Goal: Task Accomplishment & Management: Complete application form

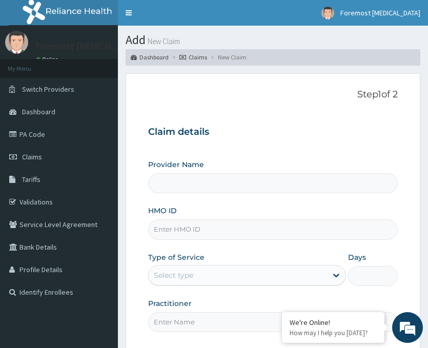
click at [208, 230] on input "HMO ID" at bounding box center [273, 229] width 250 height 20
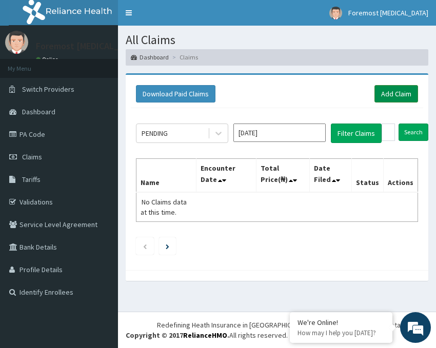
click at [386, 96] on link "Add Claim" at bounding box center [396, 93] width 44 height 17
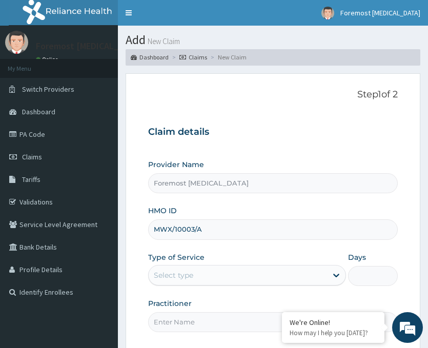
scroll to position [120, 0]
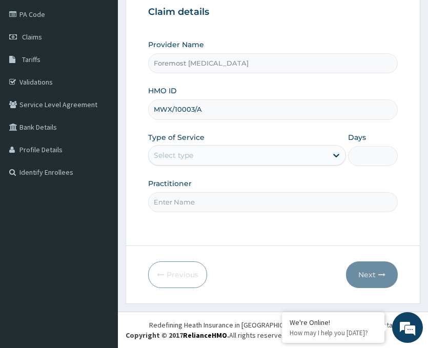
type input "MWX/10003/A"
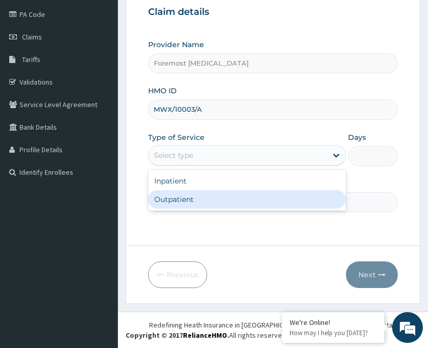
drag, startPoint x: 272, startPoint y: 154, endPoint x: 223, endPoint y: 194, distance: 63.8
click at [223, 166] on div "option Outpatient focused, 2 of 2. 2 results available. Use Up and Down to choo…" at bounding box center [247, 155] width 198 height 21
click at [223, 194] on div "Outpatient" at bounding box center [247, 199] width 198 height 18
type input "1"
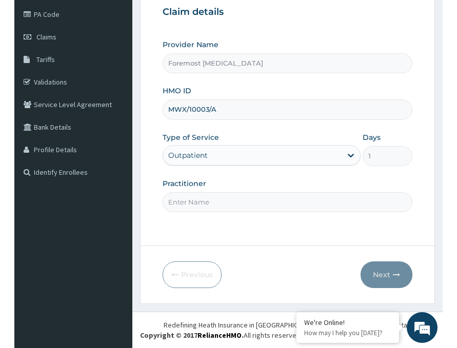
scroll to position [0, 0]
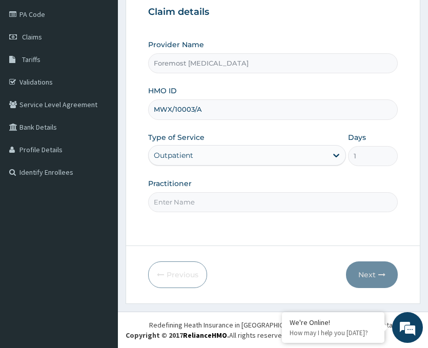
click at [190, 206] on input "Practitioner" at bounding box center [273, 202] width 250 height 20
type input "NULL"
click at [364, 270] on button "Next" at bounding box center [372, 274] width 52 height 27
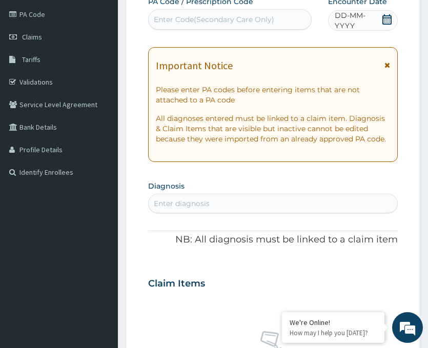
click at [370, 22] on span "DD-MM-YYYY" at bounding box center [358, 20] width 47 height 21
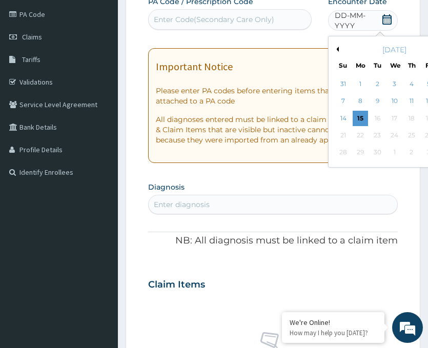
click at [338, 49] on button "Previous Month" at bounding box center [336, 49] width 5 height 5
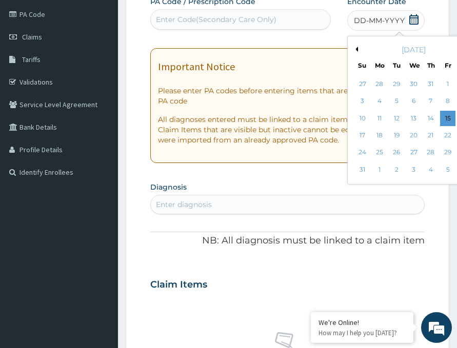
click at [428, 100] on div "9" at bounding box center [464, 101] width 15 height 15
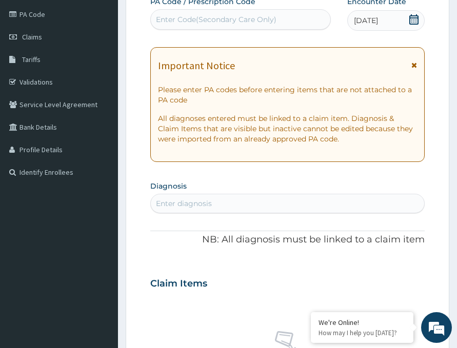
click at [209, 15] on div "Enter Code(Secondary Care Only)" at bounding box center [216, 19] width 120 height 10
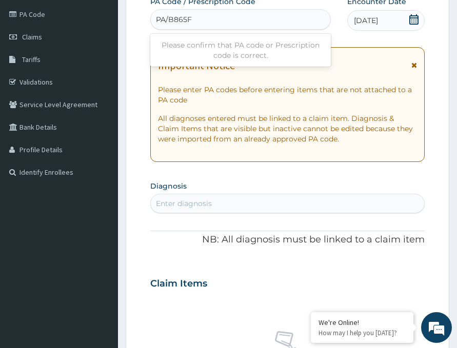
type input "PA/B865F4"
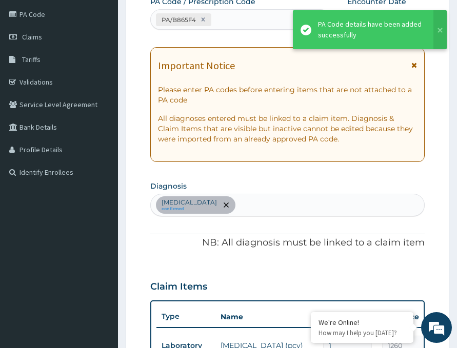
scroll to position [370, 0]
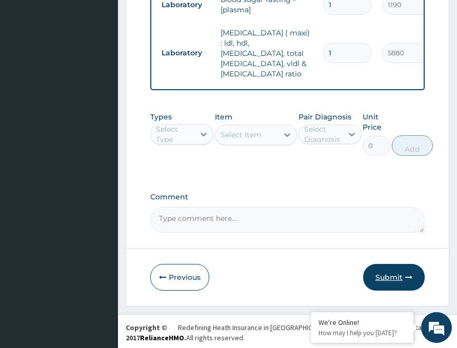
click at [396, 271] on button "Submit" at bounding box center [394, 277] width 62 height 27
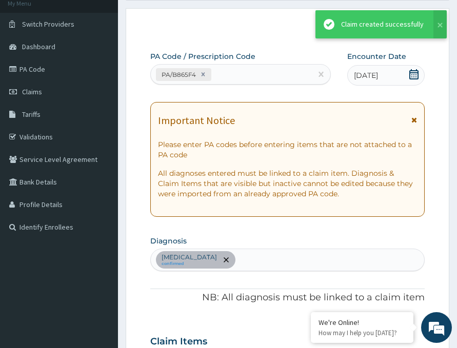
scroll to position [496, 0]
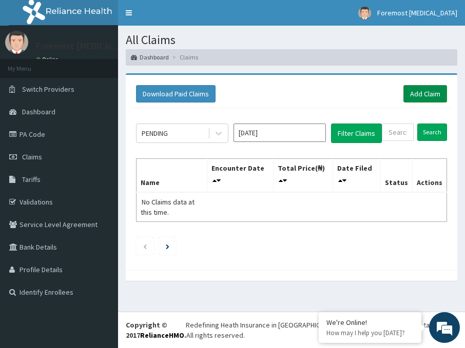
click at [432, 96] on link "Add Claim" at bounding box center [425, 93] width 44 height 17
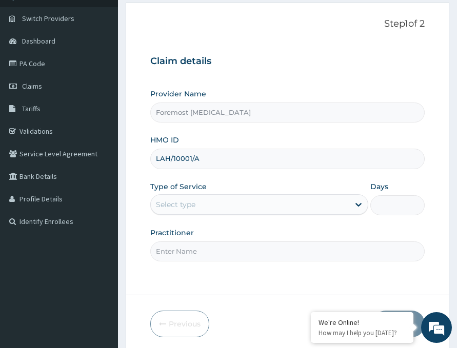
scroll to position [120, 0]
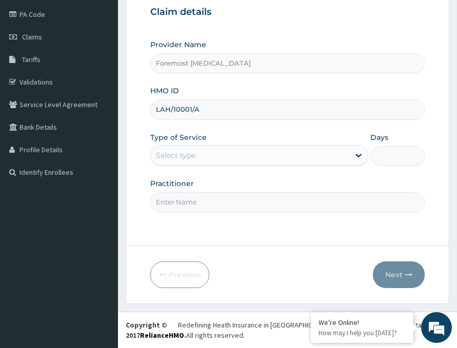
type input "LAH/10001/A"
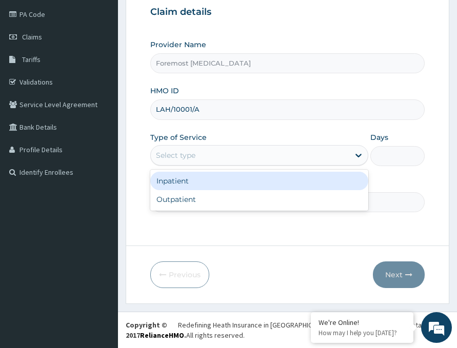
drag, startPoint x: 255, startPoint y: 155, endPoint x: 212, endPoint y: 206, distance: 66.6
click at [212, 166] on div "option Inpatient focused, 1 of 2. 2 results available. Use Up and Down to choos…" at bounding box center [259, 155] width 218 height 21
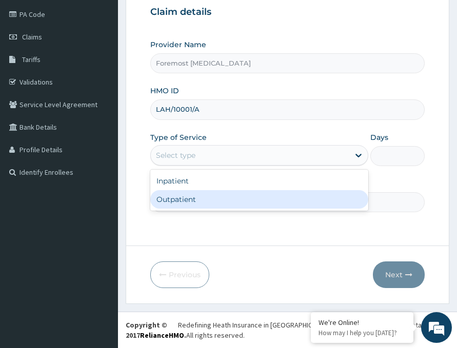
click at [212, 207] on div "Outpatient" at bounding box center [259, 199] width 218 height 18
type input "1"
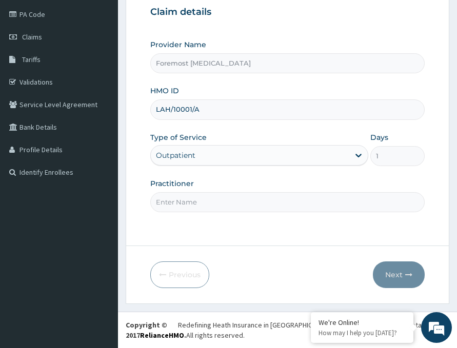
click at [188, 195] on input "Practitioner" at bounding box center [287, 202] width 274 height 20
type input "NULL"
click at [399, 273] on button "Next" at bounding box center [399, 274] width 52 height 27
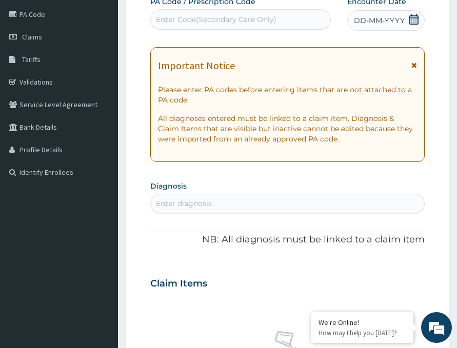
click at [391, 25] on span "DD-MM-YYYY" at bounding box center [379, 20] width 51 height 10
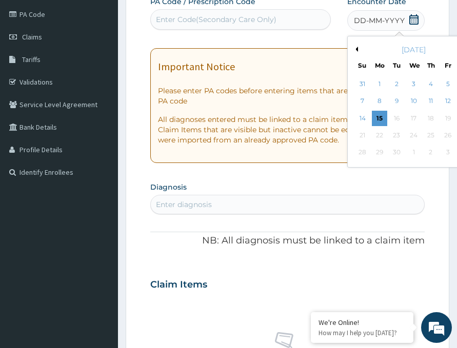
click at [353, 49] on button "Previous Month" at bounding box center [355, 49] width 5 height 5
click at [456, 100] on div "9" at bounding box center [464, 101] width 15 height 15
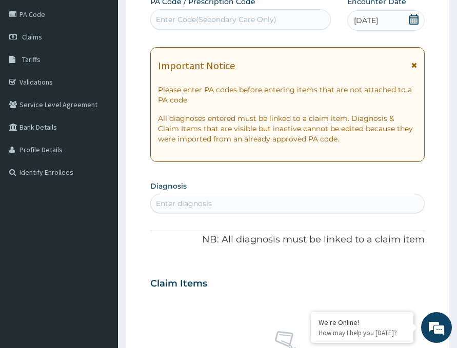
click at [198, 27] on div "Enter Code(Secondary Care Only)" at bounding box center [240, 19] width 179 height 16
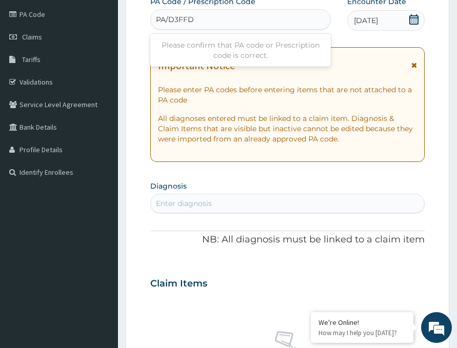
type input "PA/D3FFD9"
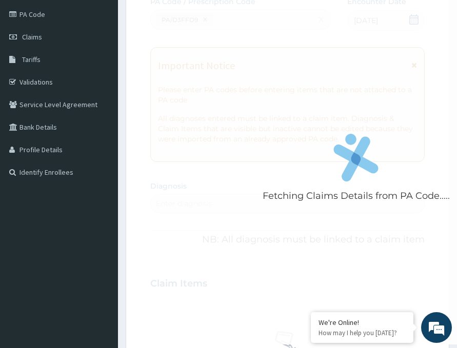
click at [351, 179] on icon at bounding box center [346, 162] width 25 height 37
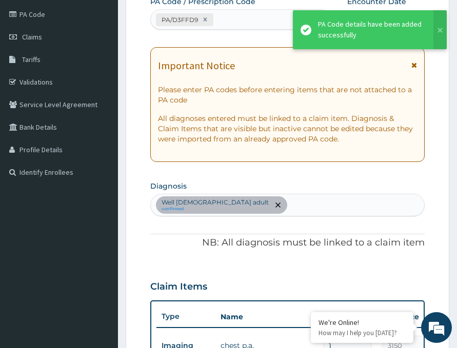
scroll to position [327, 0]
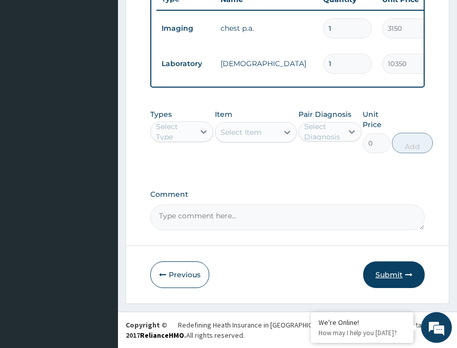
click at [393, 274] on button "Submit" at bounding box center [394, 274] width 62 height 27
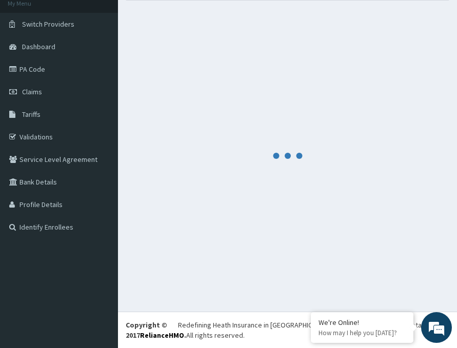
scroll to position [445, 0]
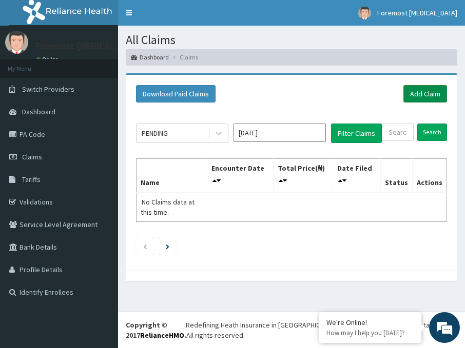
click at [429, 89] on link "Add Claim" at bounding box center [425, 93] width 44 height 17
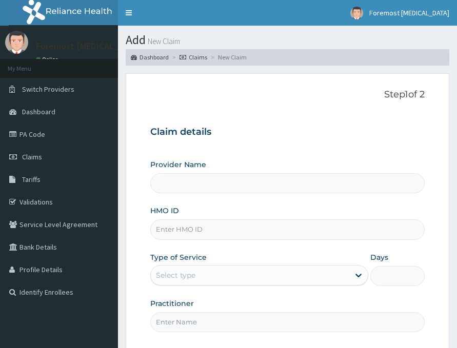
type input "Foremost [MEDICAL_DATA]"
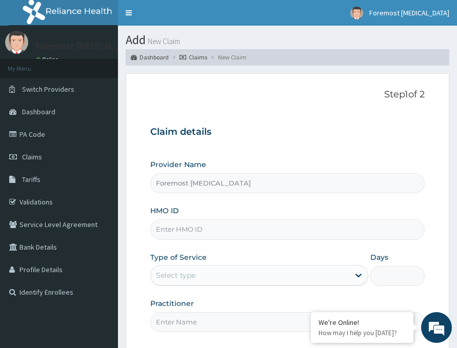
click at [191, 234] on input "HMO ID" at bounding box center [287, 229] width 274 height 20
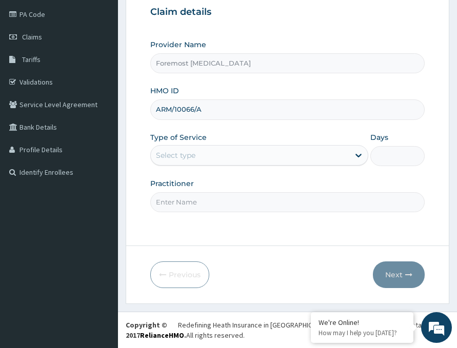
type input "ARM/10066/A"
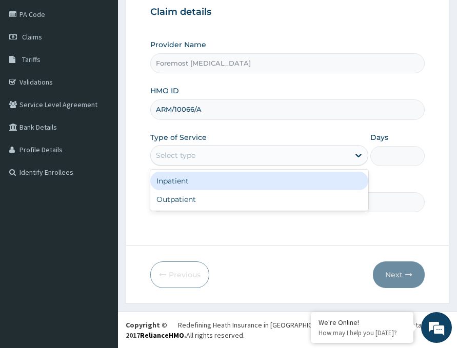
click at [226, 157] on div "Select type" at bounding box center [250, 155] width 198 height 16
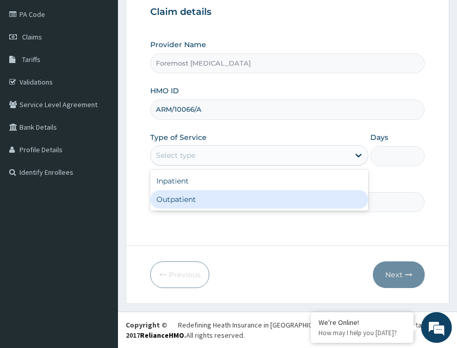
click at [204, 200] on div "Outpatient" at bounding box center [259, 199] width 218 height 18
type input "1"
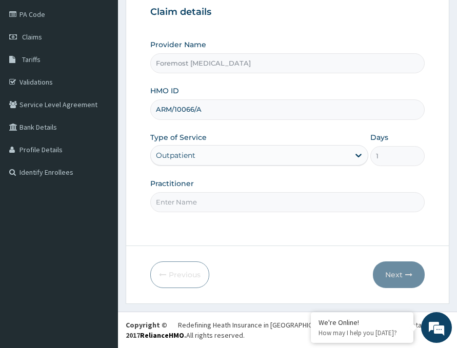
click at [191, 195] on input "Practitioner" at bounding box center [287, 202] width 274 height 20
type input "NULL"
click at [397, 270] on button "Next" at bounding box center [399, 274] width 52 height 27
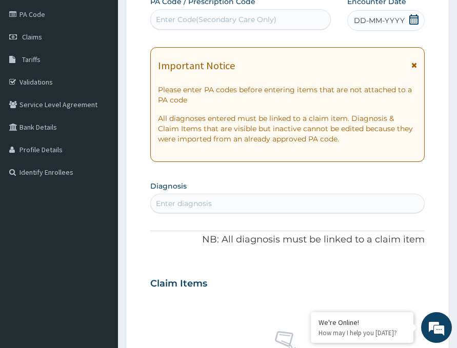
click at [386, 23] on span "DD-MM-YYYY" at bounding box center [379, 20] width 51 height 10
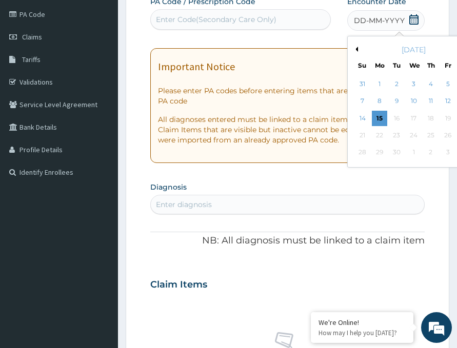
click at [353, 49] on button "Previous Month" at bounding box center [355, 49] width 5 height 5
click at [457, 100] on div "9" at bounding box center [464, 101] width 15 height 15
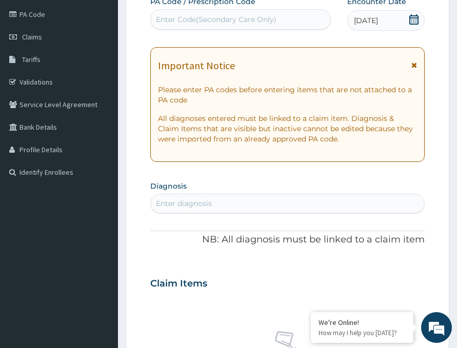
click at [234, 29] on div "Enter Code(Secondary Care Only)" at bounding box center [240, 19] width 180 height 21
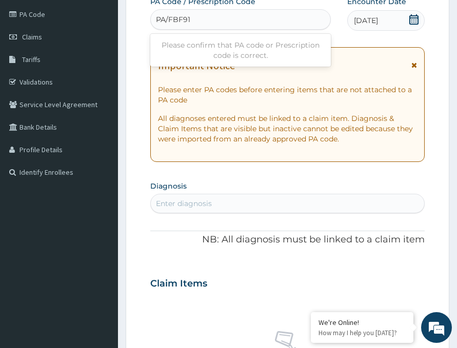
type input "PA/FBF915"
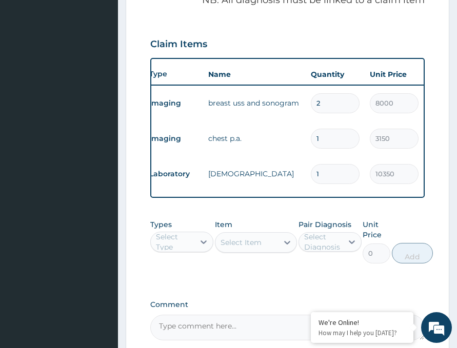
scroll to position [0, 0]
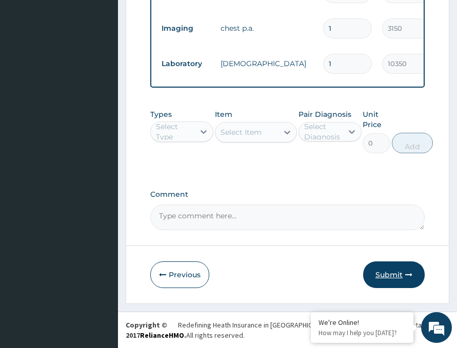
click at [388, 270] on button "Submit" at bounding box center [394, 274] width 62 height 27
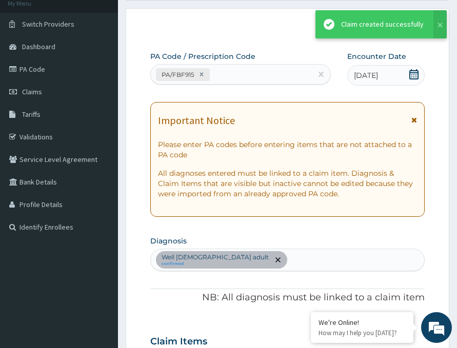
scroll to position [480, 0]
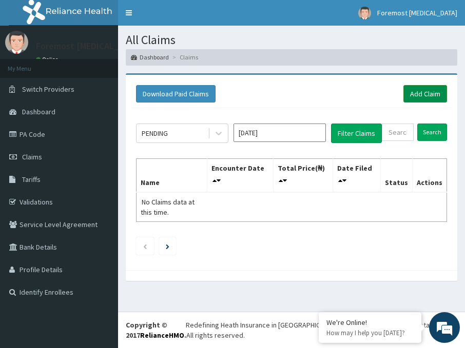
click at [434, 95] on link "Add Claim" at bounding box center [425, 93] width 44 height 17
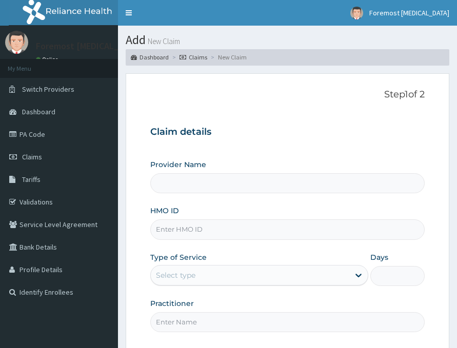
type input "Foremost [MEDICAL_DATA]"
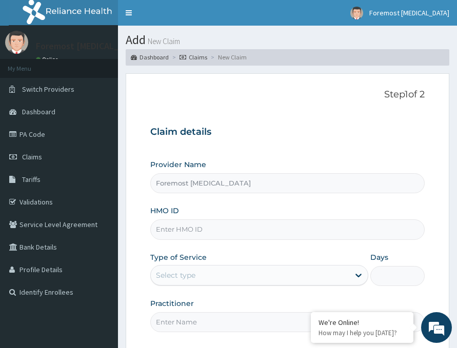
click at [199, 232] on input "HMO ID" at bounding box center [287, 229] width 274 height 20
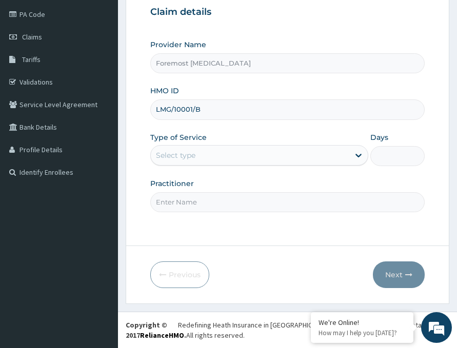
type input "LMG/10001/B"
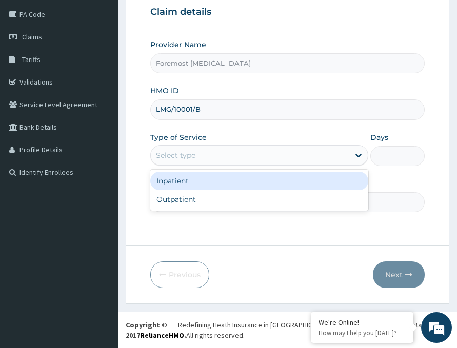
click at [280, 163] on div "Select type" at bounding box center [250, 155] width 198 height 16
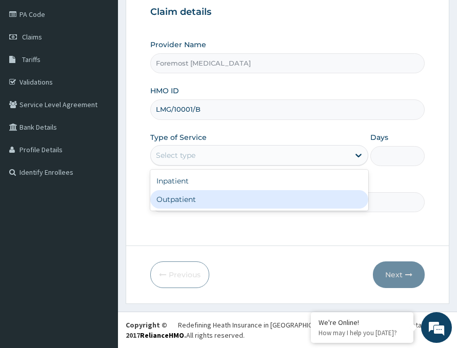
click at [227, 206] on div "Outpatient" at bounding box center [259, 199] width 218 height 18
type input "1"
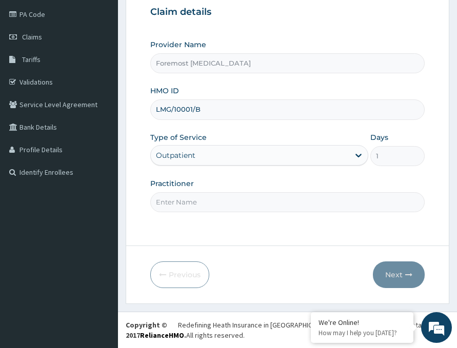
click at [190, 203] on input "Practitioner" at bounding box center [287, 202] width 274 height 20
type input "NULL"
click at [389, 276] on button "Next" at bounding box center [399, 274] width 52 height 27
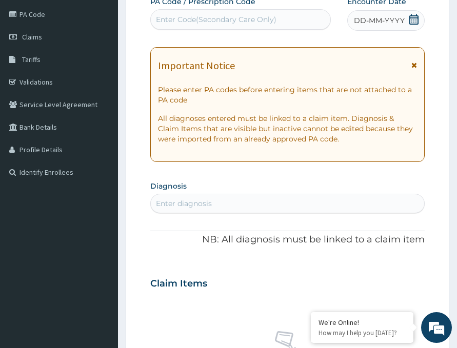
click at [384, 24] on span "DD-MM-YYYY" at bounding box center [379, 20] width 51 height 10
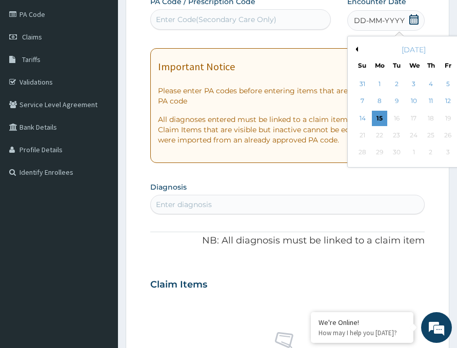
click at [352, 47] on div "[DATE]" at bounding box center [414, 50] width 124 height 10
click at [353, 47] on button "Previous Month" at bounding box center [355, 49] width 5 height 5
click at [456, 118] on div "16" at bounding box center [464, 118] width 15 height 15
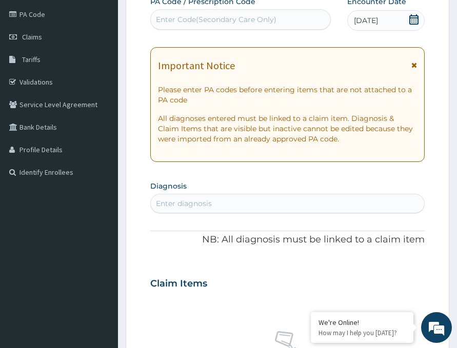
click at [390, 15] on div "[DATE]" at bounding box center [385, 20] width 77 height 21
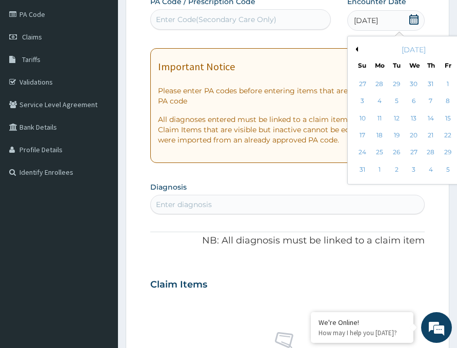
click at [456, 102] on div "9" at bounding box center [464, 101] width 15 height 15
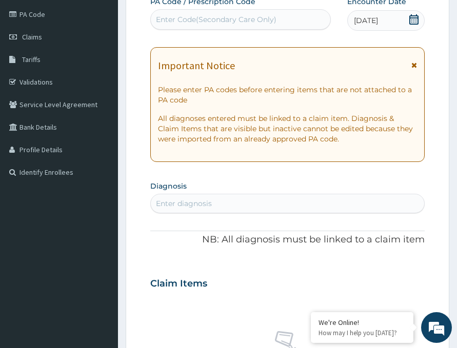
click at [240, 24] on div "Enter Code(Secondary Care Only)" at bounding box center [216, 19] width 120 height 10
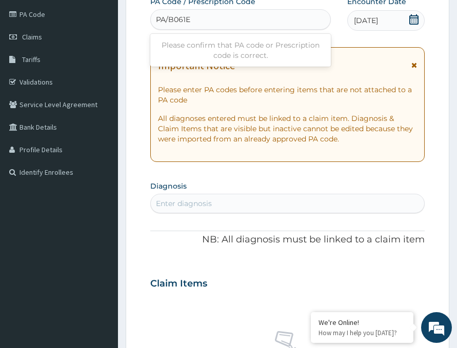
type input "PA/B061EF"
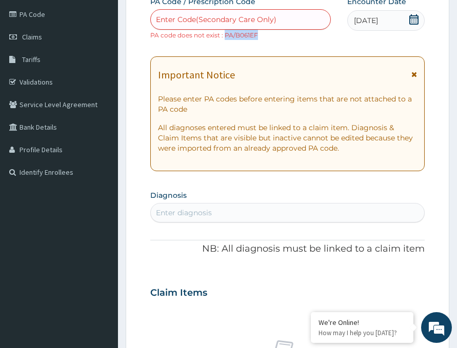
drag, startPoint x: 225, startPoint y: 36, endPoint x: 257, endPoint y: 38, distance: 31.9
click at [257, 38] on small "PA code does not exist : PA/B061EF" at bounding box center [204, 35] width 108 height 8
copy small "PA/B061EF"
click at [230, 22] on div "Enter Code(Secondary Care Only)" at bounding box center [216, 19] width 120 height 10
paste input "PA/B061EF"
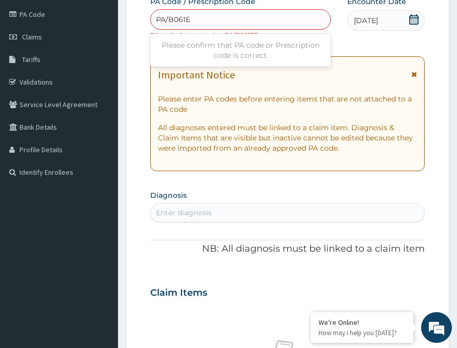
type input "PA/B061E7"
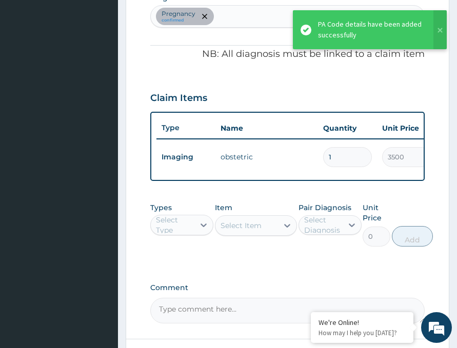
scroll to position [309, 0]
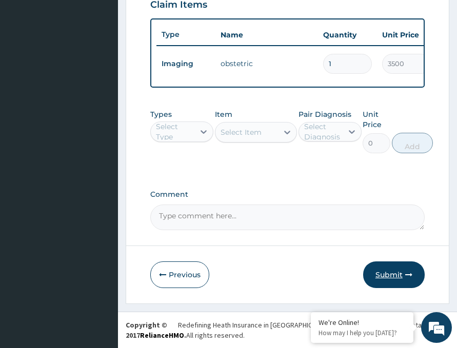
click at [380, 279] on button "Submit" at bounding box center [394, 274] width 62 height 27
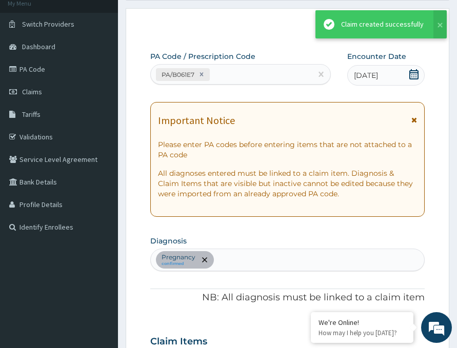
scroll to position [410, 0]
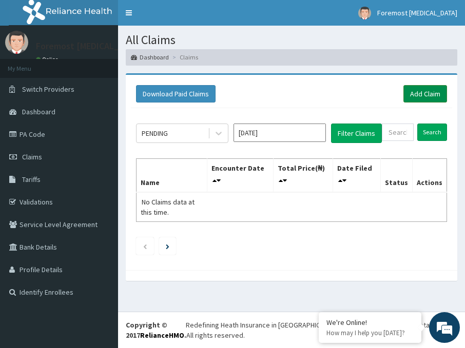
click at [427, 93] on link "Add Claim" at bounding box center [425, 93] width 44 height 17
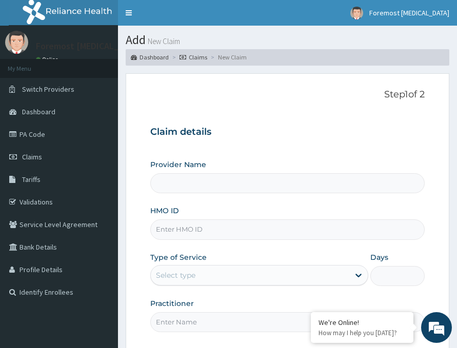
click at [188, 234] on input "HMO ID" at bounding box center [287, 229] width 274 height 20
type input "Foremost [MEDICAL_DATA]"
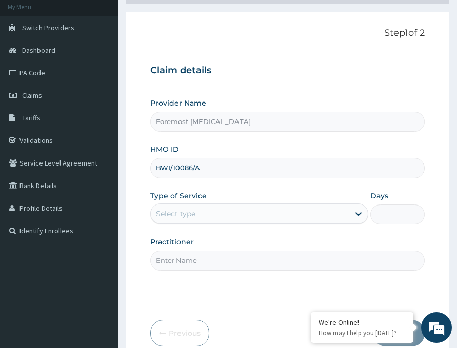
scroll to position [120, 0]
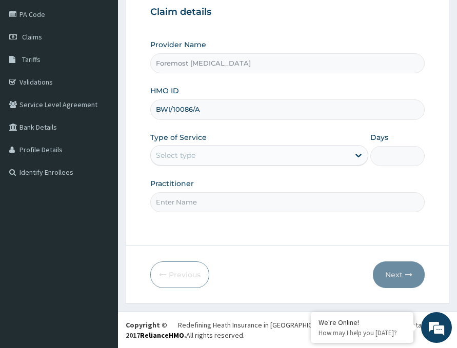
type input "BWI/10086/A"
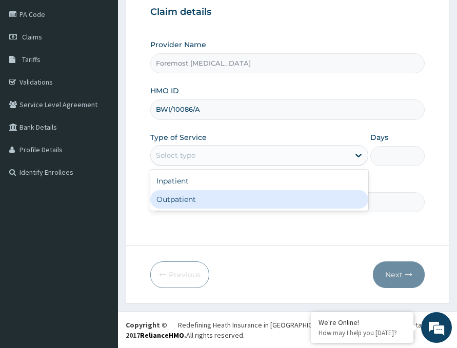
drag, startPoint x: 246, startPoint y: 158, endPoint x: 225, endPoint y: 201, distance: 47.5
click at [225, 166] on div "option Outpatient focused, 2 of 2. 2 results available. Use Up and Down to choo…" at bounding box center [259, 155] width 218 height 21
click at [225, 201] on div "Outpatient" at bounding box center [259, 199] width 218 height 18
type input "1"
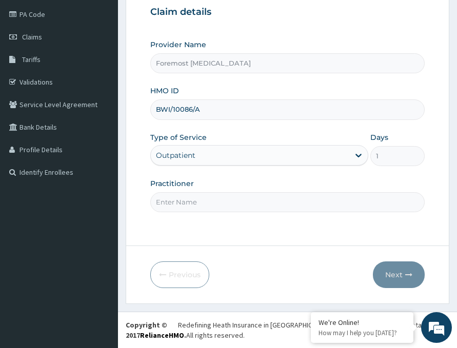
click at [195, 203] on input "Practitioner" at bounding box center [287, 202] width 274 height 20
type input "NULL"
click at [396, 277] on button "Next" at bounding box center [399, 274] width 52 height 27
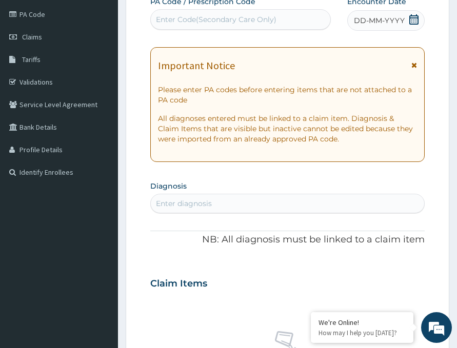
click at [379, 23] on span "DD-MM-YYYY" at bounding box center [379, 20] width 51 height 10
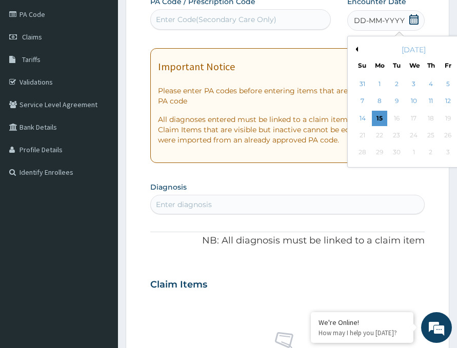
click at [353, 47] on button "Previous Month" at bounding box center [355, 49] width 5 height 5
click at [372, 118] on div "11" at bounding box center [379, 118] width 15 height 15
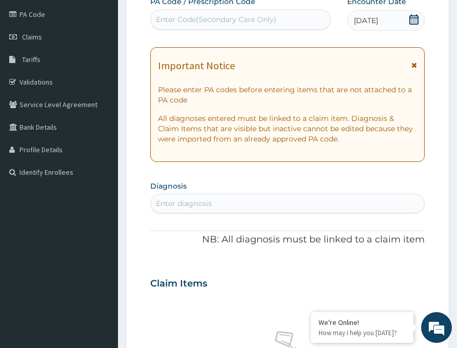
click at [174, 33] on div "PA Code / Prescription Code Enter Code(Secondary Care Only) Encounter Date 11-0…" at bounding box center [287, 276] width 274 height 561
click at [168, 18] on div "Enter Code(Secondary Care Only)" at bounding box center [216, 19] width 120 height 10
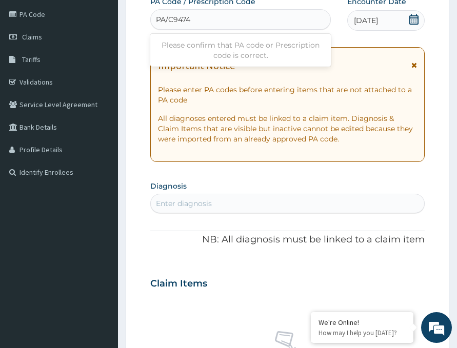
type input "PA/C94744"
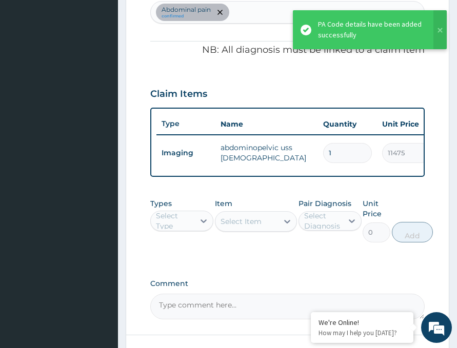
scroll to position [316, 0]
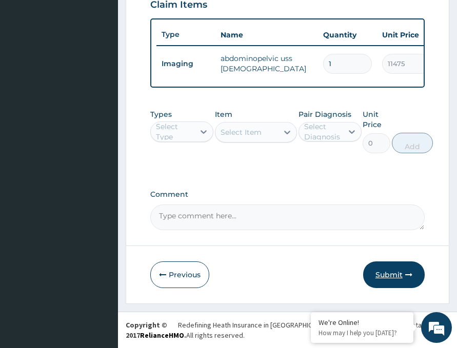
click at [389, 269] on button "Submit" at bounding box center [394, 274] width 62 height 27
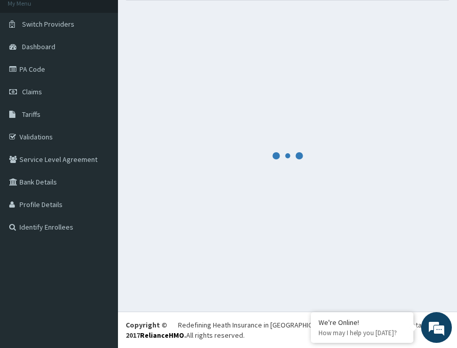
scroll to position [410, 0]
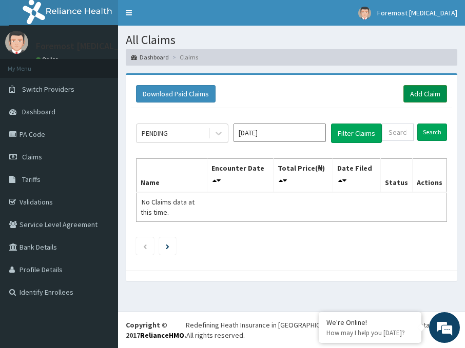
click at [432, 95] on link "Add Claim" at bounding box center [425, 93] width 44 height 17
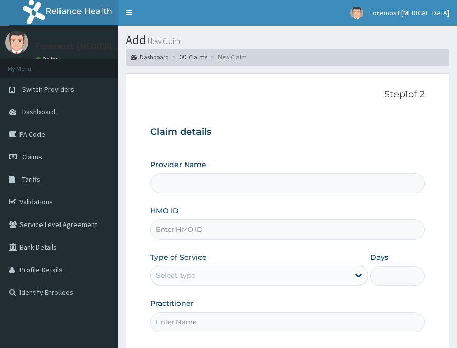
click at [180, 232] on input "HMO ID" at bounding box center [287, 229] width 274 height 20
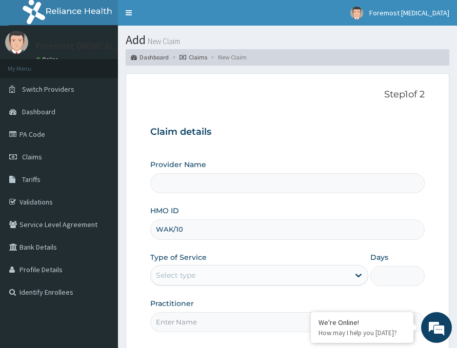
type input "WAK/103"
type input "Foremost [MEDICAL_DATA]"
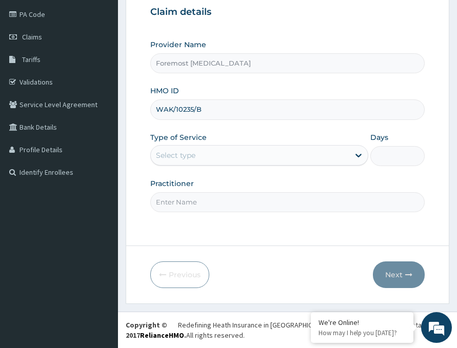
type input "WAK/10235/B"
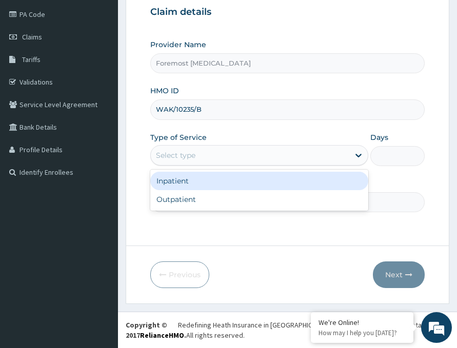
click at [259, 152] on div "Select type" at bounding box center [250, 155] width 198 height 16
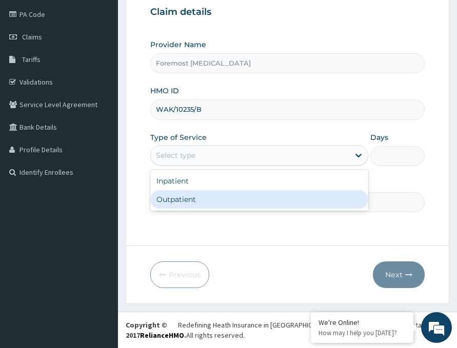
click at [223, 202] on div "Outpatient" at bounding box center [259, 199] width 218 height 18
type input "1"
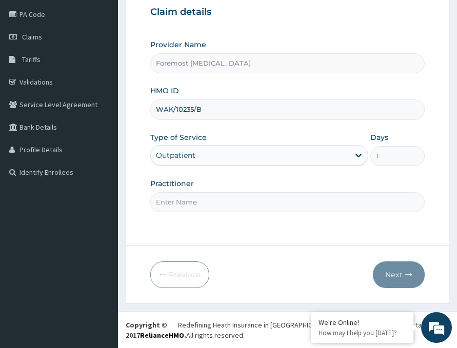
click at [204, 196] on input "Practitioner" at bounding box center [287, 202] width 274 height 20
type input "NULL"
click at [392, 270] on button "Next" at bounding box center [399, 274] width 52 height 27
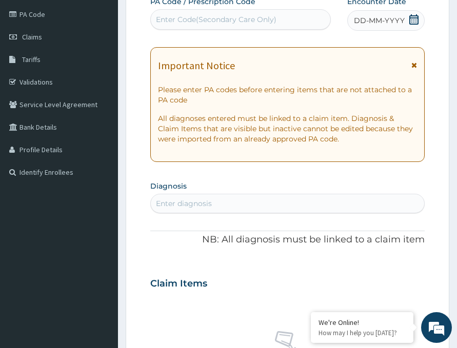
click at [385, 22] on span "DD-MM-YYYY" at bounding box center [379, 20] width 51 height 10
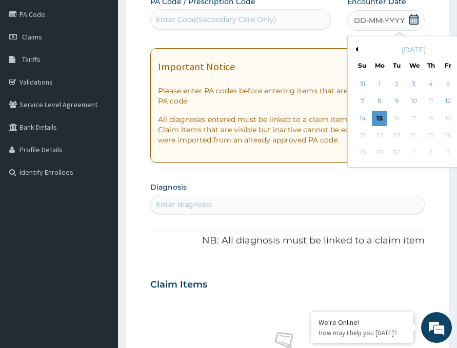
click at [353, 49] on button "Previous Month" at bounding box center [355, 49] width 5 height 5
click at [372, 114] on div "11" at bounding box center [379, 118] width 15 height 15
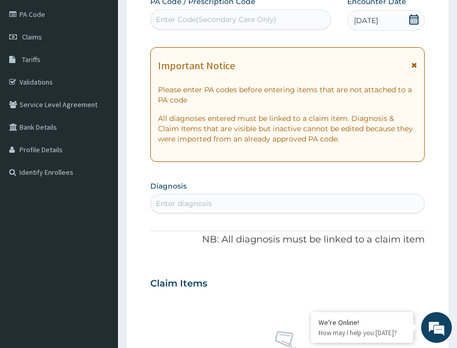
click at [189, 17] on div "Enter Code(Secondary Care Only)" at bounding box center [216, 19] width 120 height 10
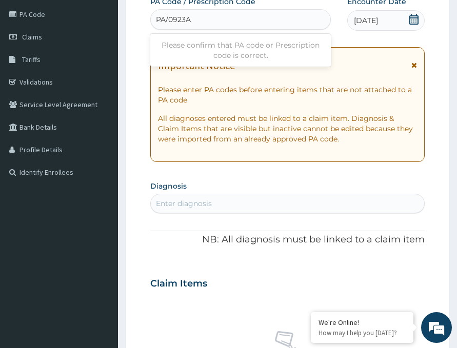
type input "PA/0923A2"
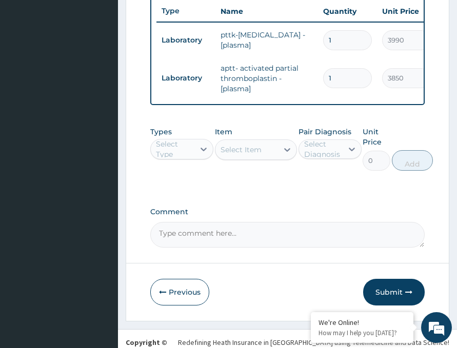
scroll to position [456, 0]
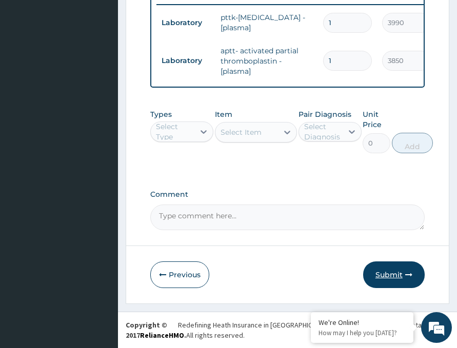
click at [387, 268] on button "Submit" at bounding box center [394, 274] width 62 height 27
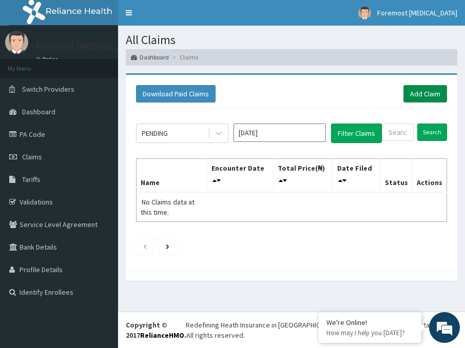
click at [424, 102] on link "Add Claim" at bounding box center [425, 93] width 44 height 17
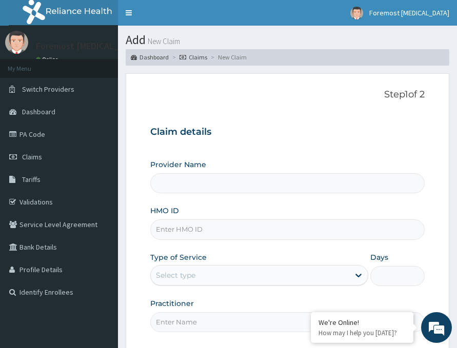
type input "Foremost [MEDICAL_DATA]"
click at [175, 227] on input "HMO ID" at bounding box center [287, 229] width 274 height 20
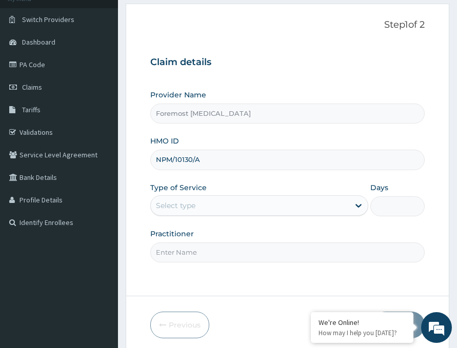
scroll to position [120, 0]
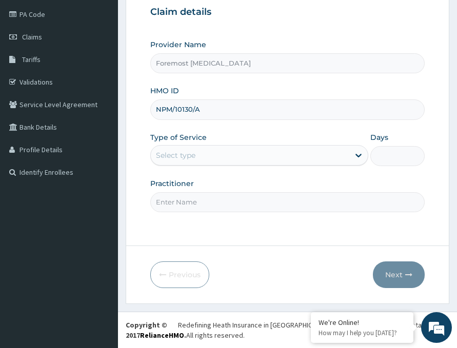
type input "NPM/10130/A"
click at [269, 152] on div "Select type" at bounding box center [250, 155] width 198 height 16
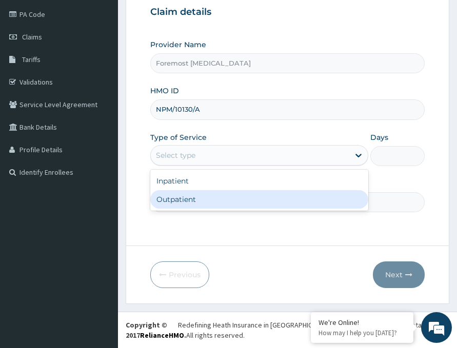
click at [207, 200] on div "Outpatient" at bounding box center [259, 199] width 218 height 18
type input "1"
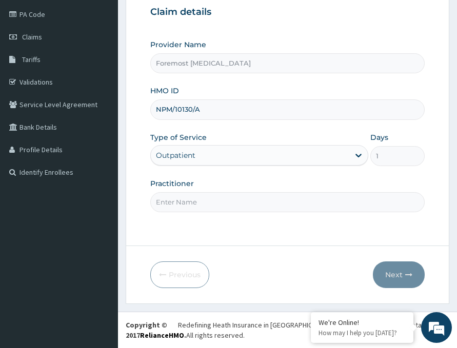
click at [185, 197] on input "Practitioner" at bounding box center [287, 202] width 274 height 20
type input "NULL"
click at [394, 280] on button "Next" at bounding box center [399, 274] width 52 height 27
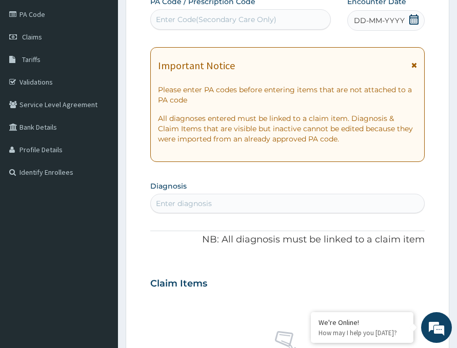
click at [379, 25] on span "DD-MM-YYYY" at bounding box center [379, 20] width 51 height 10
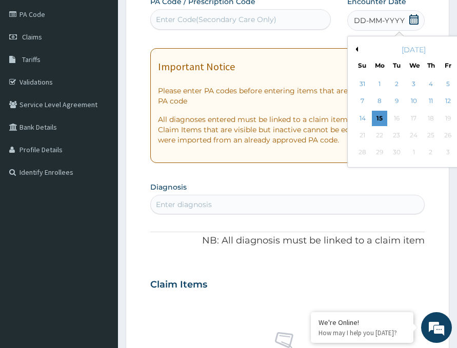
click at [353, 49] on button "Previous Month" at bounding box center [355, 49] width 5 height 5
click at [372, 115] on div "11" at bounding box center [379, 118] width 15 height 15
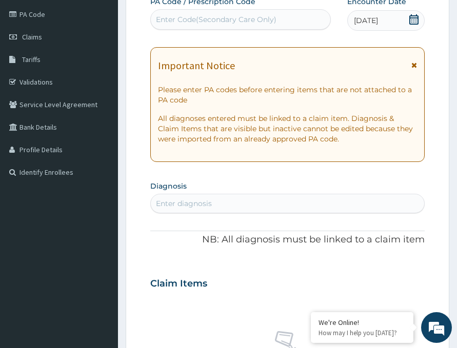
click at [199, 17] on div "Enter Code(Secondary Care Only)" at bounding box center [216, 19] width 120 height 10
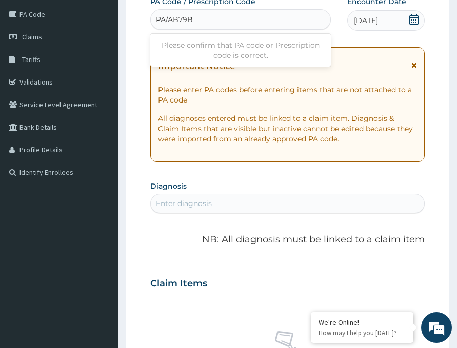
type input "PA/AB79B7"
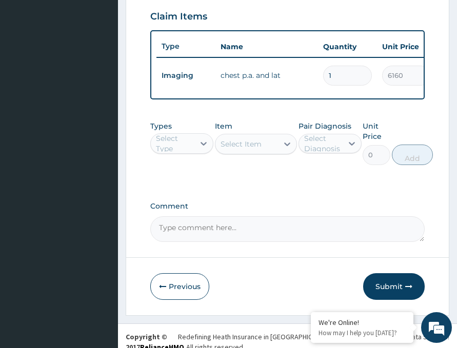
scroll to position [410, 0]
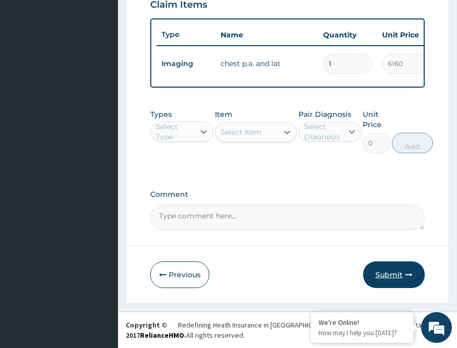
click at [389, 278] on button "Submit" at bounding box center [394, 274] width 62 height 27
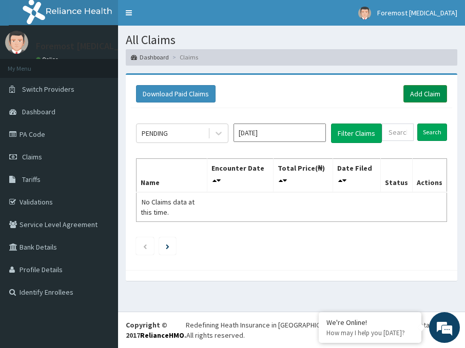
click at [427, 98] on link "Add Claim" at bounding box center [425, 93] width 44 height 17
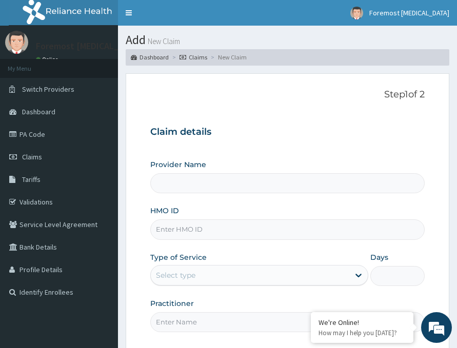
type input "Foremost [MEDICAL_DATA]"
click at [192, 228] on input "HMO ID" at bounding box center [287, 229] width 274 height 20
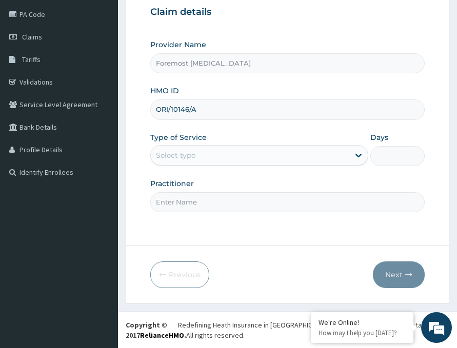
type input "ORI/10146/A"
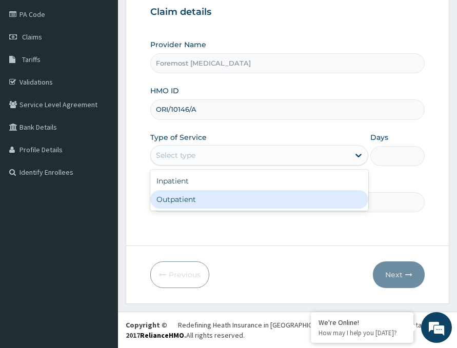
drag, startPoint x: 269, startPoint y: 156, endPoint x: 227, endPoint y: 198, distance: 59.1
click at [227, 166] on div "option Outpatient focused, 2 of 2. 2 results available. Use Up and Down to choo…" at bounding box center [259, 155] width 218 height 21
click at [227, 198] on div "Outpatient" at bounding box center [259, 199] width 218 height 18
type input "1"
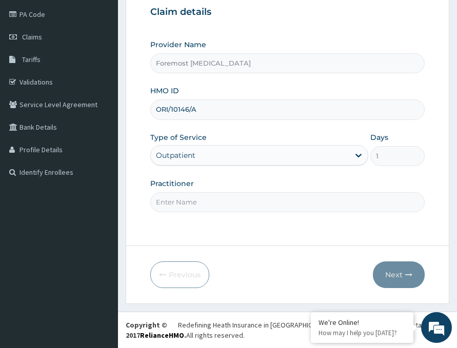
click at [196, 205] on input "Practitioner" at bounding box center [287, 202] width 274 height 20
type input "NULL"
click at [388, 273] on button "Next" at bounding box center [399, 274] width 52 height 27
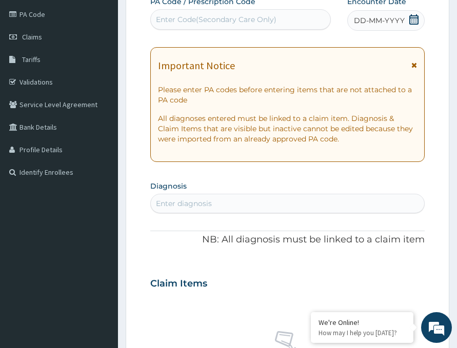
click at [372, 23] on span "DD-MM-YYYY" at bounding box center [379, 20] width 51 height 10
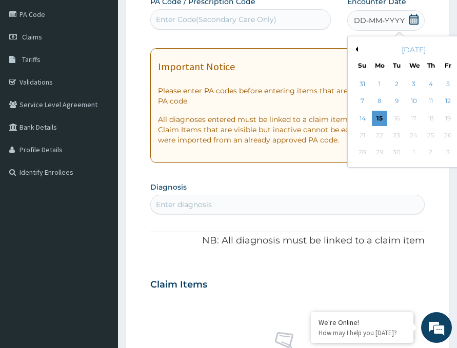
click at [353, 50] on button "Previous Month" at bounding box center [355, 49] width 5 height 5
click at [372, 118] on div "11" at bounding box center [379, 118] width 15 height 15
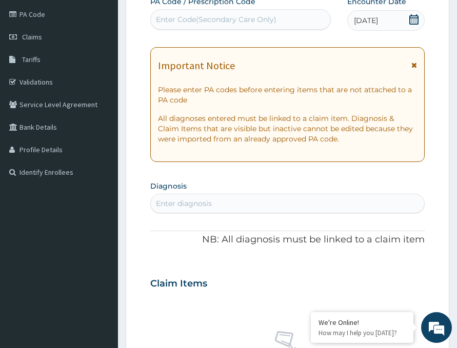
click at [210, 12] on div "Enter Code(Secondary Care Only)" at bounding box center [240, 19] width 179 height 16
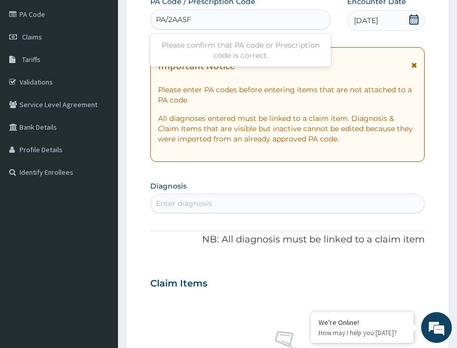
type input "PA/2AA5FC"
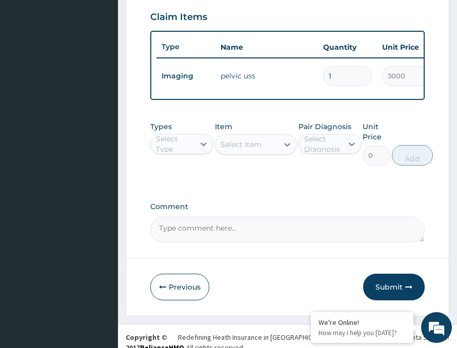
scroll to position [410, 0]
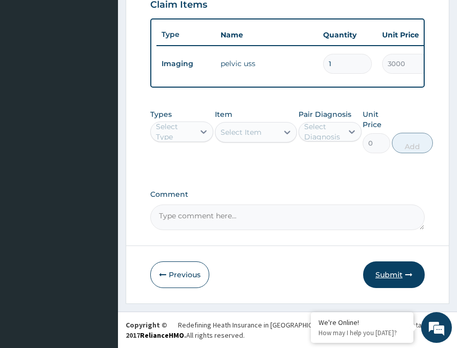
click at [390, 268] on button "Submit" at bounding box center [394, 274] width 62 height 27
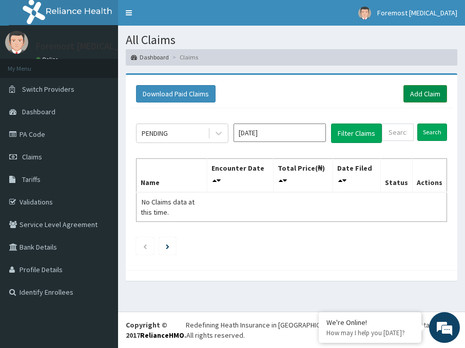
click at [424, 91] on link "Add Claim" at bounding box center [425, 93] width 44 height 17
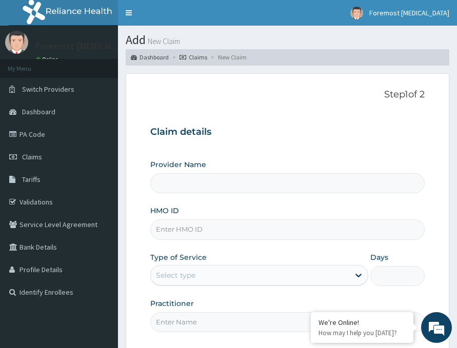
type input "Foremost [MEDICAL_DATA]"
click at [179, 228] on input "HMO ID" at bounding box center [287, 229] width 274 height 20
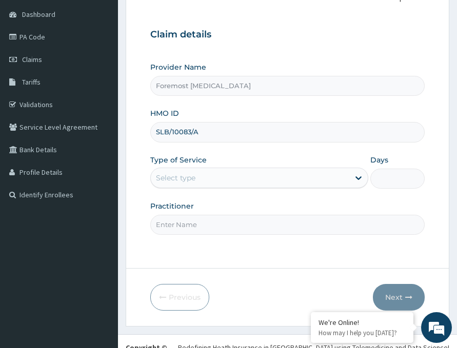
scroll to position [120, 0]
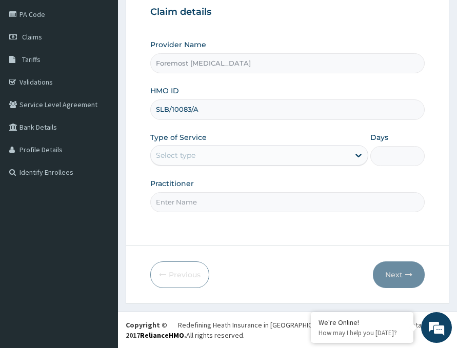
type input "SLB/10083/A"
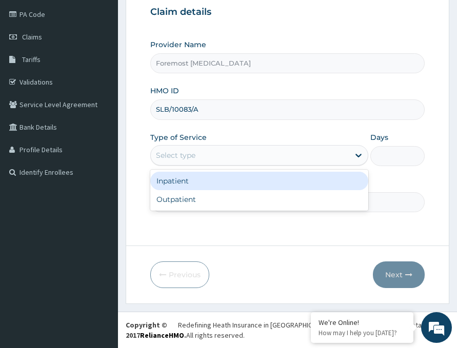
click at [279, 157] on div "Select type" at bounding box center [250, 155] width 198 height 16
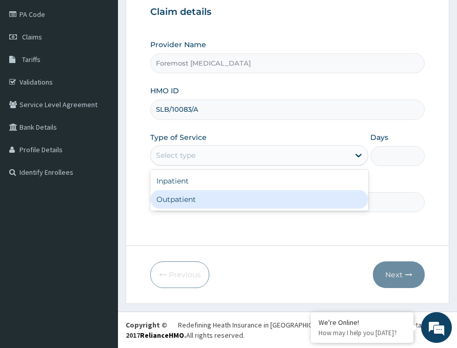
click at [217, 199] on div "Outpatient" at bounding box center [259, 199] width 218 height 18
type input "1"
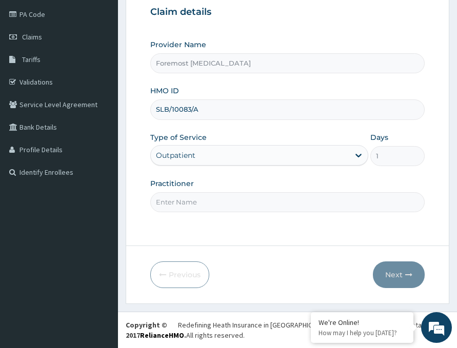
click at [190, 201] on input "Practitioner" at bounding box center [287, 202] width 274 height 20
type input "NULL"
click at [388, 275] on button "Next" at bounding box center [399, 274] width 52 height 27
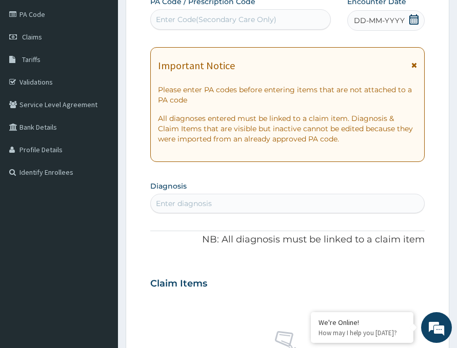
click at [386, 23] on span "DD-MM-YYYY" at bounding box center [379, 20] width 51 height 10
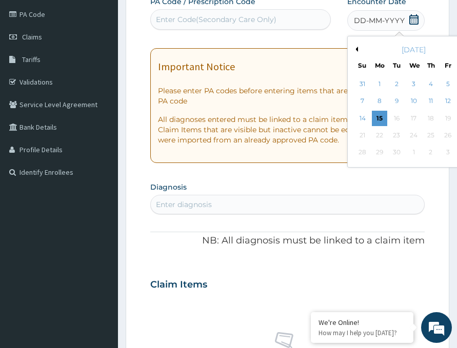
click at [353, 47] on button "Previous Month" at bounding box center [355, 49] width 5 height 5
click at [372, 114] on div "11" at bounding box center [379, 118] width 15 height 15
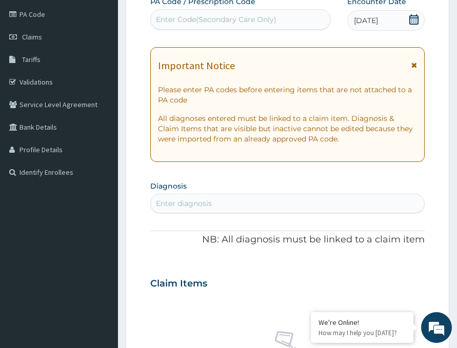
click at [233, 15] on div "Enter Code(Secondary Care Only)" at bounding box center [216, 19] width 120 height 10
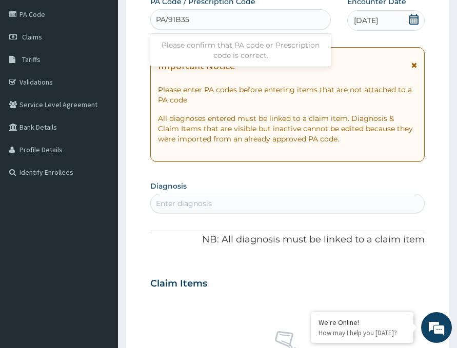
type input "PA/91B35E"
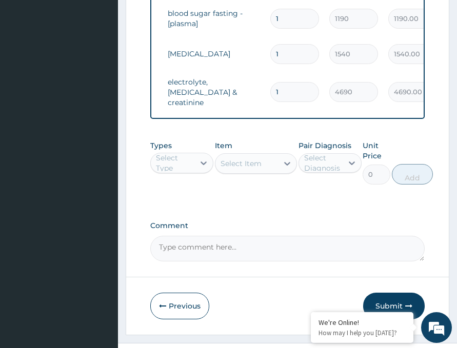
scroll to position [638, 0]
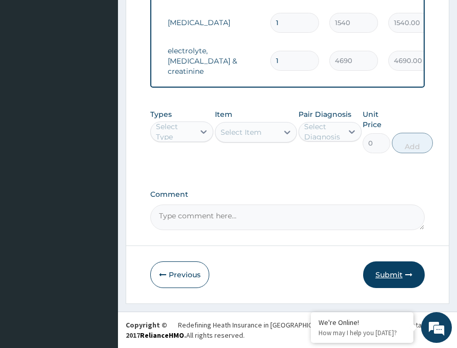
click at [385, 271] on button "Submit" at bounding box center [394, 274] width 62 height 27
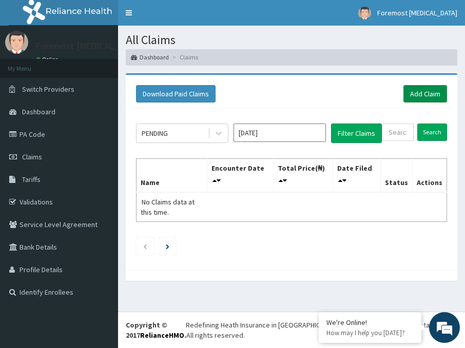
click at [426, 94] on link "Add Claim" at bounding box center [425, 93] width 44 height 17
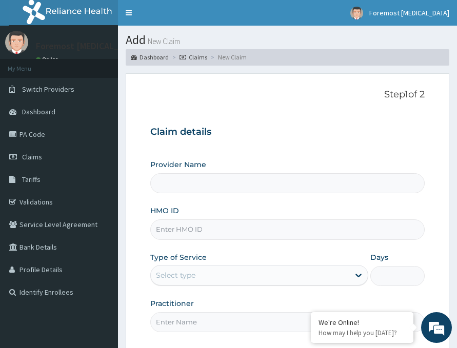
click at [202, 235] on input "HMO ID" at bounding box center [287, 229] width 274 height 20
type input "DL"
type input "Foremost [MEDICAL_DATA]"
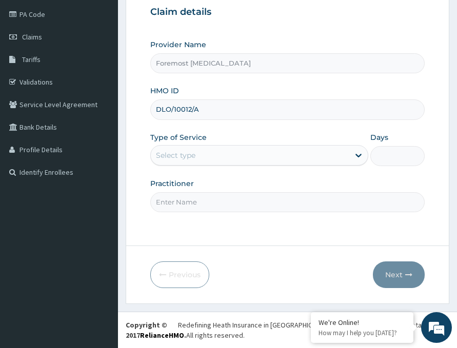
type input "DLO/10012/A"
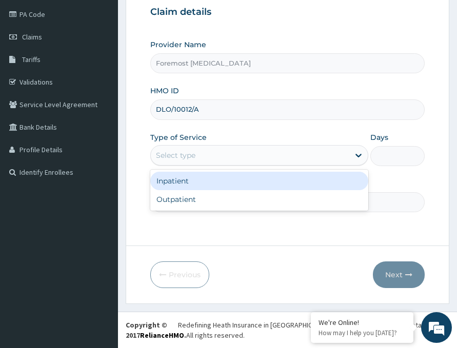
drag, startPoint x: 291, startPoint y: 148, endPoint x: 207, endPoint y: 202, distance: 100.6
click at [207, 166] on div "option Inpatient focused, 1 of 2. 2 results available. Use Up and Down to choos…" at bounding box center [259, 155] width 218 height 21
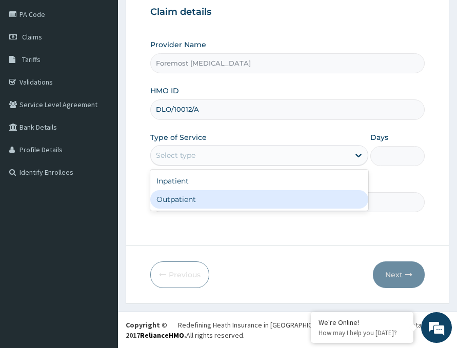
click at [207, 202] on div "Outpatient" at bounding box center [259, 199] width 218 height 18
type input "1"
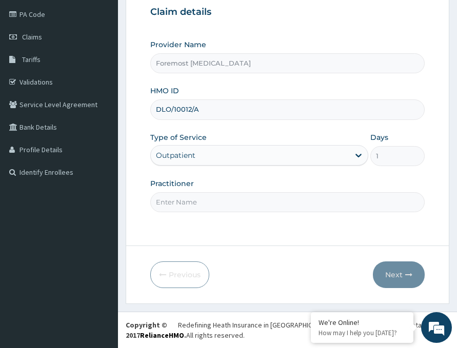
click at [182, 190] on div "Practitioner" at bounding box center [287, 195] width 274 height 34
click at [180, 204] on input "Practitioner" at bounding box center [287, 202] width 274 height 20
type input "NULL"
click at [389, 268] on button "Next" at bounding box center [399, 274] width 52 height 27
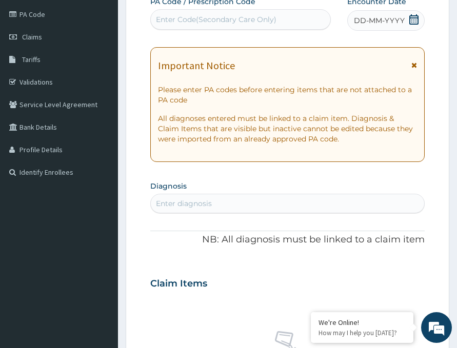
click at [381, 25] on span "DD-MM-YYYY" at bounding box center [379, 20] width 51 height 10
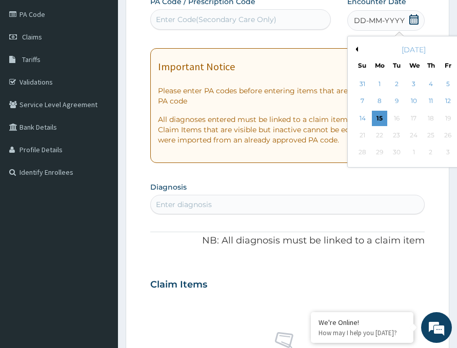
click at [352, 50] on div "September 2025" at bounding box center [414, 50] width 124 height 10
click at [352, 46] on div "September 2025" at bounding box center [414, 50] width 124 height 10
click at [352, 50] on div "September 2025" at bounding box center [414, 50] width 124 height 10
click at [353, 49] on button "Previous Month" at bounding box center [355, 49] width 5 height 5
click at [372, 117] on div "11" at bounding box center [379, 118] width 15 height 15
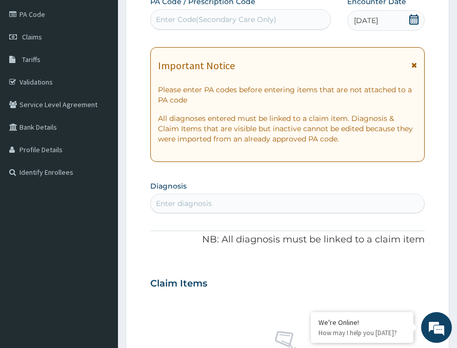
click at [260, 23] on div "Enter Code(Secondary Care Only)" at bounding box center [216, 19] width 120 height 10
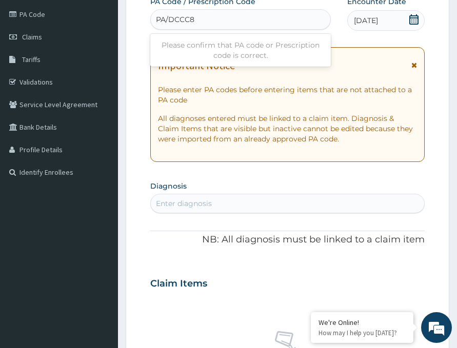
type input "PA/DCCC8C"
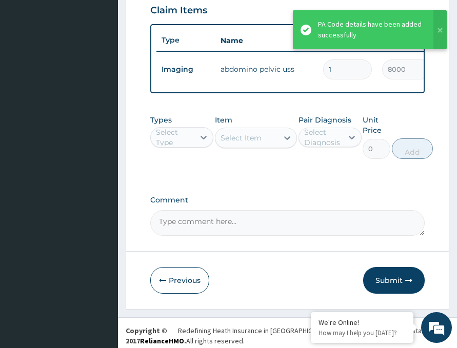
scroll to position [410, 0]
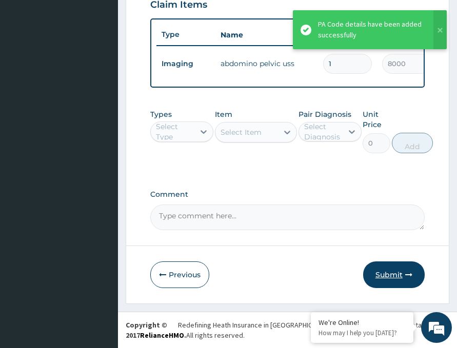
click at [390, 275] on button "Submit" at bounding box center [394, 274] width 62 height 27
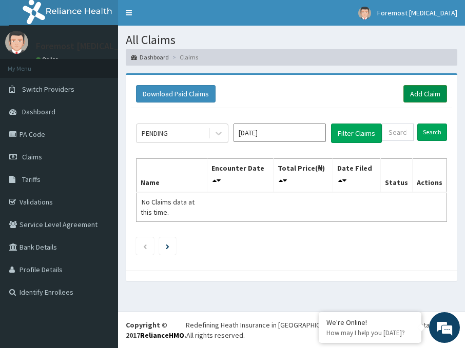
click at [425, 99] on link "Add Claim" at bounding box center [425, 93] width 44 height 17
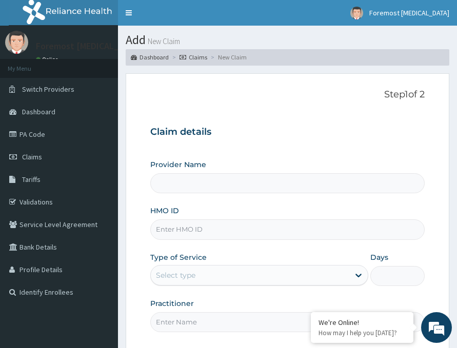
type input "Foremost [MEDICAL_DATA]"
click at [205, 231] on input "HMO ID" at bounding box center [287, 229] width 274 height 20
click at [203, 228] on input "HMO ID" at bounding box center [287, 229] width 274 height 20
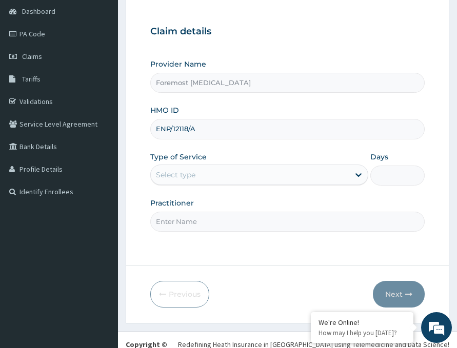
scroll to position [120, 0]
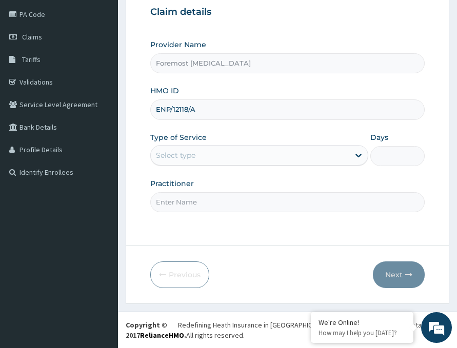
type input "ENP/12118/A"
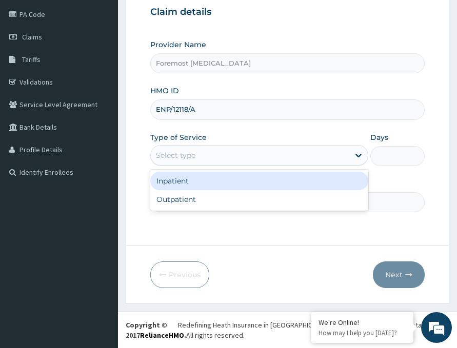
drag, startPoint x: 258, startPoint y: 154, endPoint x: 199, endPoint y: 198, distance: 73.6
click at [199, 166] on div "option Inpatient focused, 1 of 2. 2 results available. Use Up and Down to choos…" at bounding box center [259, 155] width 218 height 21
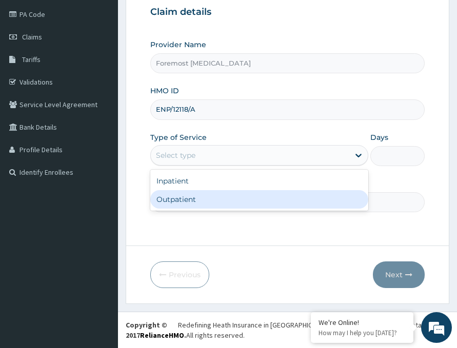
click at [199, 198] on div "Outpatient" at bounding box center [259, 199] width 218 height 18
type input "1"
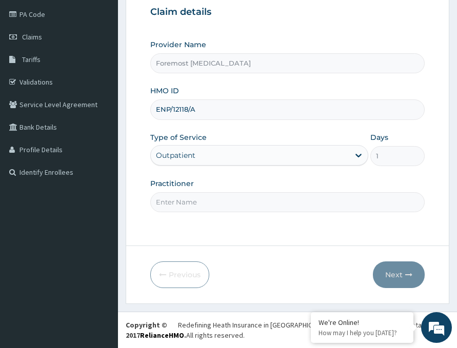
click at [182, 198] on input "Practitioner" at bounding box center [287, 202] width 274 height 20
type input "NULL"
click at [382, 272] on button "Next" at bounding box center [399, 274] width 52 height 27
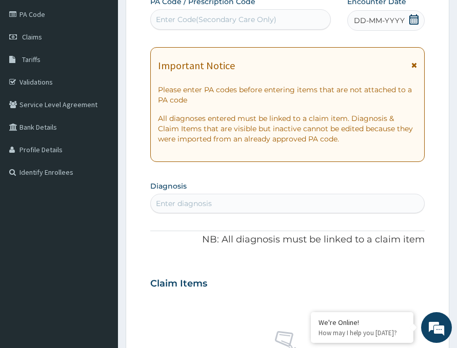
click at [384, 19] on span "DD-MM-YYYY" at bounding box center [379, 20] width 51 height 10
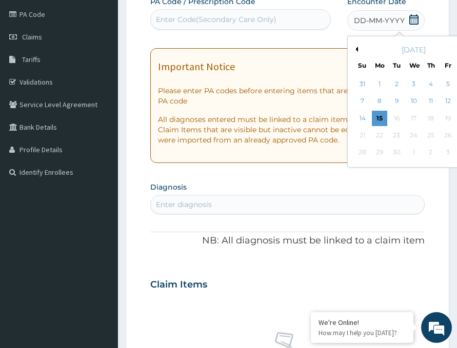
click at [353, 49] on button "Previous Month" at bounding box center [355, 49] width 5 height 5
click at [372, 116] on div "11" at bounding box center [379, 118] width 15 height 15
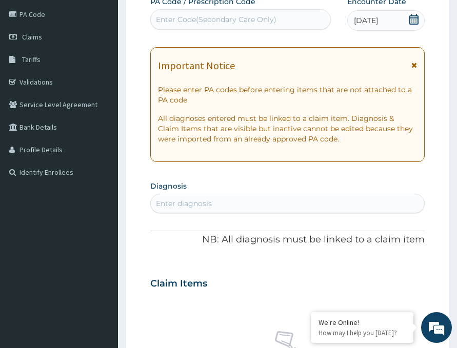
click at [245, 26] on div "Enter Code(Secondary Care Only)" at bounding box center [240, 19] width 179 height 16
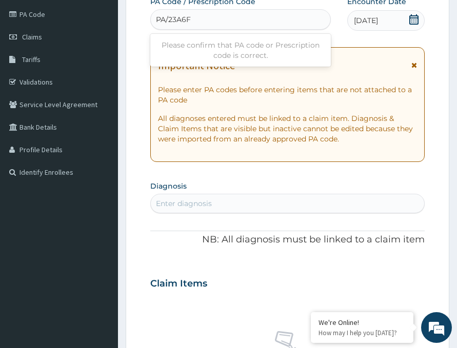
type input "PA/23A6F6"
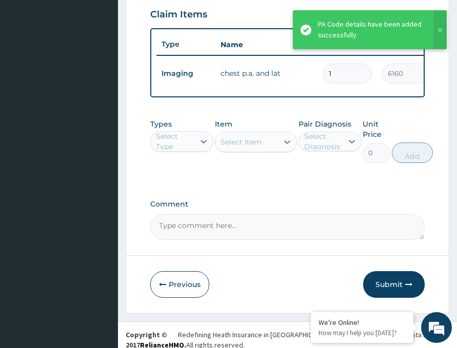
scroll to position [410, 0]
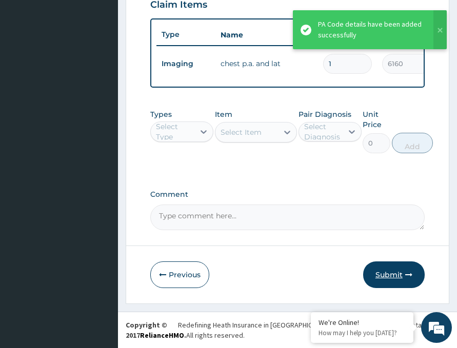
click at [384, 278] on button "Submit" at bounding box center [394, 274] width 62 height 27
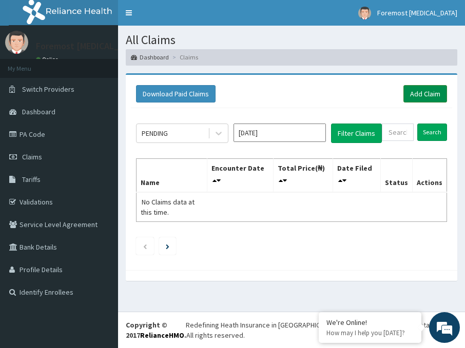
click at [415, 96] on link "Add Claim" at bounding box center [425, 93] width 44 height 17
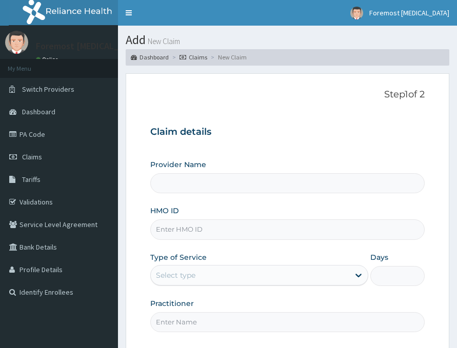
click at [193, 233] on input "HMO ID" at bounding box center [287, 229] width 274 height 20
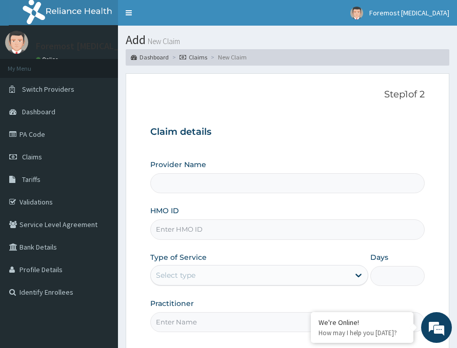
type input "Foremost [MEDICAL_DATA]"
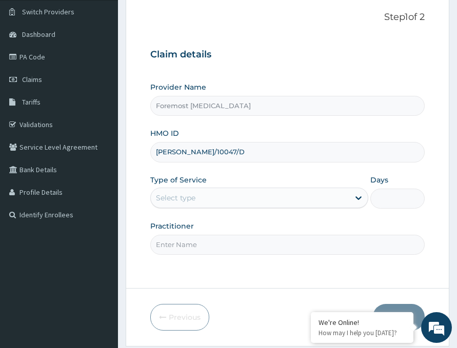
scroll to position [120, 0]
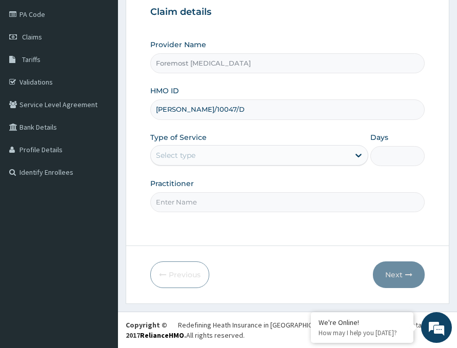
type input "[PERSON_NAME]/10047/D"
click at [238, 153] on div "Select type" at bounding box center [250, 155] width 198 height 16
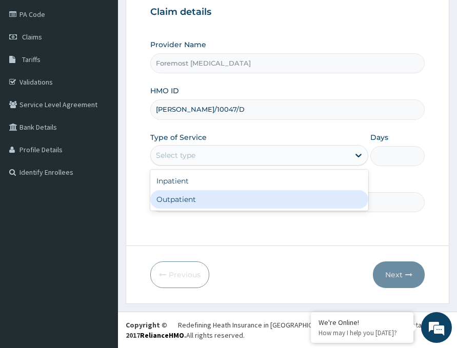
click at [181, 203] on div "Outpatient" at bounding box center [259, 199] width 218 height 18
type input "1"
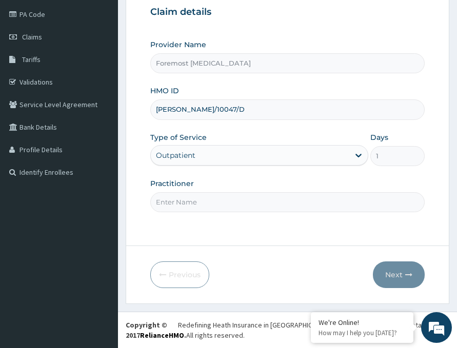
click at [206, 197] on input "Practitioner" at bounding box center [287, 202] width 274 height 20
type input "NULL"
click at [396, 277] on button "Next" at bounding box center [399, 274] width 52 height 27
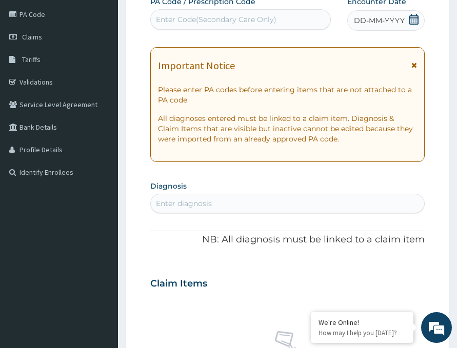
click at [380, 24] on span "DD-MM-YYYY" at bounding box center [379, 20] width 51 height 10
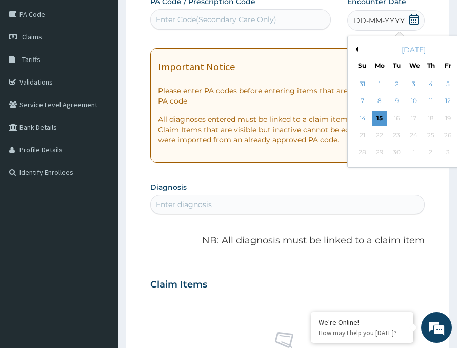
click at [353, 48] on button "Previous Month" at bounding box center [355, 49] width 5 height 5
click at [389, 114] on div "12" at bounding box center [396, 118] width 15 height 15
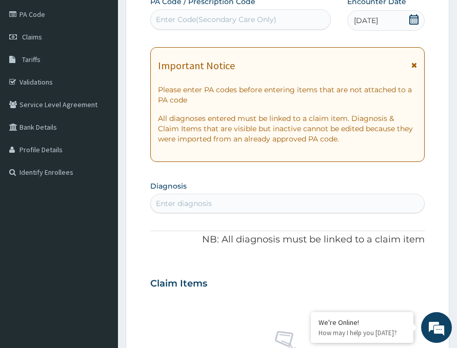
click at [203, 19] on div "Enter Code(Secondary Care Only)" at bounding box center [216, 19] width 120 height 10
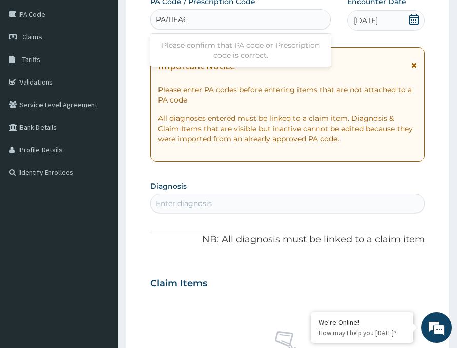
type input "PA/11EA65"
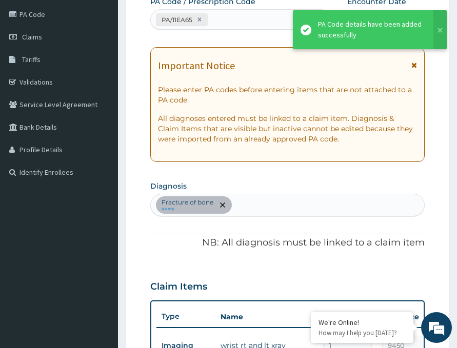
scroll to position [327, 0]
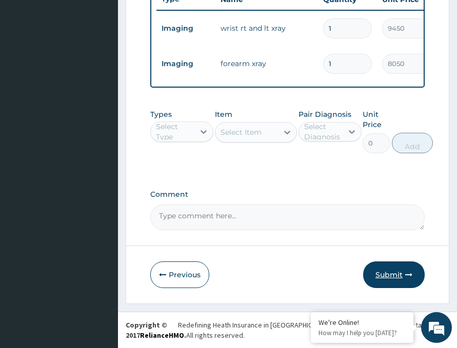
click at [381, 276] on button "Submit" at bounding box center [394, 274] width 62 height 27
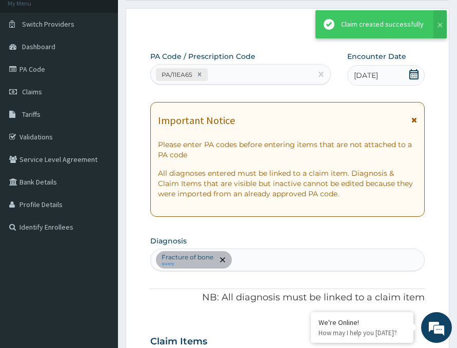
scroll to position [445, 0]
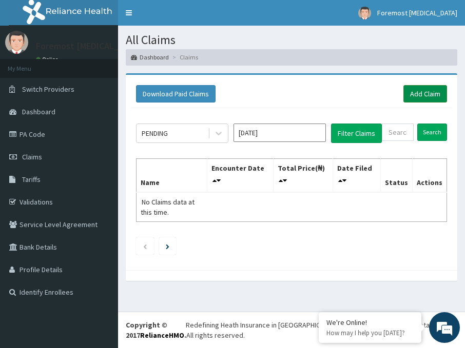
click at [419, 93] on link "Add Claim" at bounding box center [425, 93] width 44 height 17
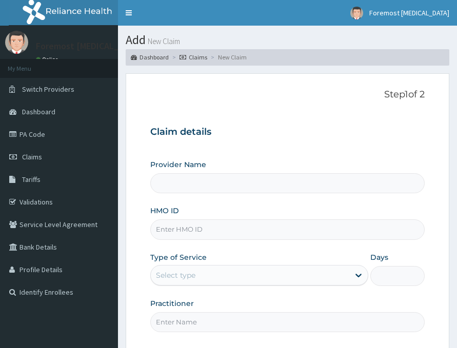
type input "Foremost [MEDICAL_DATA]"
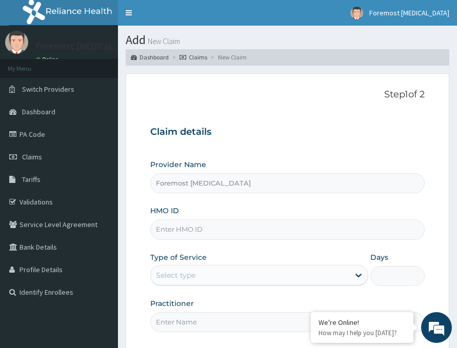
click at [233, 229] on input "HMO ID" at bounding box center [287, 229] width 274 height 20
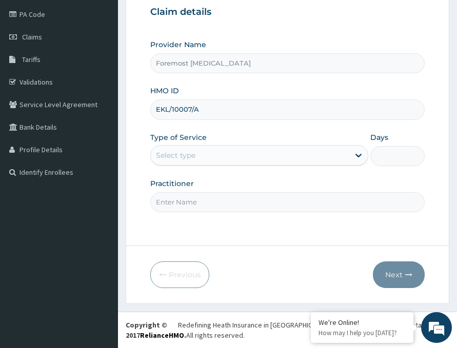
type input "EKL/10007/A"
click at [210, 155] on div "Select type" at bounding box center [250, 155] width 198 height 16
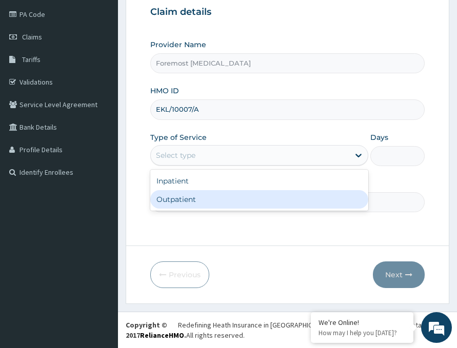
click at [195, 196] on div "Outpatient" at bounding box center [259, 199] width 218 height 18
type input "1"
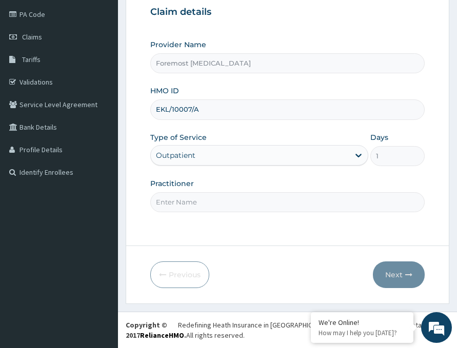
click at [185, 199] on input "Practitioner" at bounding box center [287, 202] width 274 height 20
type input "NULL"
click at [388, 275] on button "Next" at bounding box center [399, 274] width 52 height 27
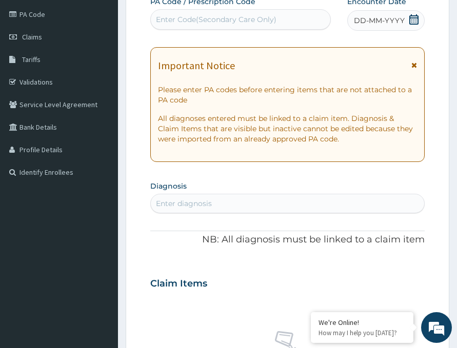
click at [382, 18] on span "DD-MM-YYYY" at bounding box center [379, 20] width 51 height 10
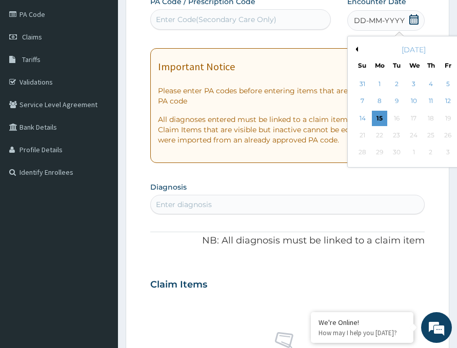
click at [353, 50] on button "Previous Month" at bounding box center [355, 49] width 5 height 5
click at [372, 118] on div "11" at bounding box center [379, 118] width 15 height 15
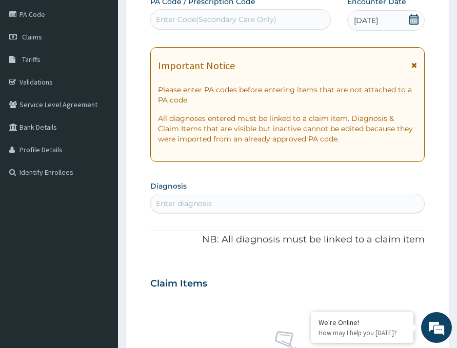
click at [236, 22] on div "Enter Code(Secondary Care Only)" at bounding box center [216, 19] width 120 height 10
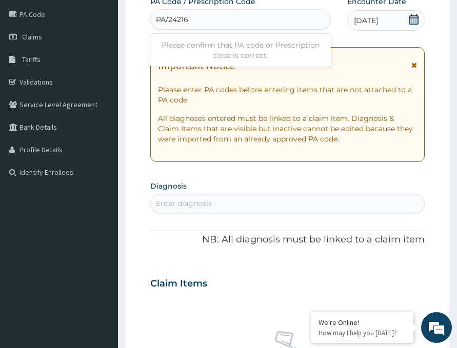
type input "PA/24216A"
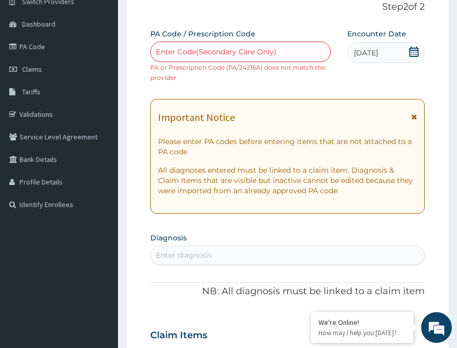
scroll to position [84, 0]
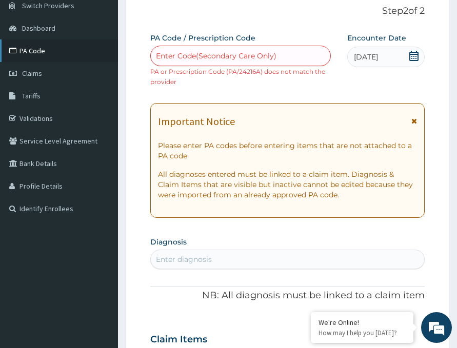
click at [50, 52] on link "PA Code" at bounding box center [59, 50] width 118 height 23
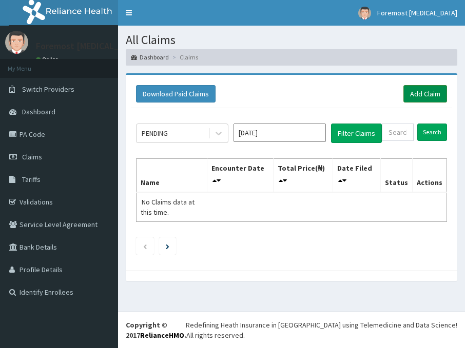
click at [418, 94] on link "Add Claim" at bounding box center [425, 93] width 44 height 17
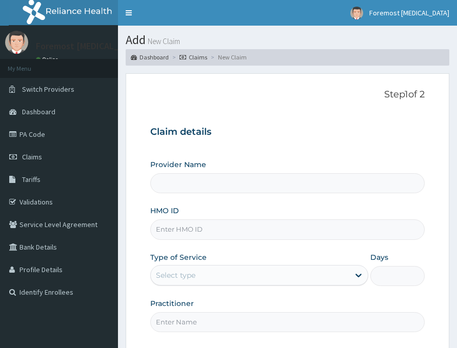
click at [179, 230] on input "HMO ID" at bounding box center [287, 229] width 274 height 20
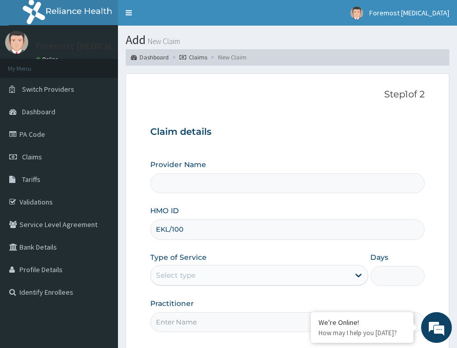
type input "EKL/1000"
type input "Foremost [MEDICAL_DATA]"
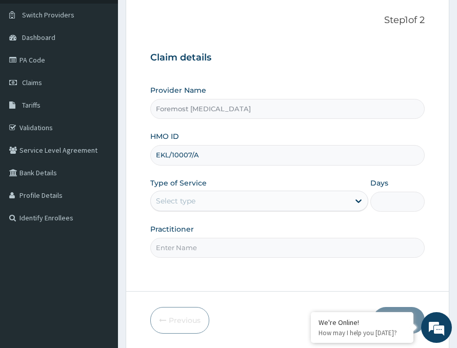
scroll to position [120, 0]
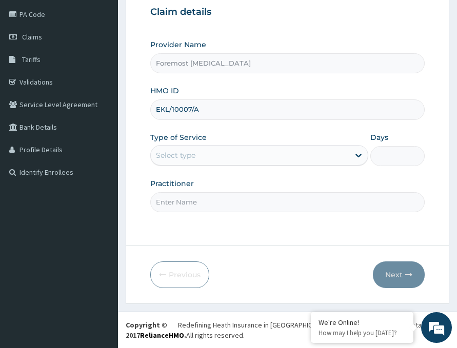
type input "EKL/10007/A"
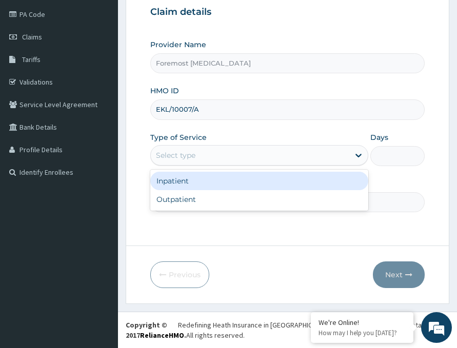
drag, startPoint x: 208, startPoint y: 155, endPoint x: 201, endPoint y: 195, distance: 40.1
click at [201, 166] on div "option Inpatient focused, 1 of 2. 2 results available. Use Up and Down to choos…" at bounding box center [259, 155] width 218 height 21
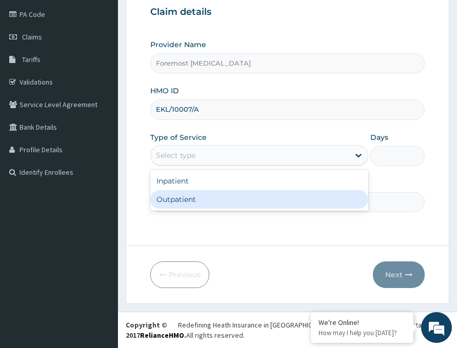
click at [201, 195] on div "Outpatient" at bounding box center [259, 199] width 218 height 18
type input "1"
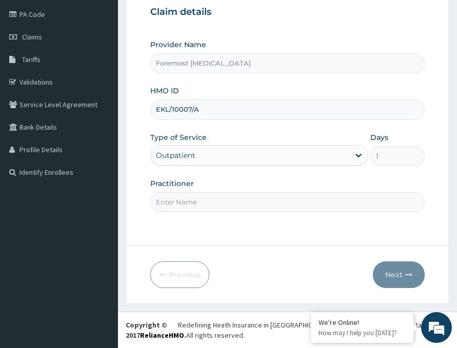
click at [185, 198] on input "Practitioner" at bounding box center [287, 202] width 274 height 20
type input "NULL"
click at [384, 267] on button "Next" at bounding box center [399, 274] width 52 height 27
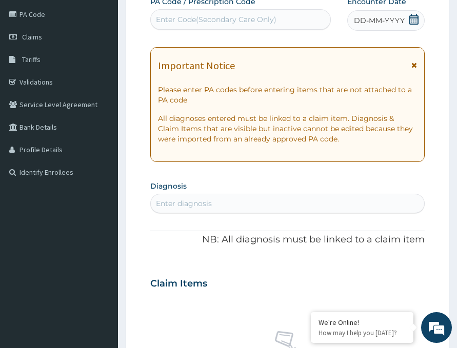
click at [383, 23] on span "DD-MM-YYYY" at bounding box center [379, 20] width 51 height 10
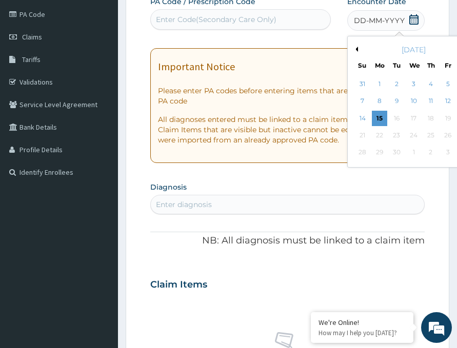
click at [353, 48] on button "Previous Month" at bounding box center [355, 49] width 5 height 5
click at [372, 118] on div "11" at bounding box center [379, 118] width 15 height 15
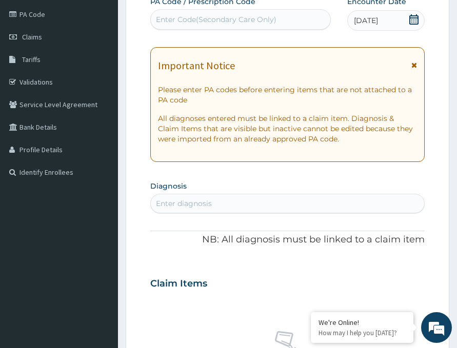
click at [236, 18] on div "Enter Code(Secondary Care Only)" at bounding box center [216, 19] width 120 height 10
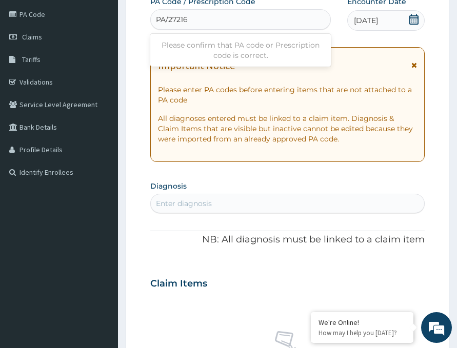
type input "PA/27216A"
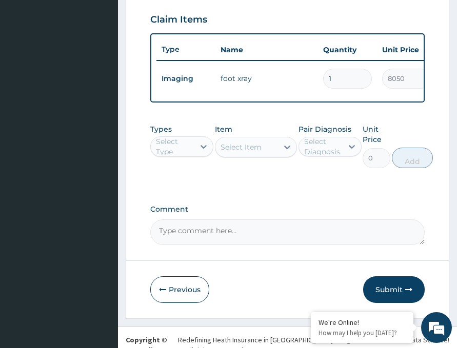
scroll to position [410, 0]
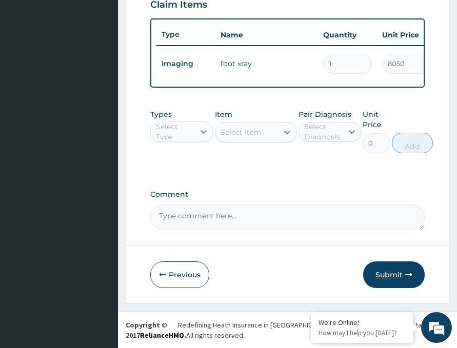
click at [384, 276] on button "Submit" at bounding box center [394, 274] width 62 height 27
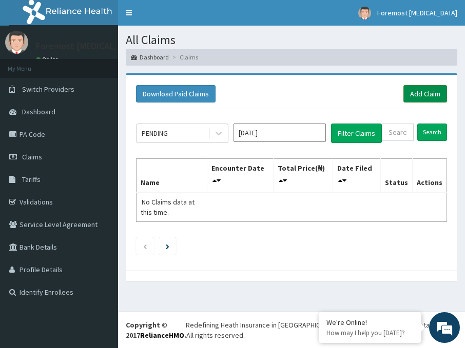
click at [422, 94] on link "Add Claim" at bounding box center [425, 93] width 44 height 17
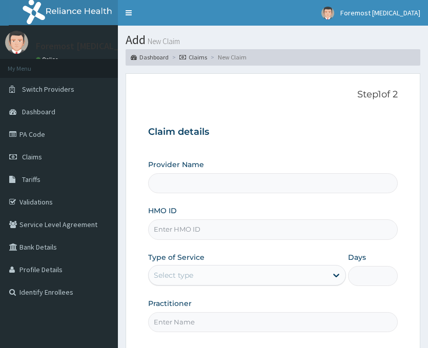
click at [185, 232] on input "HMO ID" at bounding box center [273, 229] width 250 height 20
type input "Foremost [MEDICAL_DATA]"
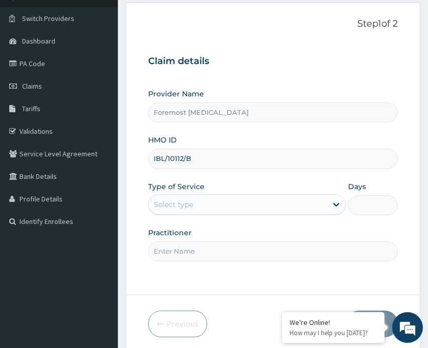
scroll to position [120, 0]
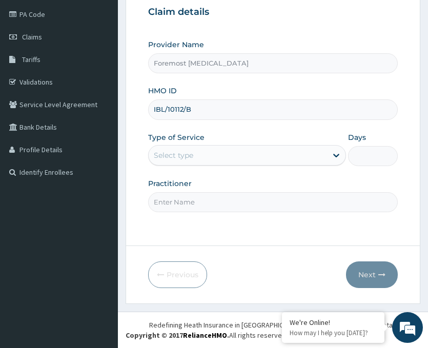
type input "IBL/10112/B"
click at [295, 155] on div "Select type" at bounding box center [238, 155] width 178 height 16
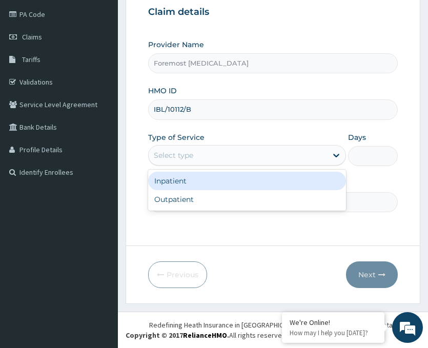
scroll to position [0, 0]
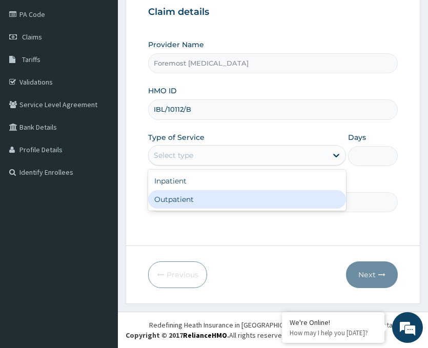
click at [219, 204] on div "Outpatient" at bounding box center [247, 199] width 198 height 18
type input "1"
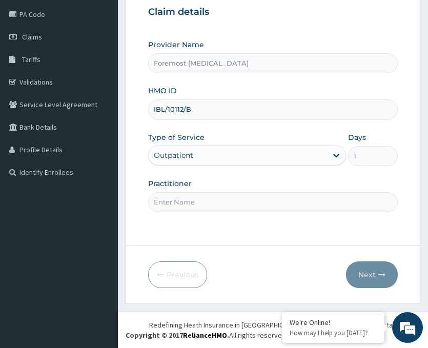
click at [186, 201] on input "Practitioner" at bounding box center [273, 202] width 250 height 20
type input "NULL"
click at [360, 271] on button "Next" at bounding box center [372, 274] width 52 height 27
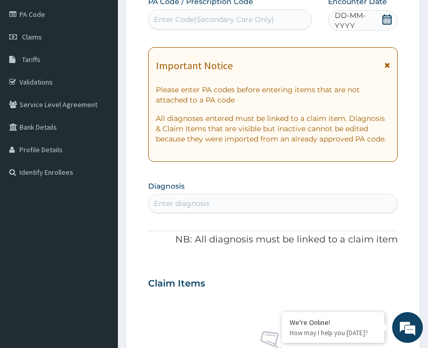
click at [361, 27] on span "DD-MM-YYYY" at bounding box center [358, 20] width 47 height 21
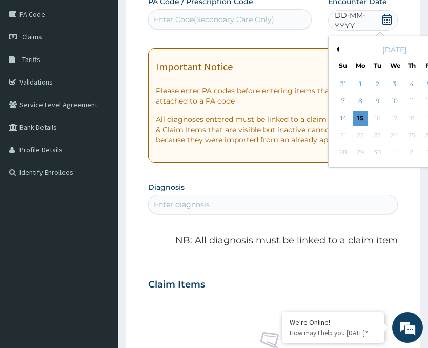
click at [338, 49] on button "Previous Month" at bounding box center [336, 49] width 5 height 5
click at [394, 116] on div "13" at bounding box center [394, 118] width 15 height 15
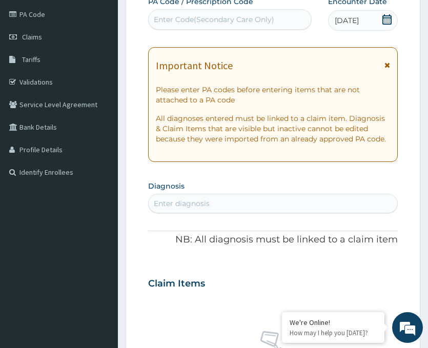
click at [167, 21] on div "Enter Code(Secondary Care Only)" at bounding box center [214, 19] width 120 height 10
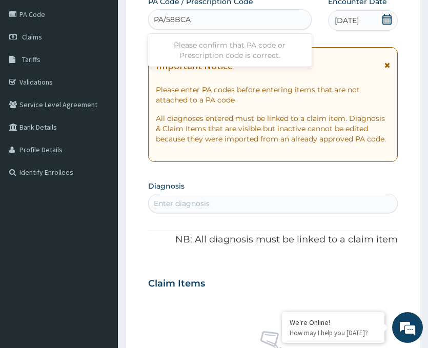
type input "PA/58BCA2"
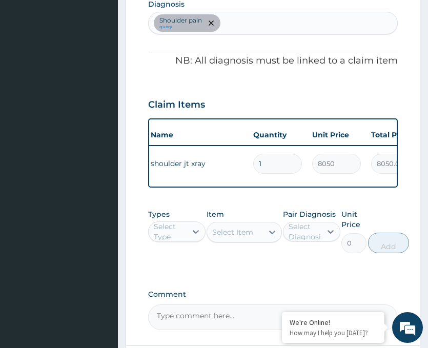
scroll to position [0, 57]
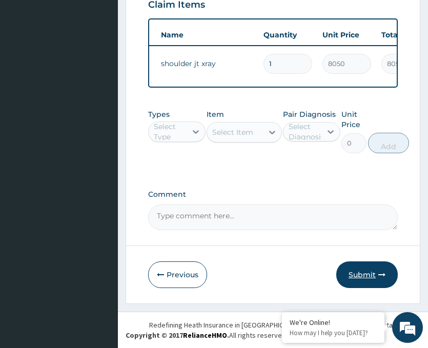
click at [353, 275] on button "Submit" at bounding box center [367, 274] width 62 height 27
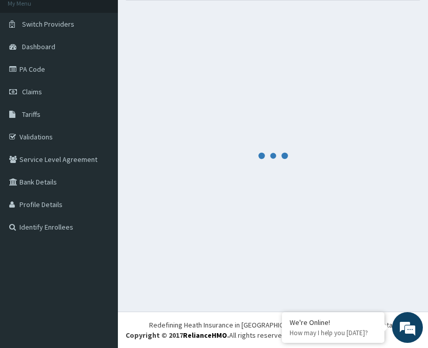
scroll to position [410, 0]
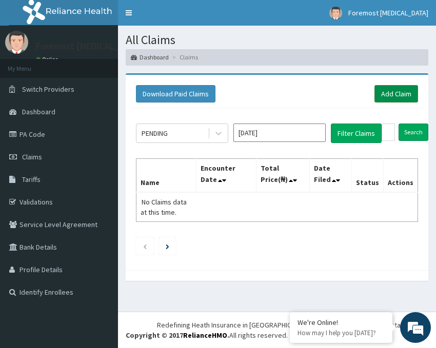
click at [397, 96] on link "Add Claim" at bounding box center [396, 93] width 44 height 17
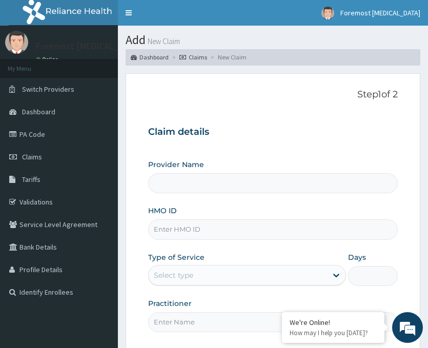
click at [198, 230] on input "HMO ID" at bounding box center [273, 229] width 250 height 20
type input "Foremost [MEDICAL_DATA]"
click at [191, 236] on input "HMO ID" at bounding box center [273, 229] width 250 height 20
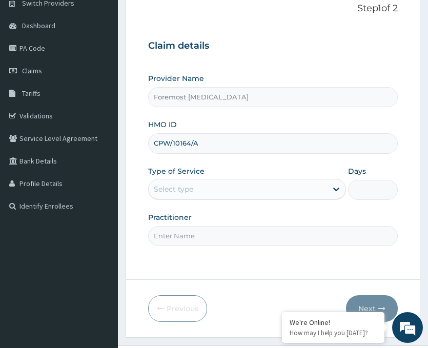
scroll to position [120, 0]
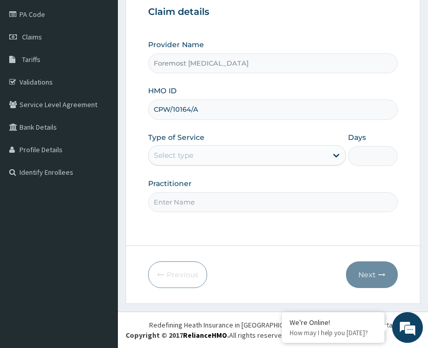
type input "CPW/10164/A"
click at [281, 152] on div "Select type" at bounding box center [238, 155] width 178 height 16
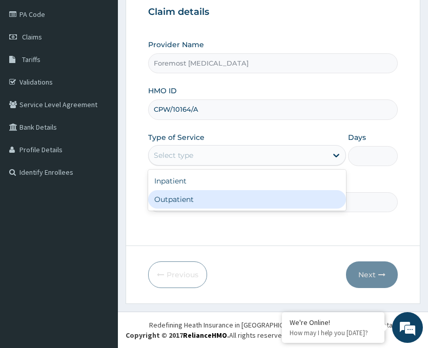
click at [205, 196] on div "Outpatient" at bounding box center [247, 199] width 198 height 18
type input "1"
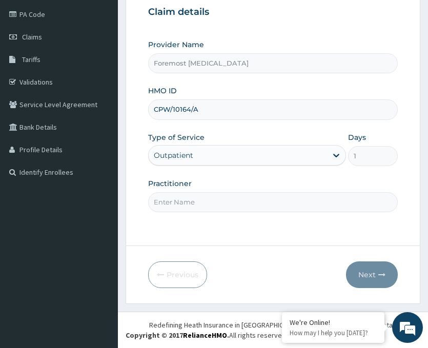
click at [185, 199] on input "Practitioner" at bounding box center [273, 202] width 250 height 20
type input "NULL"
click at [365, 272] on button "Next" at bounding box center [372, 274] width 52 height 27
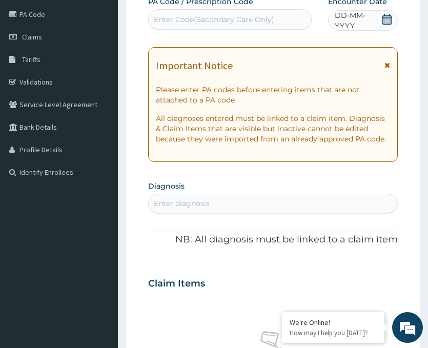
click at [360, 26] on span "DD-MM-YYYY" at bounding box center [358, 20] width 47 height 21
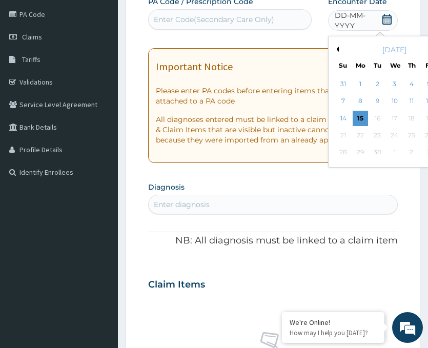
click at [337, 48] on button "Previous Month" at bounding box center [336, 49] width 5 height 5
click at [400, 117] on div "13" at bounding box center [394, 118] width 15 height 15
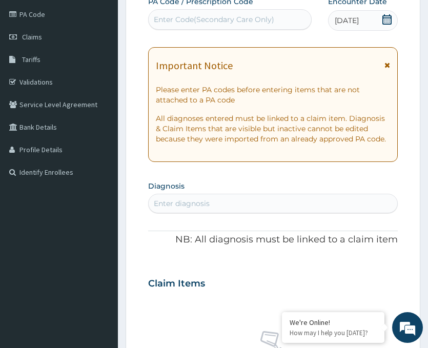
click at [240, 22] on div "Enter Code(Secondary Care Only)" at bounding box center [214, 19] width 120 height 10
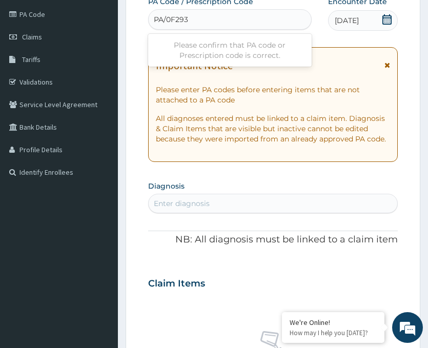
type input "PA/0F293D"
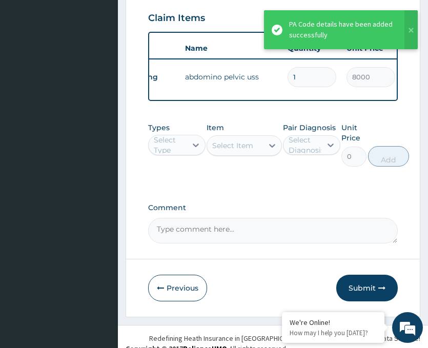
scroll to position [410, 0]
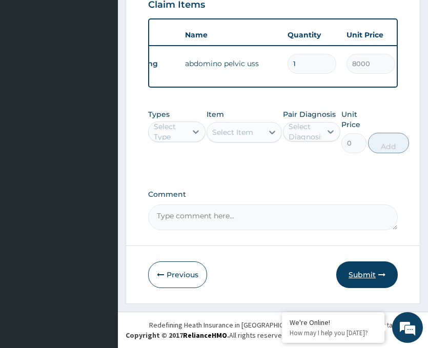
click at [357, 280] on button "Submit" at bounding box center [367, 274] width 62 height 27
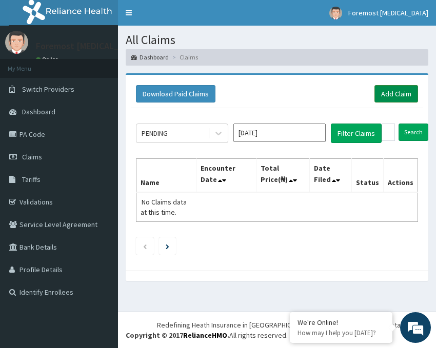
click at [397, 90] on link "Add Claim" at bounding box center [396, 93] width 44 height 17
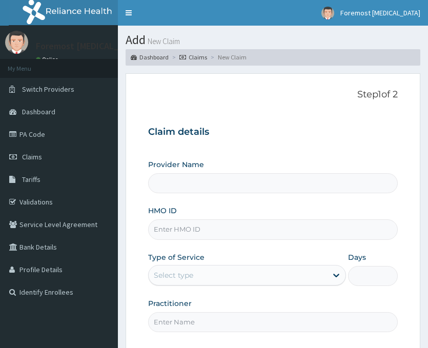
click at [172, 225] on input "HMO ID" at bounding box center [273, 229] width 250 height 20
type input "E"
type input "Foremost [MEDICAL_DATA]"
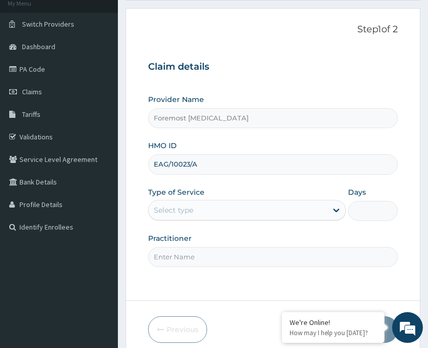
scroll to position [120, 0]
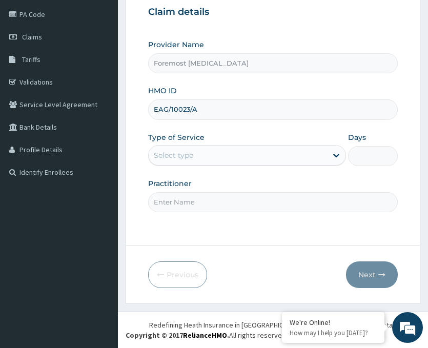
type input "EAG/10023/A"
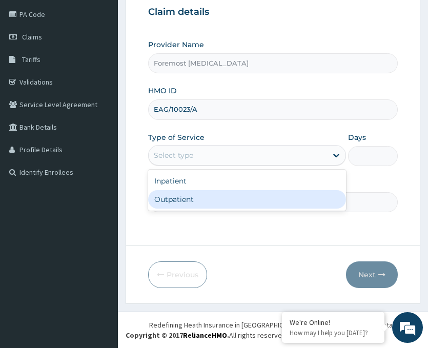
drag, startPoint x: 244, startPoint y: 156, endPoint x: 205, endPoint y: 194, distance: 54.7
click at [205, 166] on div "option Outpatient focused, 2 of 2. 2 results available. Use Up and Down to choo…" at bounding box center [247, 155] width 198 height 21
click at [205, 194] on div "Outpatient" at bounding box center [247, 199] width 198 height 18
type input "1"
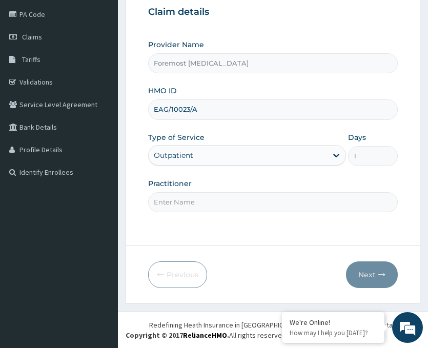
click at [187, 198] on input "Practitioner" at bounding box center [273, 202] width 250 height 20
type input "B"
type input "NULL"
click at [360, 271] on button "Next" at bounding box center [372, 274] width 52 height 27
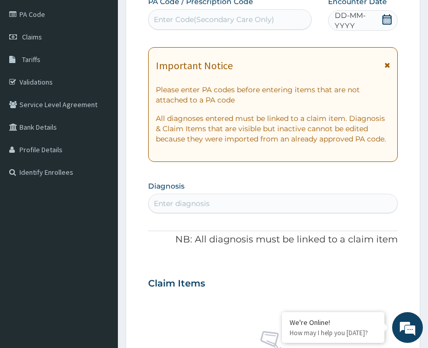
click at [358, 19] on span "DD-MM-YYYY" at bounding box center [358, 20] width 47 height 21
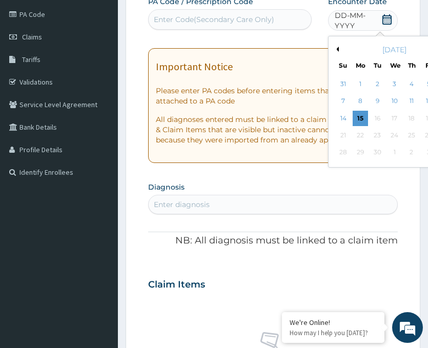
click at [337, 51] on button "Previous Month" at bounding box center [336, 49] width 5 height 5
click at [379, 117] on div "12" at bounding box center [377, 118] width 15 height 15
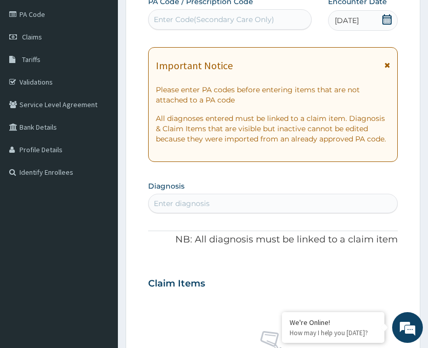
click at [230, 29] on div "Enter Code(Secondary Care Only)" at bounding box center [230, 19] width 164 height 21
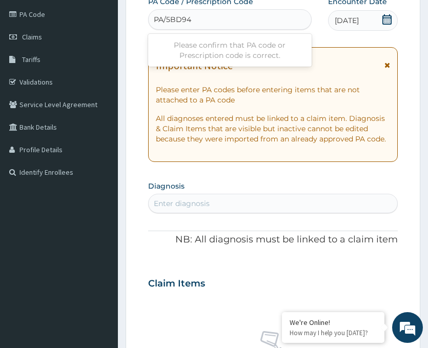
type input "PA/5BD945"
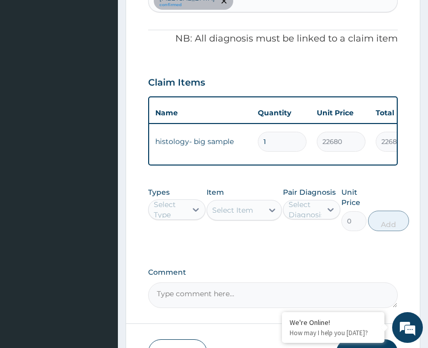
scroll to position [410, 0]
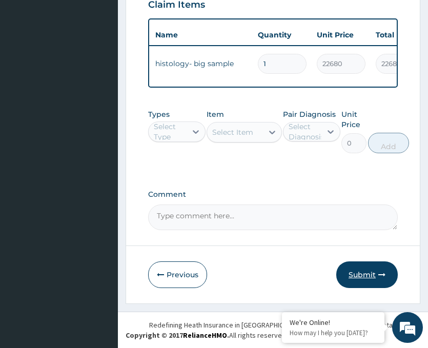
click at [352, 268] on button "Submit" at bounding box center [367, 274] width 62 height 27
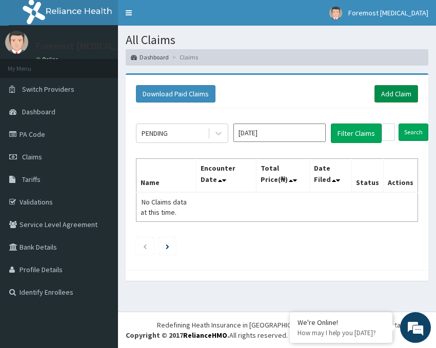
click at [393, 90] on link "Add Claim" at bounding box center [396, 93] width 44 height 17
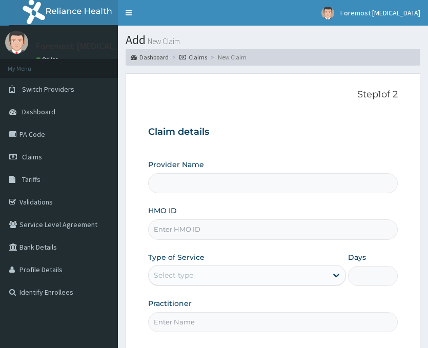
click at [172, 234] on input "HMO ID" at bounding box center [273, 229] width 250 height 20
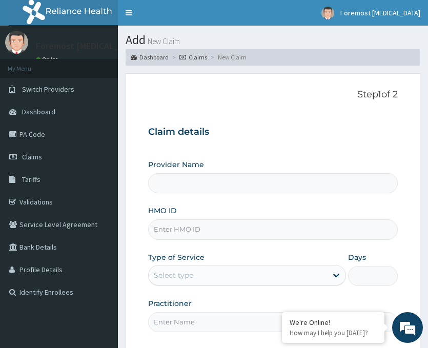
type input "Foremost [MEDICAL_DATA]"
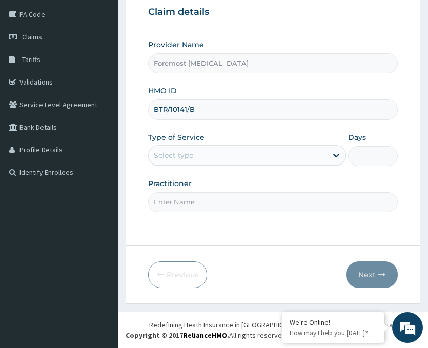
type input "BTR/10141/B"
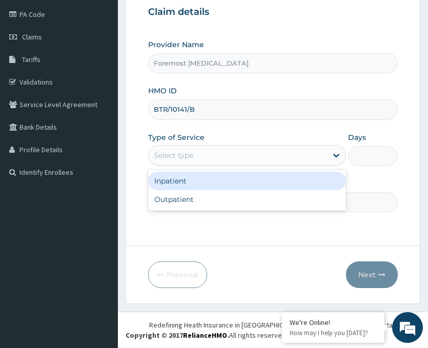
click at [250, 160] on div "Select type" at bounding box center [238, 155] width 178 height 16
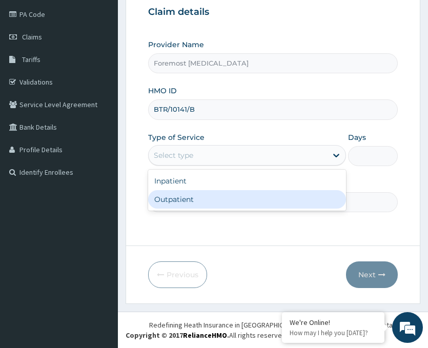
click at [196, 195] on div "Outpatient" at bounding box center [247, 199] width 198 height 18
type input "1"
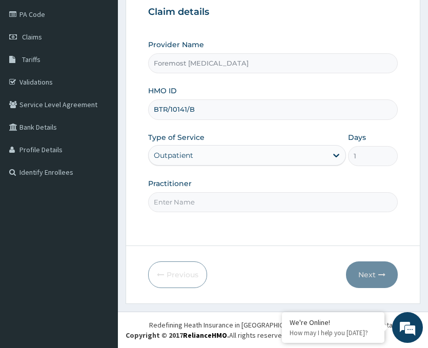
click at [181, 195] on input "Practitioner" at bounding box center [273, 202] width 250 height 20
type input "NULL"
click at [371, 273] on button "Next" at bounding box center [372, 274] width 52 height 27
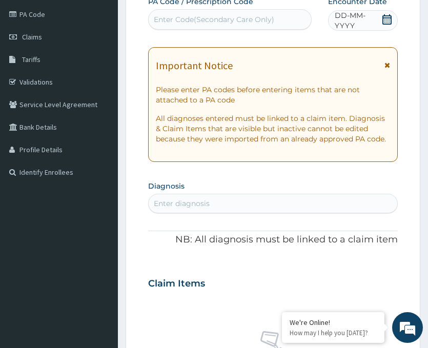
click at [355, 23] on span "DD-MM-YYYY" at bounding box center [358, 20] width 47 height 21
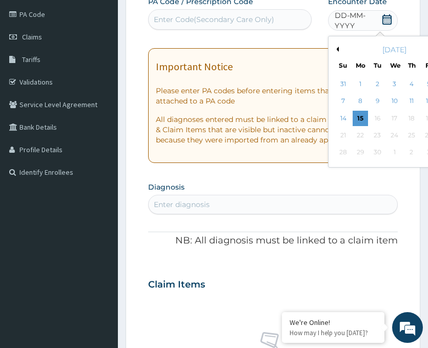
click at [335, 48] on button "Previous Month" at bounding box center [336, 49] width 5 height 5
click at [378, 115] on div "12" at bounding box center [377, 118] width 15 height 15
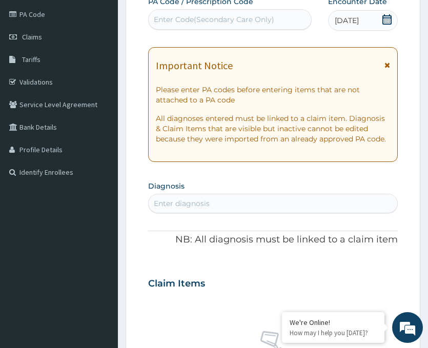
click at [201, 17] on div "Enter Code(Secondary Care Only)" at bounding box center [214, 19] width 120 height 10
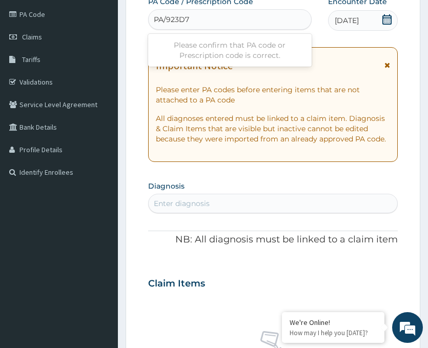
type input "PA/923D7A"
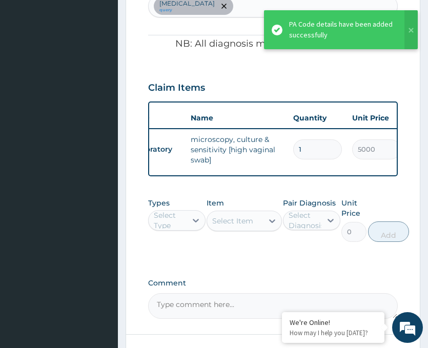
scroll to position [0, 40]
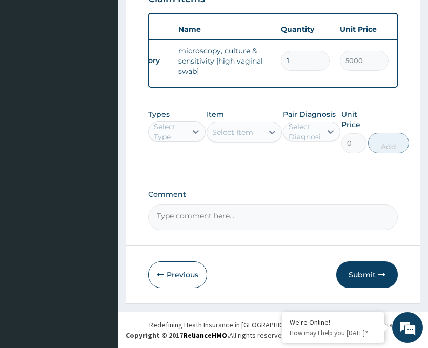
click at [356, 274] on button "Submit" at bounding box center [367, 274] width 62 height 27
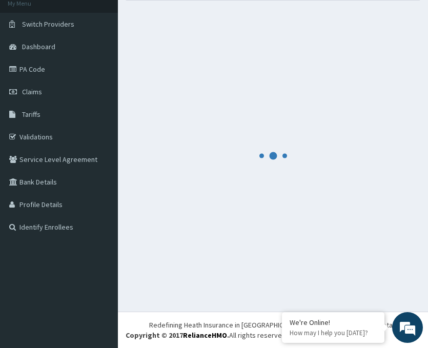
scroll to position [415, 0]
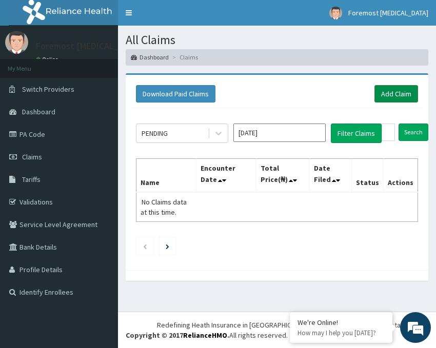
click at [393, 94] on link "Add Claim" at bounding box center [396, 93] width 44 height 17
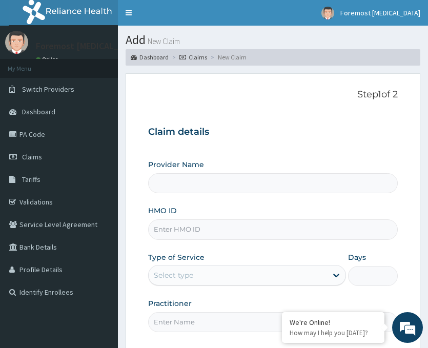
click at [203, 231] on input "HMO ID" at bounding box center [273, 229] width 250 height 20
type input "Foremost [MEDICAL_DATA]"
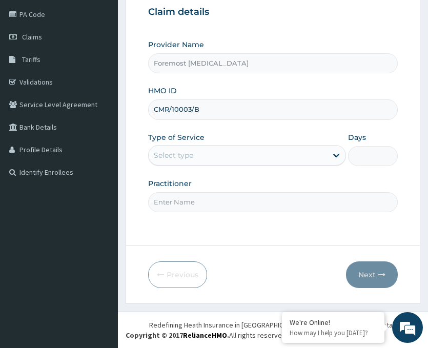
type input "CMR/10003/B"
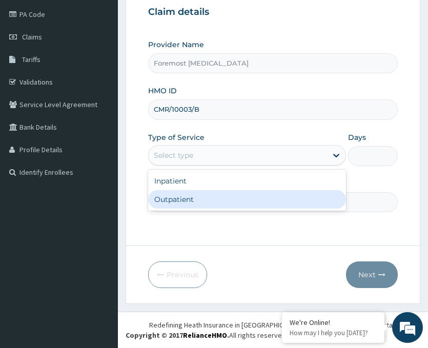
drag, startPoint x: 264, startPoint y: 154, endPoint x: 215, endPoint y: 200, distance: 67.1
click at [215, 166] on div "option Outpatient focused, 2 of 2. 2 results available. Use Up and Down to choo…" at bounding box center [247, 155] width 198 height 21
click at [215, 200] on div "Outpatient" at bounding box center [247, 199] width 198 height 18
type input "1"
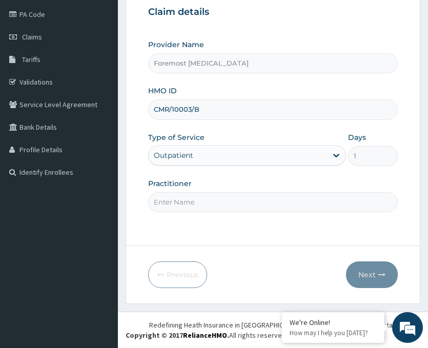
click at [192, 201] on input "Practitioner" at bounding box center [273, 202] width 250 height 20
type input "NULL"
click at [373, 269] on button "Next" at bounding box center [372, 274] width 52 height 27
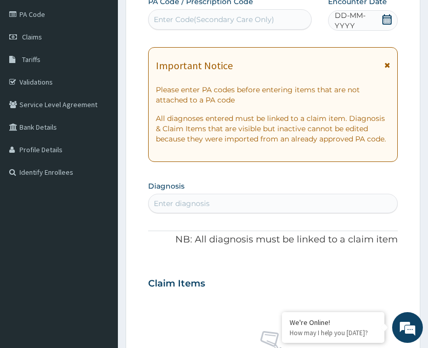
click at [359, 24] on span "DD-MM-YYYY" at bounding box center [358, 20] width 47 height 21
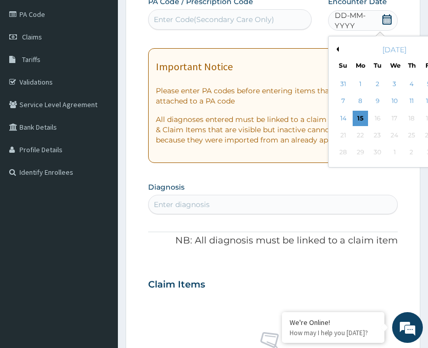
click at [337, 48] on button "Previous Month" at bounding box center [336, 49] width 5 height 5
click at [376, 113] on div "12" at bounding box center [377, 118] width 15 height 15
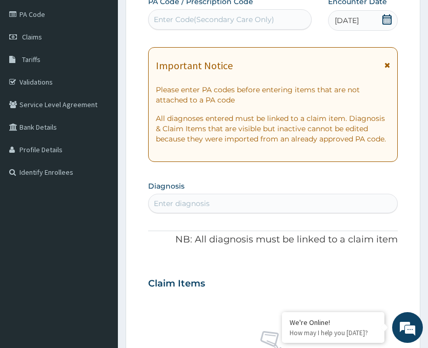
click at [230, 22] on div "Enter Code(Secondary Care Only)" at bounding box center [214, 19] width 120 height 10
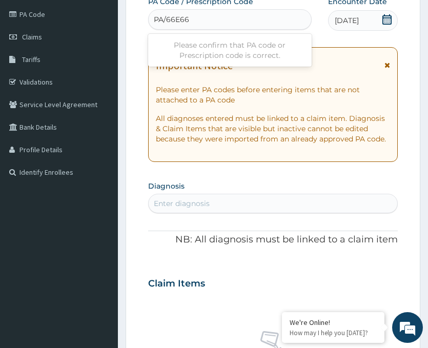
type input "PA/66E663"
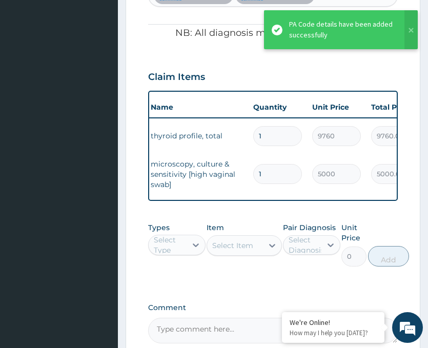
scroll to position [0, 66]
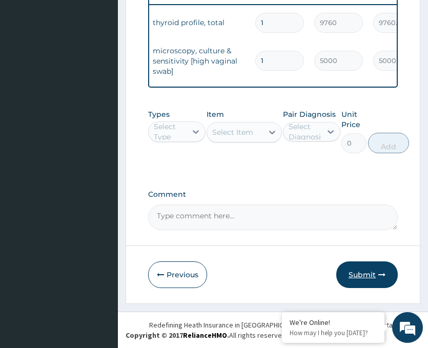
click at [358, 274] on button "Submit" at bounding box center [367, 274] width 62 height 27
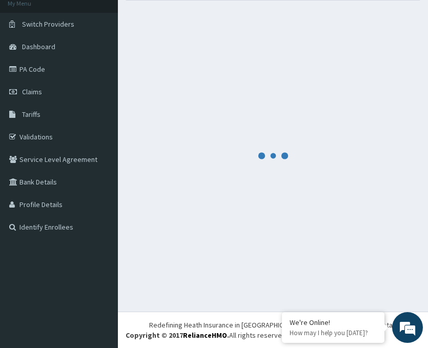
scroll to position [451, 0]
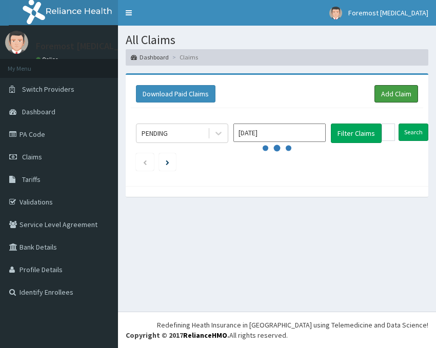
click at [376, 94] on link "Add Claim" at bounding box center [396, 93] width 44 height 17
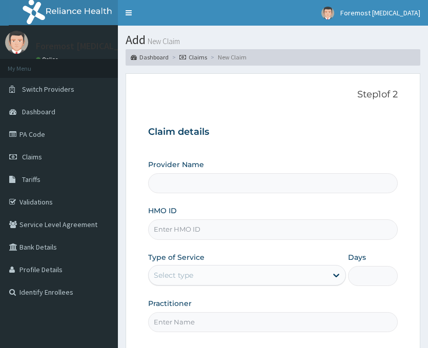
click at [167, 231] on input "HMO ID" at bounding box center [273, 229] width 250 height 20
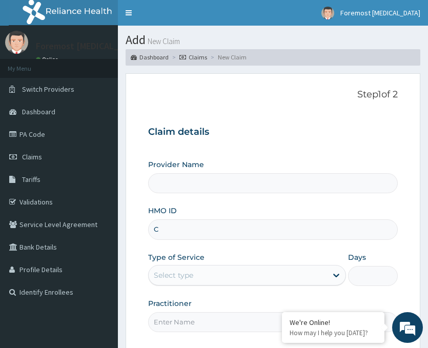
type input "CM"
type input "Foremost [MEDICAL_DATA]"
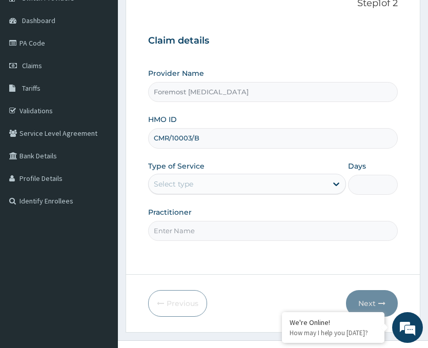
scroll to position [120, 0]
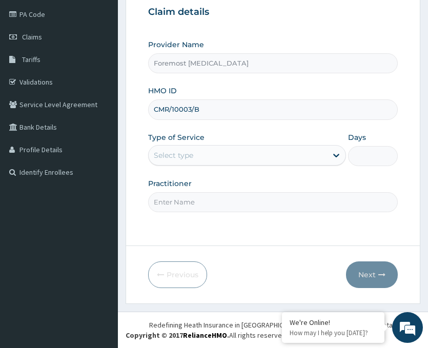
type input "CMR/10003/B"
click at [287, 164] on div "Select type" at bounding box center [247, 155] width 198 height 21
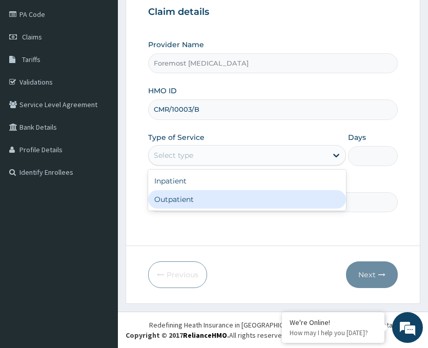
click at [221, 197] on div "Outpatient" at bounding box center [247, 199] width 198 height 18
type input "1"
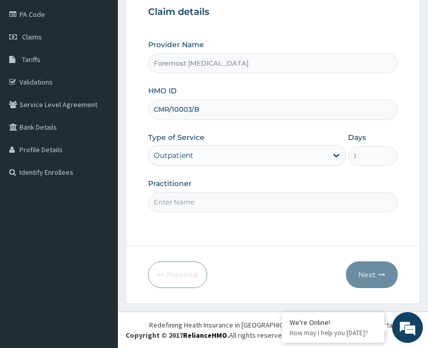
scroll to position [0, 0]
click at [191, 204] on input "Practitioner" at bounding box center [273, 202] width 250 height 20
type input "NULL"
click at [365, 271] on button "Next" at bounding box center [372, 274] width 52 height 27
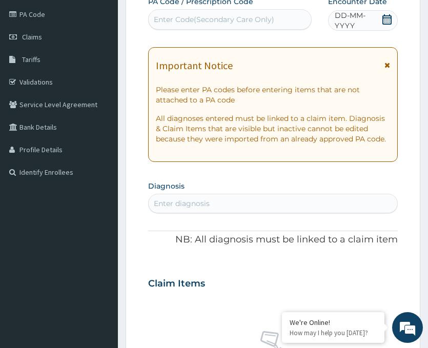
click at [359, 18] on span "DD-MM-YYYY" at bounding box center [358, 20] width 47 height 21
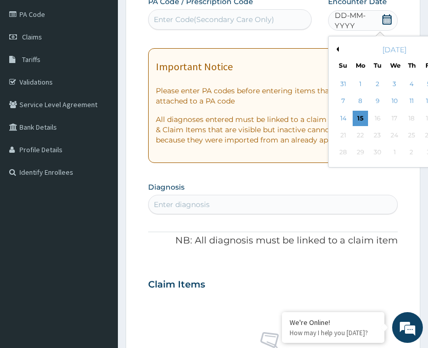
click at [339, 48] on div "September 2025" at bounding box center [395, 50] width 124 height 10
click at [336, 48] on button "Previous Month" at bounding box center [336, 49] width 5 height 5
click at [380, 117] on div "12" at bounding box center [377, 118] width 15 height 15
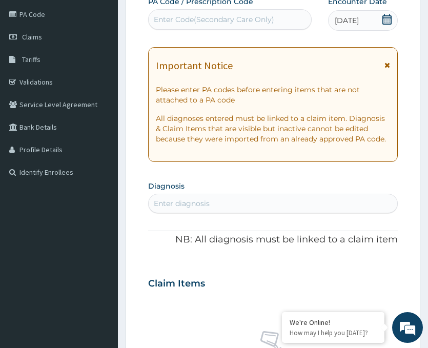
click at [217, 21] on div "Enter Code(Secondary Care Only)" at bounding box center [214, 19] width 120 height 10
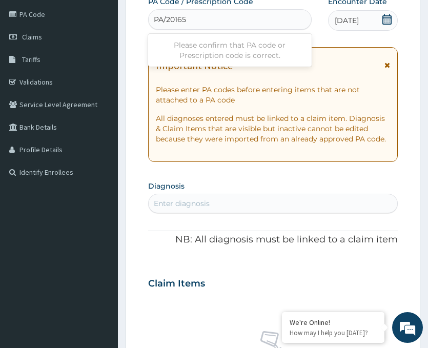
type input "PA/201655"
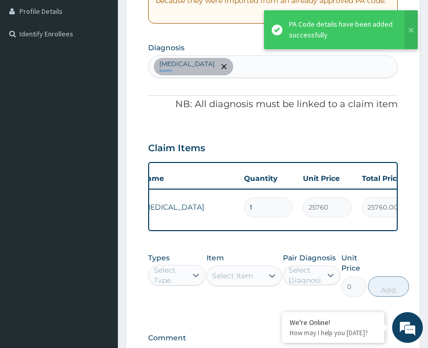
scroll to position [0, 93]
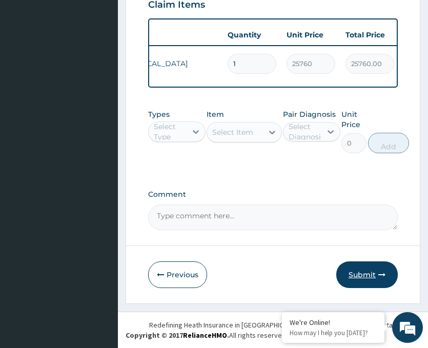
click at [356, 273] on button "Submit" at bounding box center [367, 274] width 62 height 27
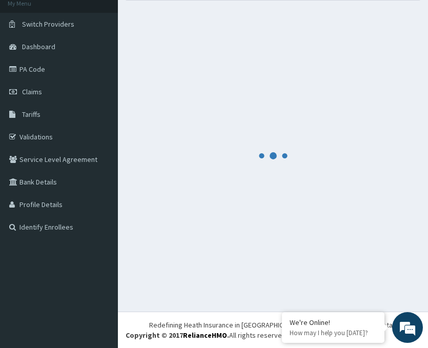
scroll to position [410, 0]
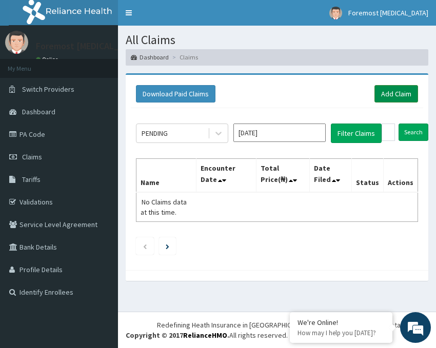
click at [391, 96] on link "Add Claim" at bounding box center [396, 93] width 44 height 17
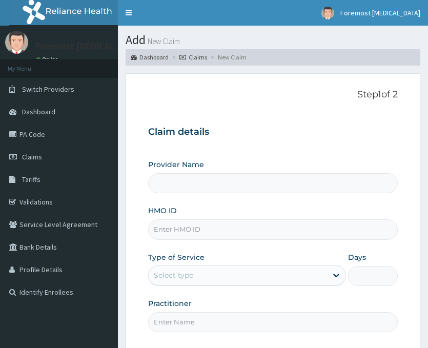
click at [190, 229] on input "HMO ID" at bounding box center [273, 229] width 250 height 20
type input "EX"
type input "Foremost [MEDICAL_DATA]"
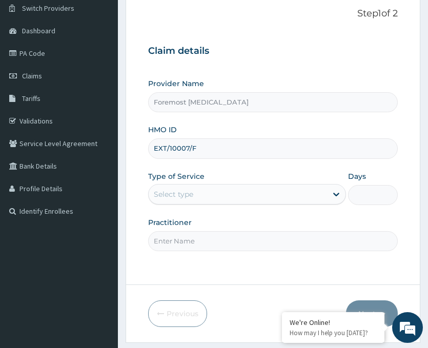
scroll to position [120, 0]
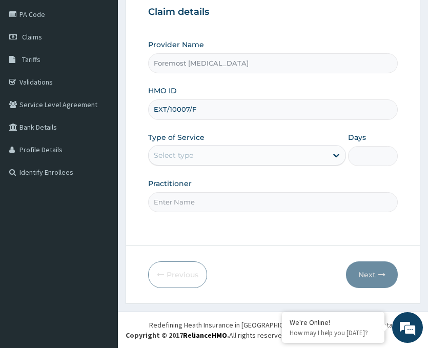
type input "EXT/10007/F"
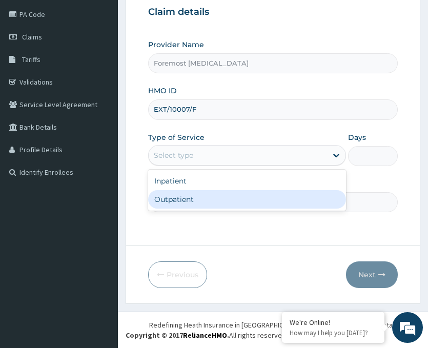
drag, startPoint x: 257, startPoint y: 160, endPoint x: 210, endPoint y: 200, distance: 61.8
click at [210, 166] on div "option Outpatient focused, 2 of 2. 2 results available. Use Up and Down to choo…" at bounding box center [247, 155] width 198 height 21
click at [210, 200] on div "Outpatient" at bounding box center [247, 199] width 198 height 18
type input "1"
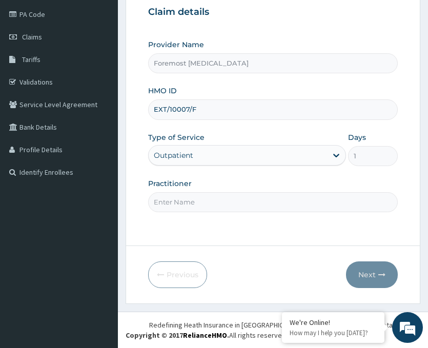
click at [191, 202] on input "Practitioner" at bounding box center [273, 202] width 250 height 20
type input "NULL"
click at [357, 268] on button "Next" at bounding box center [372, 274] width 52 height 27
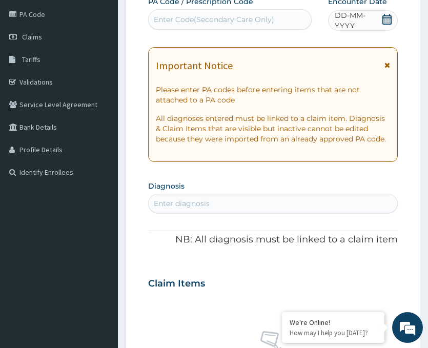
click at [350, 18] on span "DD-MM-YYYY" at bounding box center [358, 20] width 47 height 21
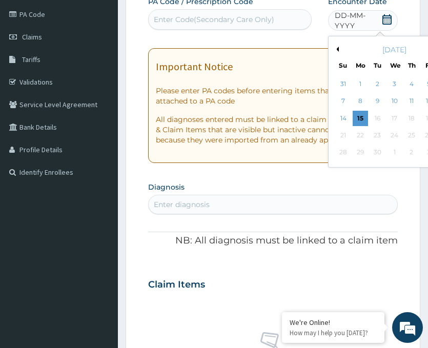
click at [336, 48] on button "Previous Month" at bounding box center [336, 49] width 5 height 5
click at [396, 118] on div "13" at bounding box center [394, 118] width 15 height 15
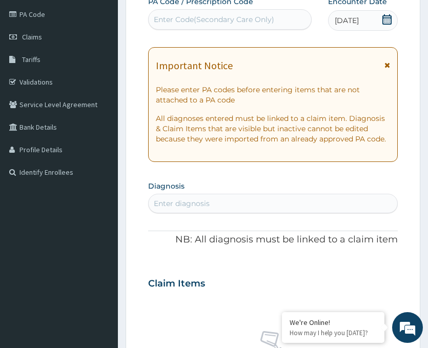
click at [234, 17] on div "Enter Code(Secondary Care Only)" at bounding box center [214, 19] width 120 height 10
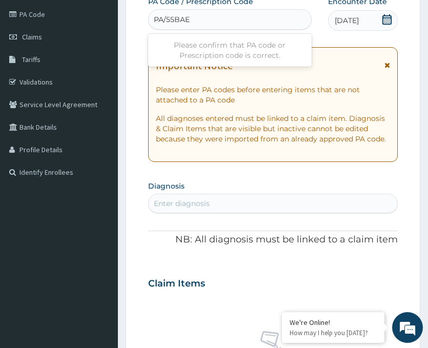
type input "PA/55BAEA"
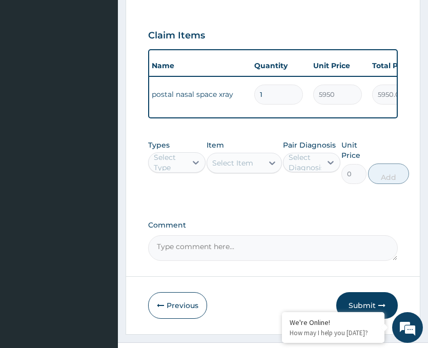
scroll to position [410, 0]
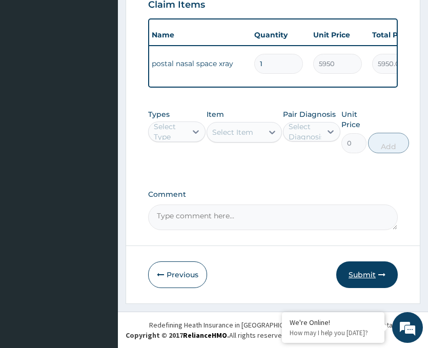
click at [356, 267] on button "Submit" at bounding box center [367, 274] width 62 height 27
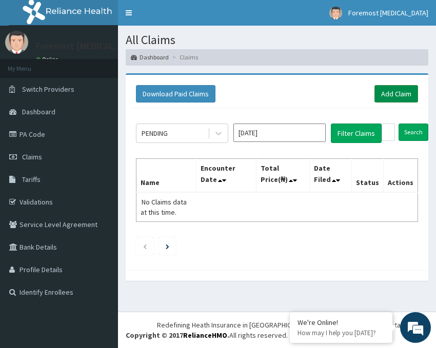
click at [391, 95] on link "Add Claim" at bounding box center [396, 93] width 44 height 17
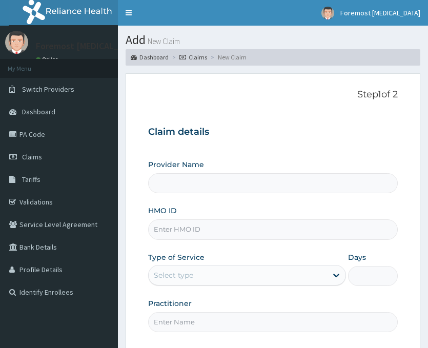
click at [189, 227] on input "HMO ID" at bounding box center [273, 229] width 250 height 20
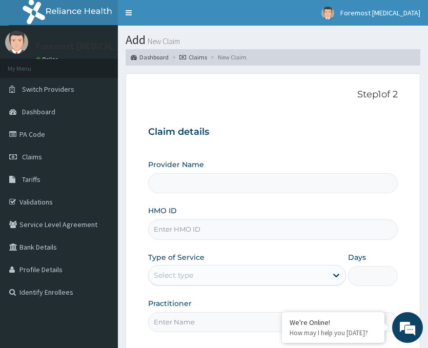
type input "Foremost [MEDICAL_DATA]"
type input "BCH/10017/D"
click at [192, 277] on div "Select type" at bounding box center [173, 275] width 39 height 10
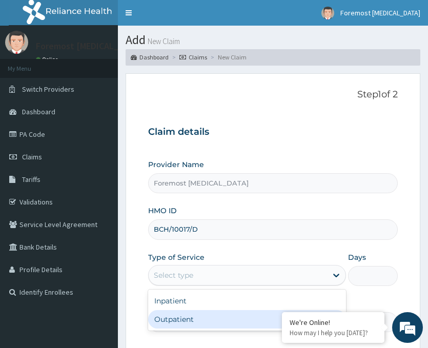
click at [191, 317] on div "Outpatient" at bounding box center [247, 319] width 198 height 18
type input "1"
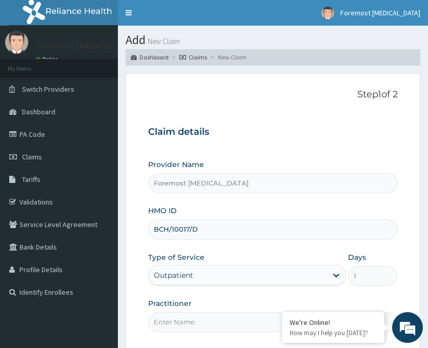
scroll to position [120, 0]
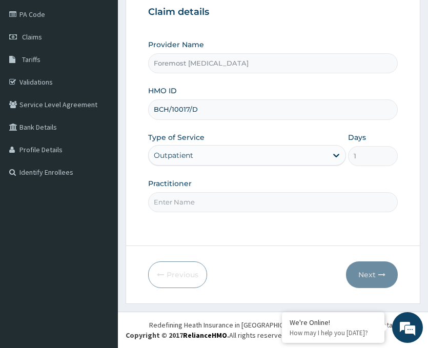
click at [234, 200] on input "Practitioner" at bounding box center [273, 202] width 250 height 20
type input "NULL"
click at [378, 270] on button "Next" at bounding box center [372, 274] width 52 height 27
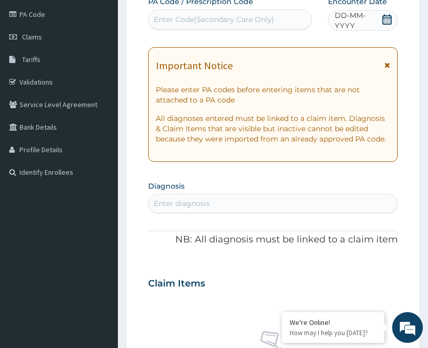
click at [365, 19] on span "DD-MM-YYYY" at bounding box center [358, 20] width 47 height 21
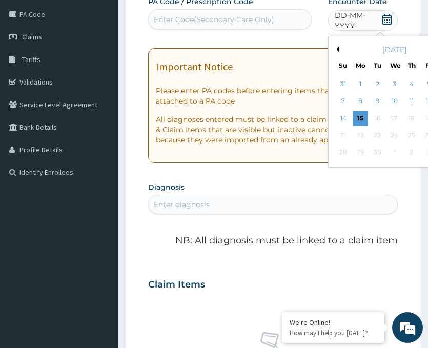
click at [334, 47] on button "Previous Month" at bounding box center [336, 49] width 5 height 5
click at [393, 119] on div "13" at bounding box center [394, 118] width 15 height 15
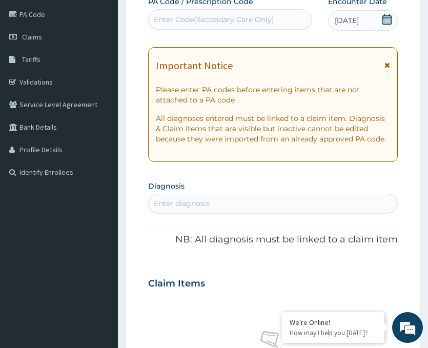
click at [228, 20] on div "Enter Code(Secondary Care Only)" at bounding box center [214, 19] width 120 height 10
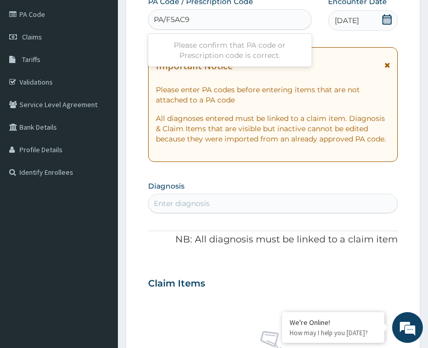
type input "PA/F5AC9C"
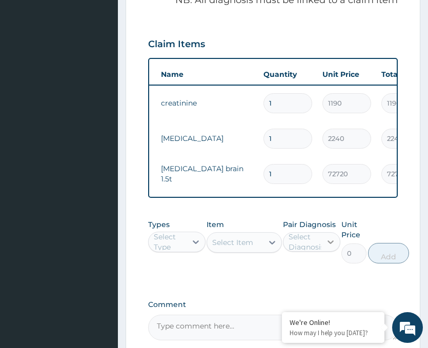
scroll to position [480, 0]
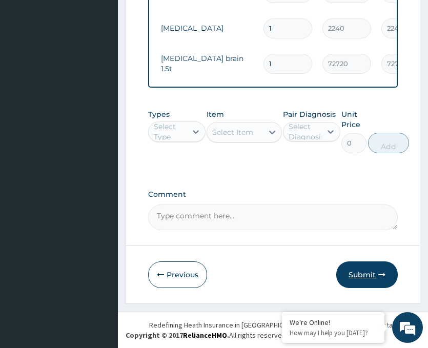
click at [354, 267] on button "Submit" at bounding box center [367, 274] width 62 height 27
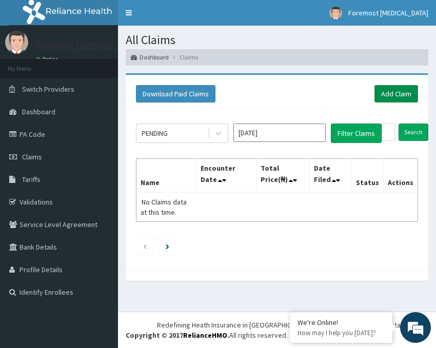
click at [394, 90] on link "Add Claim" at bounding box center [396, 93] width 44 height 17
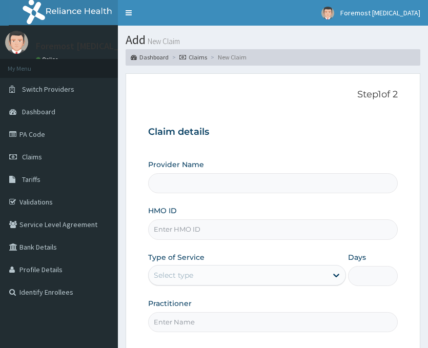
click at [197, 225] on input "HMO ID" at bounding box center [273, 229] width 250 height 20
type input "Foremost [MEDICAL_DATA]"
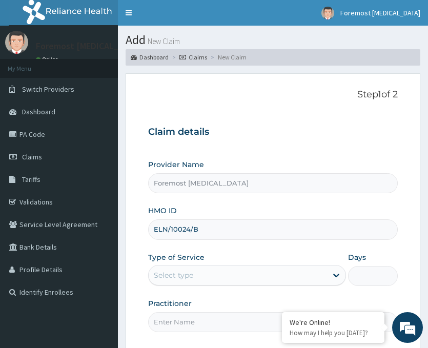
scroll to position [120, 0]
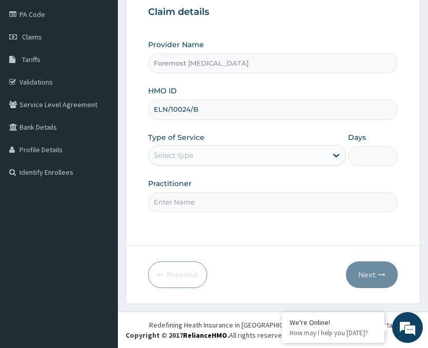
type input "ELN/10024/B"
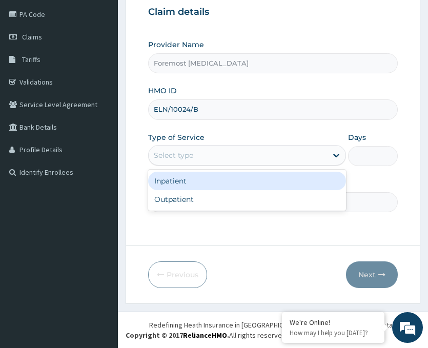
click at [251, 160] on div "Select type" at bounding box center [238, 155] width 178 height 16
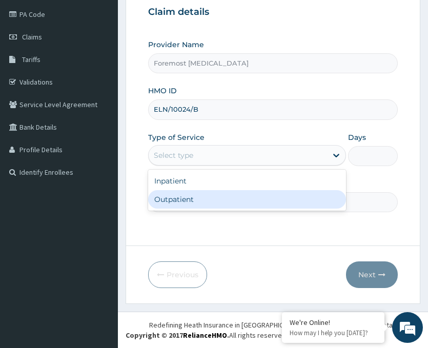
click at [212, 202] on div "Outpatient" at bounding box center [247, 199] width 198 height 18
type input "1"
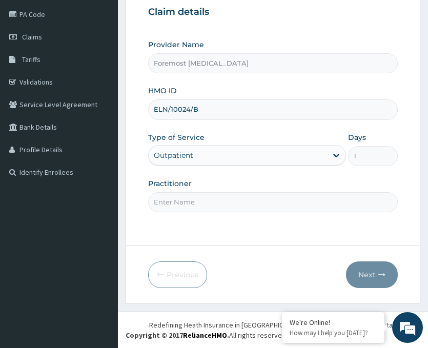
click at [191, 200] on input "Practitioner" at bounding box center [273, 202] width 250 height 20
type input "NULL"
click at [370, 271] on button "Next" at bounding box center [372, 274] width 52 height 27
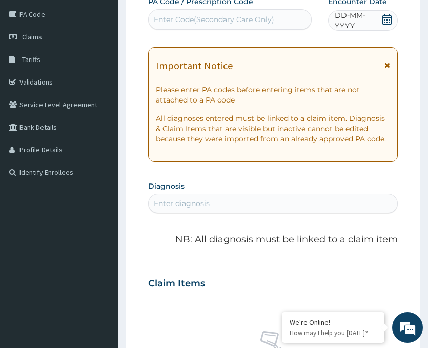
scroll to position [0, 0]
click at [350, 21] on span "DD-MM-YYYY" at bounding box center [358, 20] width 47 height 21
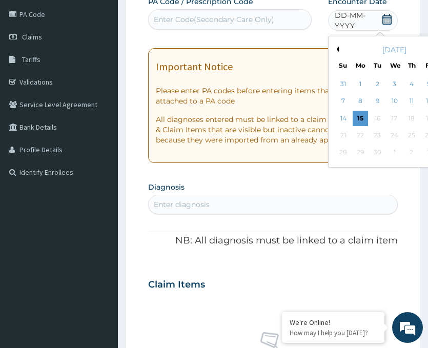
click at [338, 49] on button "Previous Month" at bounding box center [336, 49] width 5 height 5
click at [394, 118] on div "13" at bounding box center [394, 118] width 15 height 15
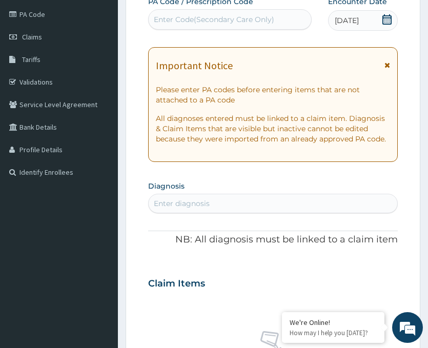
click at [234, 23] on div "Enter Code(Secondary Care Only)" at bounding box center [214, 19] width 120 height 10
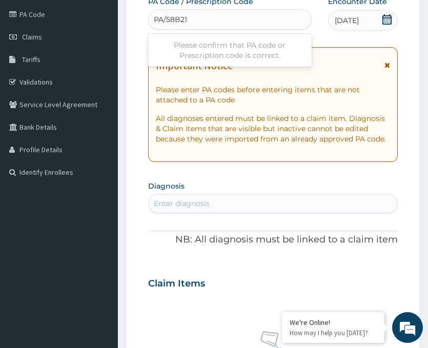
type input "PA/58B21F"
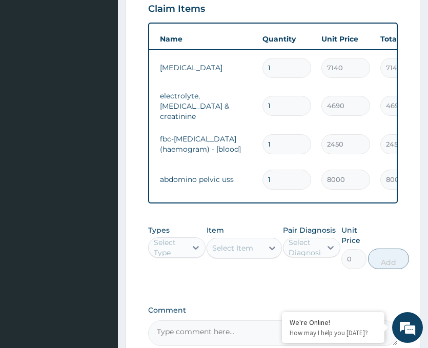
scroll to position [516, 0]
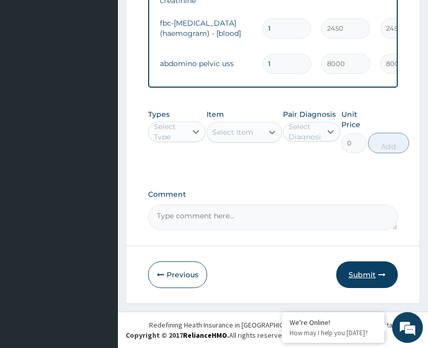
click at [361, 275] on button "Submit" at bounding box center [367, 274] width 62 height 27
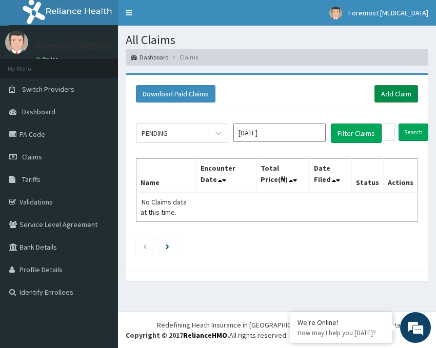
click at [405, 90] on link "Add Claim" at bounding box center [396, 93] width 44 height 17
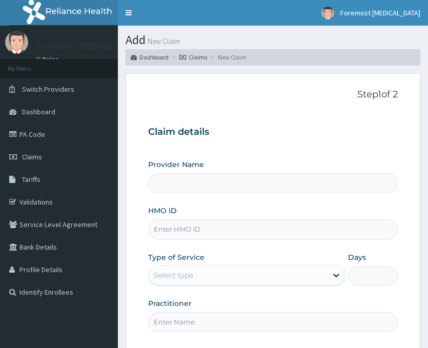
click at [182, 230] on input "HMO ID" at bounding box center [273, 229] width 250 height 20
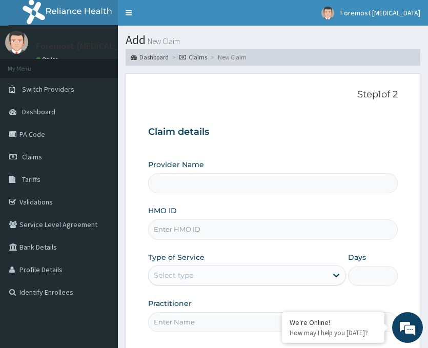
type input "Foremost [MEDICAL_DATA]"
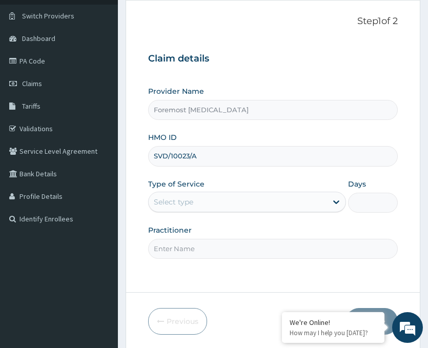
scroll to position [120, 0]
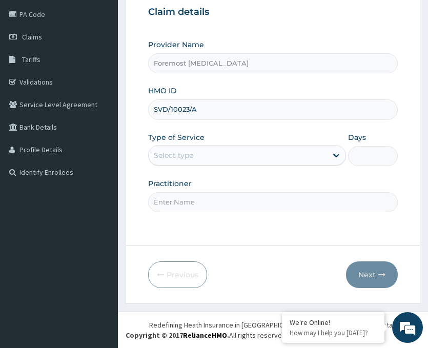
type input "SVD/10023/A"
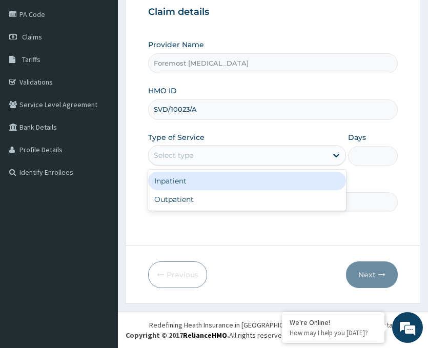
click at [244, 161] on div "Select type" at bounding box center [238, 155] width 178 height 16
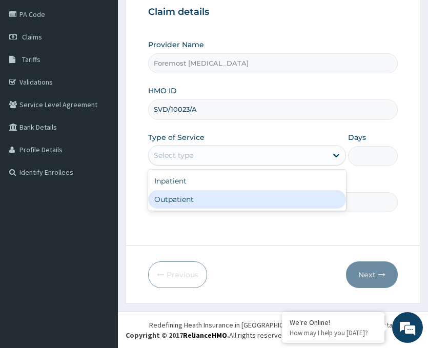
click at [193, 199] on div "Outpatient" at bounding box center [247, 199] width 198 height 18
type input "1"
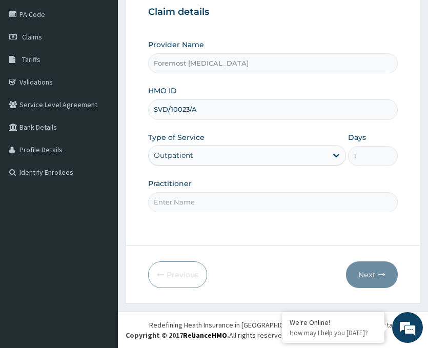
click at [178, 202] on input "Practitioner" at bounding box center [273, 202] width 250 height 20
type input "NULL"
click at [367, 269] on button "Next" at bounding box center [372, 274] width 52 height 27
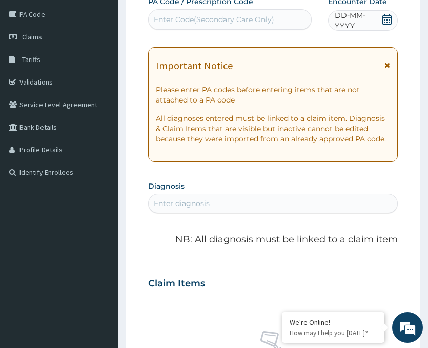
click at [358, 23] on span "DD-MM-YYYY" at bounding box center [358, 20] width 47 height 21
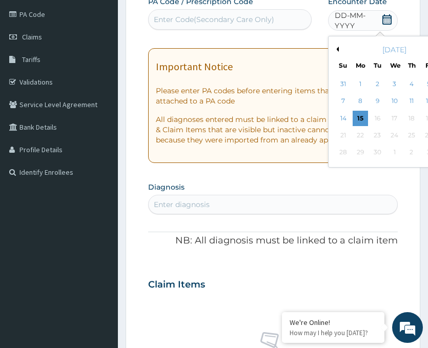
click at [338, 52] on div "[DATE]" at bounding box center [395, 50] width 124 height 10
click at [337, 49] on button "Previous Month" at bounding box center [336, 49] width 5 height 5
click at [380, 115] on div "12" at bounding box center [377, 118] width 15 height 15
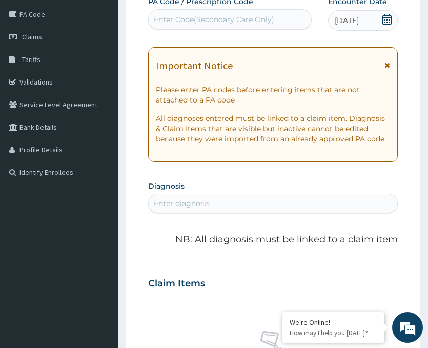
click at [256, 12] on div "Enter Code(Secondary Care Only)" at bounding box center [230, 19] width 163 height 16
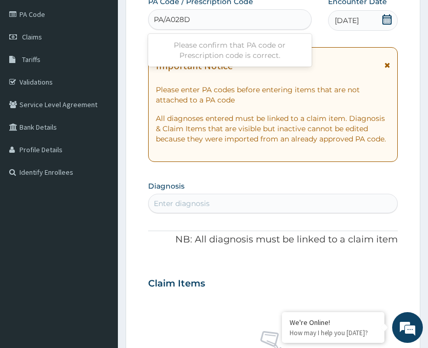
type input "PA/A028D1"
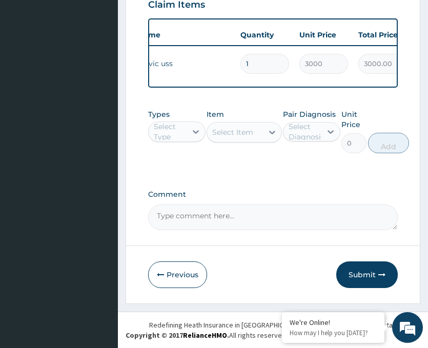
scroll to position [410, 0]
click at [359, 279] on button "Submit" at bounding box center [367, 274] width 62 height 27
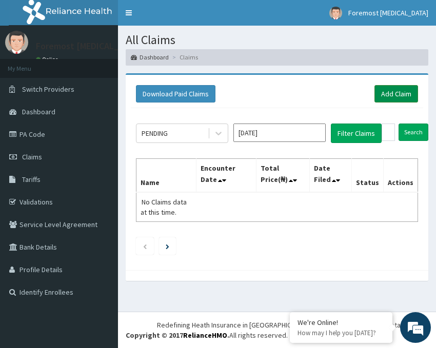
click at [390, 94] on link "Add Claim" at bounding box center [396, 93] width 44 height 17
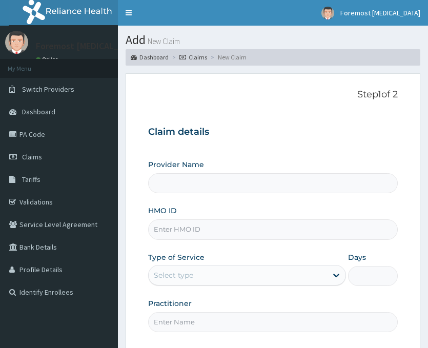
click at [177, 232] on input "HMO ID" at bounding box center [273, 229] width 250 height 20
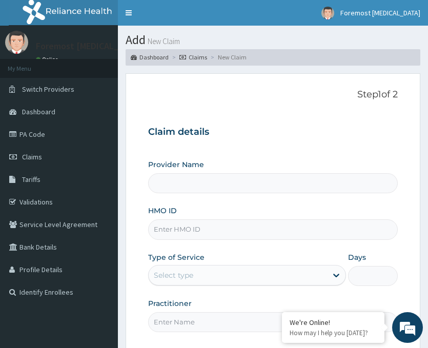
type input "Foremost [MEDICAL_DATA]"
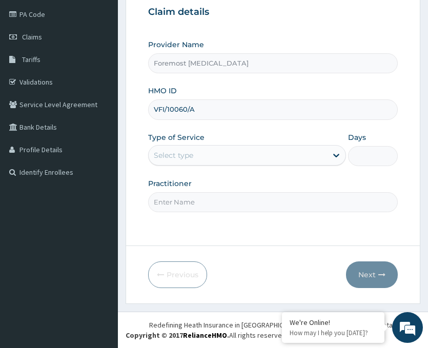
type input "VFI/10060/A"
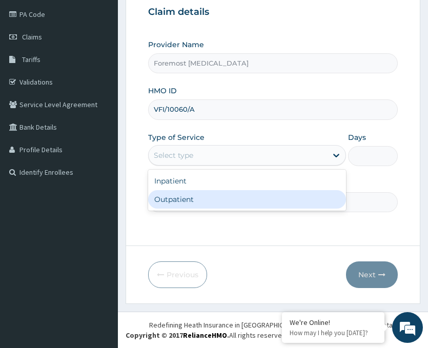
drag, startPoint x: 221, startPoint y: 157, endPoint x: 199, endPoint y: 207, distance: 54.2
click at [199, 166] on div "option Outpatient focused, 2 of 2. 2 results available. Use Up and Down to choo…" at bounding box center [247, 155] width 198 height 21
click at [199, 207] on div "Outpatient" at bounding box center [247, 199] width 198 height 18
type input "1"
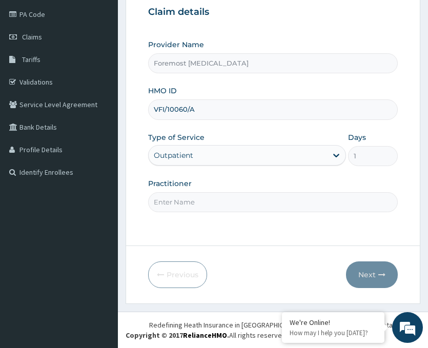
click at [176, 199] on input "Practitioner" at bounding box center [273, 202] width 250 height 20
type input "NULL"
click at [371, 270] on button "Next" at bounding box center [372, 274] width 52 height 27
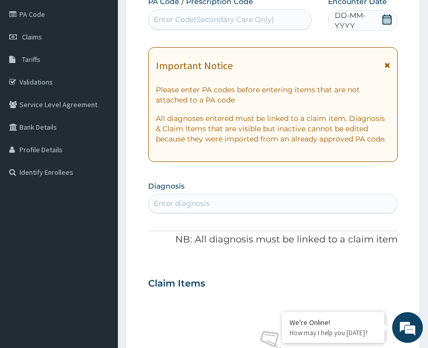
click at [361, 22] on span "DD-MM-YYYY" at bounding box center [358, 20] width 47 height 21
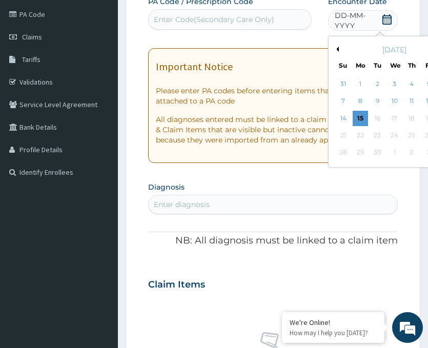
click at [339, 49] on div "[DATE]" at bounding box center [395, 50] width 124 height 10
click at [336, 48] on button "Previous Month" at bounding box center [336, 49] width 5 height 5
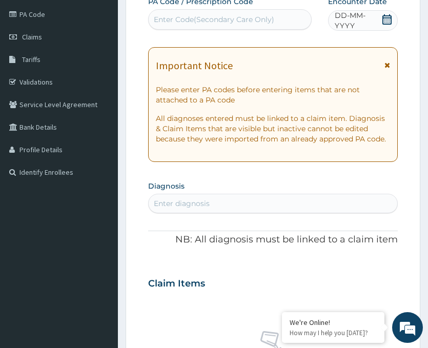
click at [409, 17] on form "Step 2 of 2 PA Code / Prescription Code Enter Code(Secondary Care Only) Encount…" at bounding box center [273, 292] width 295 height 679
click at [361, 17] on span "DD-MM-YYYY" at bounding box center [358, 20] width 47 height 21
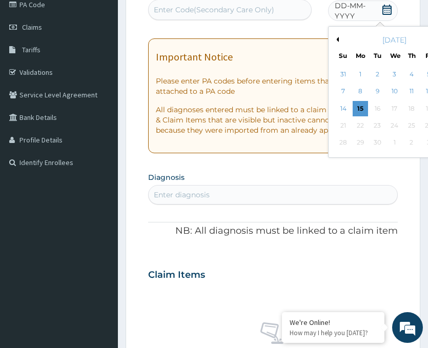
scroll to position [131, 0]
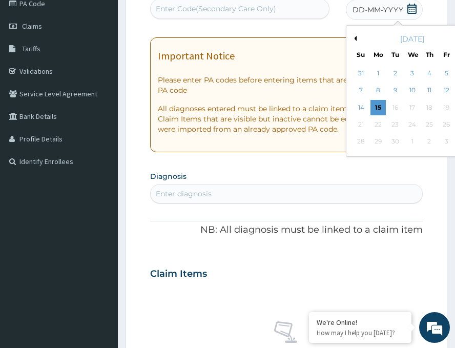
click at [351, 39] on div "[DATE]" at bounding box center [413, 39] width 124 height 10
click at [352, 39] on button "Previous Month" at bounding box center [354, 38] width 5 height 5
click at [428, 75] on div "2" at bounding box center [463, 73] width 15 height 15
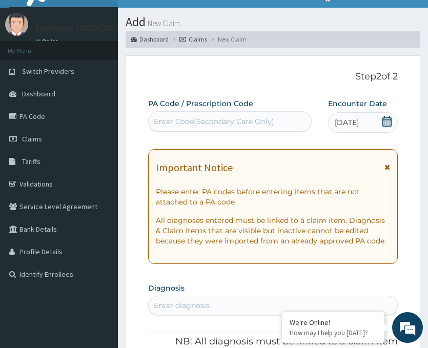
scroll to position [0, 0]
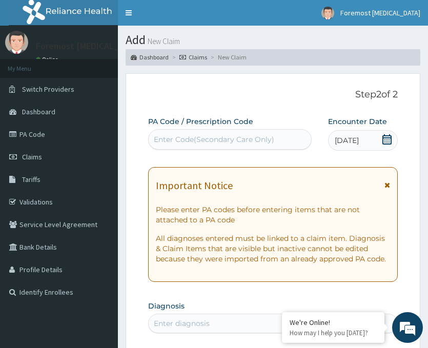
click at [201, 148] on div "Enter Code(Secondary Care Only)" at bounding box center [230, 139] width 164 height 21
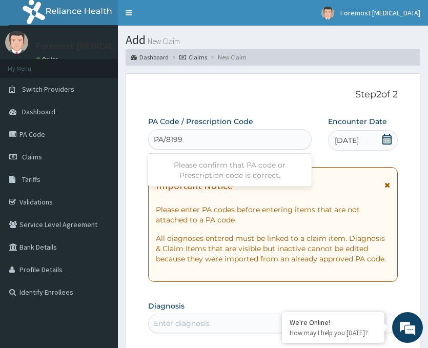
type input "PA/819950"
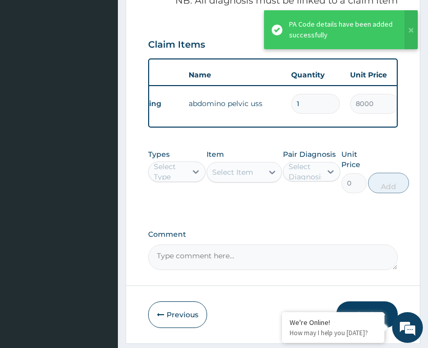
scroll to position [410, 0]
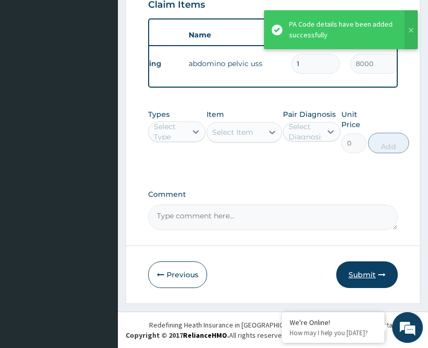
click at [348, 269] on button "Submit" at bounding box center [367, 274] width 62 height 27
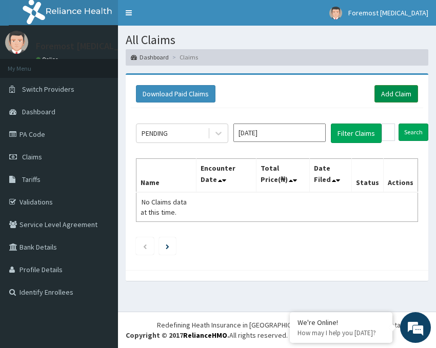
click at [405, 91] on link "Add Claim" at bounding box center [396, 93] width 44 height 17
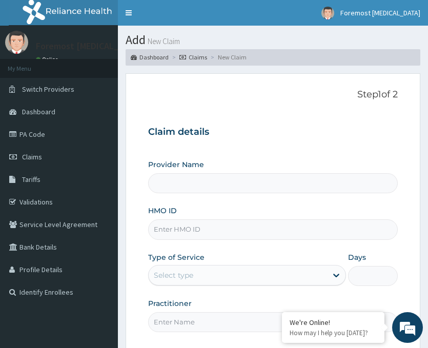
type input "Foremost [MEDICAL_DATA]"
click at [214, 238] on input "HMO ID" at bounding box center [273, 229] width 250 height 20
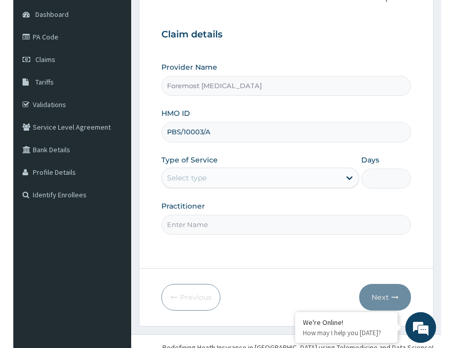
scroll to position [120, 0]
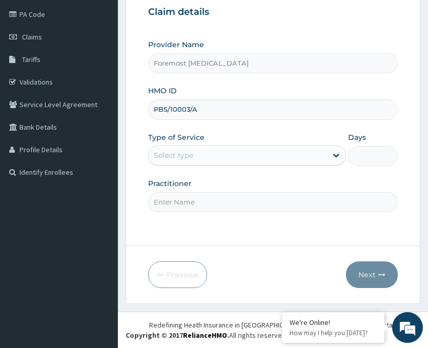
type input "PBS/10003/A"
click at [225, 166] on div "Provider Name Foremost Radiology HMO ID PBS/10003/A Type of Service Select type…" at bounding box center [273, 125] width 250 height 172
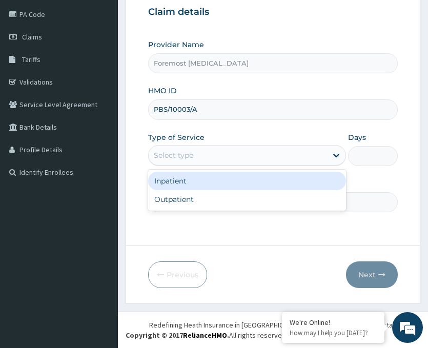
drag, startPoint x: 207, startPoint y: 159, endPoint x: 197, endPoint y: 187, distance: 29.8
click at [197, 166] on div "option Inpatient focused, 1 of 2. 2 results available. Use Up and Down to choos…" at bounding box center [247, 155] width 198 height 21
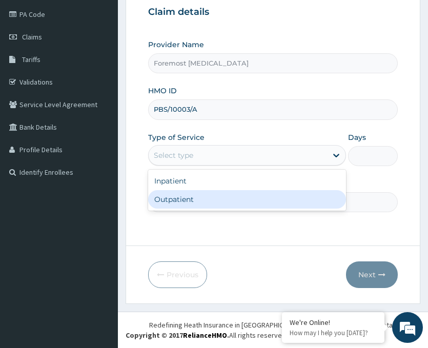
click at [194, 197] on div "Outpatient" at bounding box center [247, 199] width 198 height 18
type input "1"
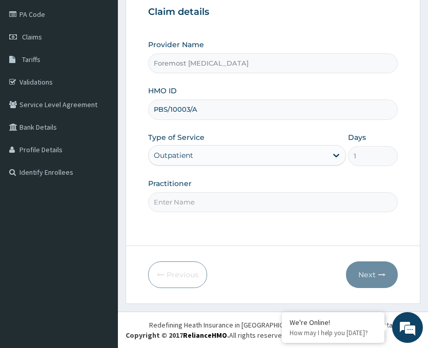
click at [171, 200] on input "Practitioner" at bounding box center [273, 202] width 250 height 20
type input "NULL"
click at [352, 278] on button "Next" at bounding box center [372, 274] width 52 height 27
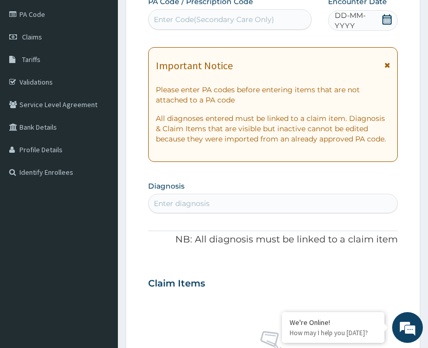
click at [361, 22] on span "DD-MM-YYYY" at bounding box center [358, 20] width 47 height 21
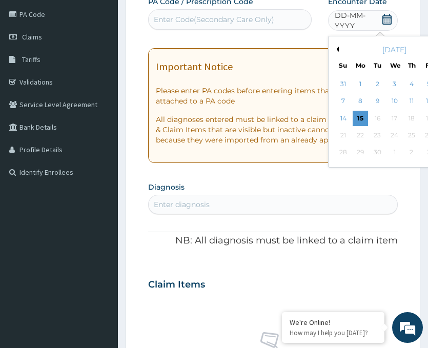
click at [338, 48] on button "Previous Month" at bounding box center [336, 49] width 5 height 5
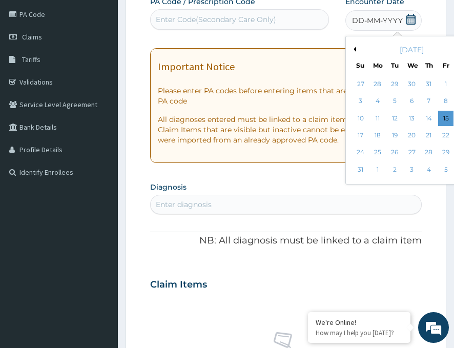
click at [428, 82] on div "2" at bounding box center [462, 83] width 15 height 15
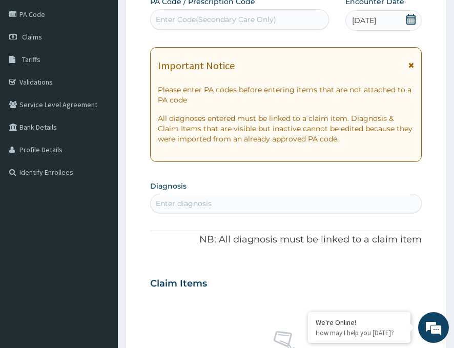
click at [227, 24] on div "Enter Code(Secondary Care Only)" at bounding box center [216, 19] width 120 height 10
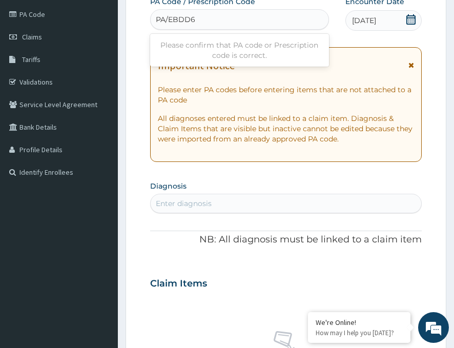
type input "PA/EBDD6B"
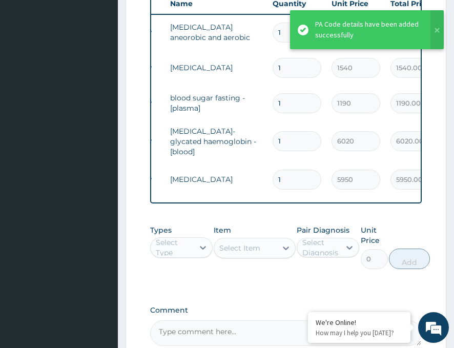
scroll to position [0, 52]
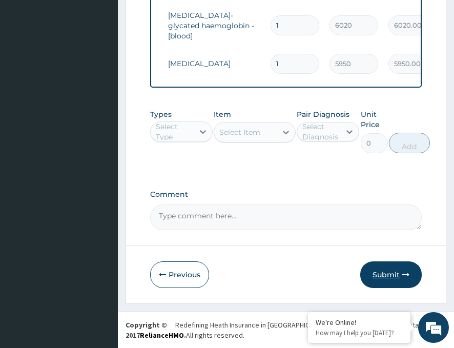
click at [388, 283] on button "Submit" at bounding box center [391, 274] width 62 height 27
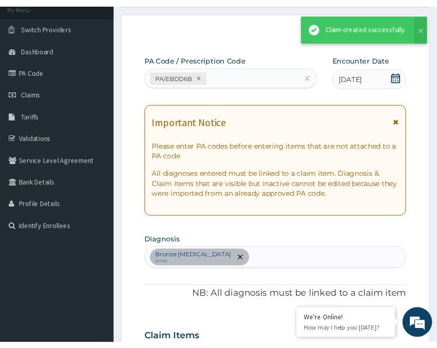
scroll to position [551, 0]
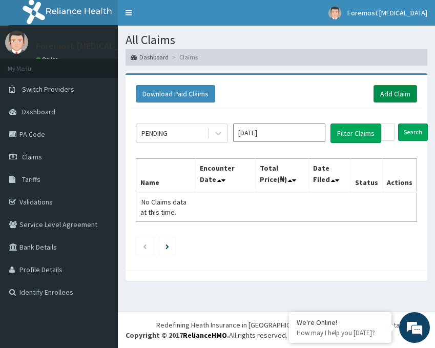
click at [397, 90] on link "Add Claim" at bounding box center [396, 93] width 44 height 17
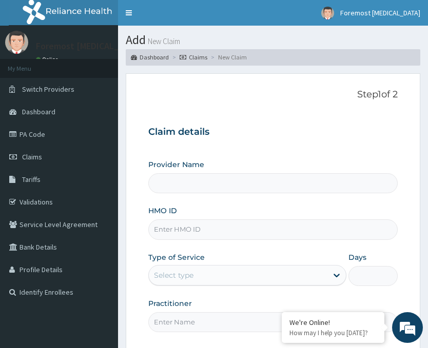
type input "Foremost [MEDICAL_DATA]"
click at [260, 233] on input "HMO ID" at bounding box center [272, 229] width 249 height 20
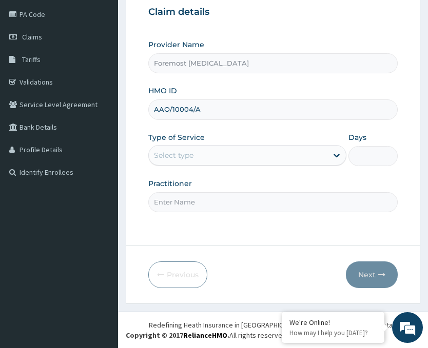
type input "AAO/10004/A"
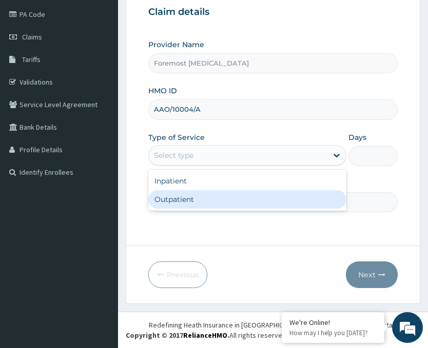
drag, startPoint x: 206, startPoint y: 154, endPoint x: 194, endPoint y: 193, distance: 41.2
click at [194, 166] on div "option Outpatient focused, 2 of 2. 2 results available. Use Up and Down to choo…" at bounding box center [247, 155] width 198 height 21
click at [194, 193] on div "Outpatient" at bounding box center [247, 199] width 198 height 18
type input "1"
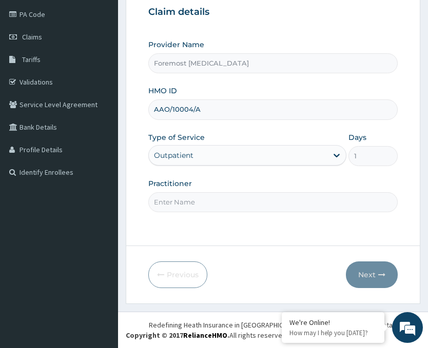
click at [208, 206] on input "Practitioner" at bounding box center [272, 202] width 249 height 20
type input "NULL"
click at [366, 271] on button "Next" at bounding box center [372, 274] width 52 height 27
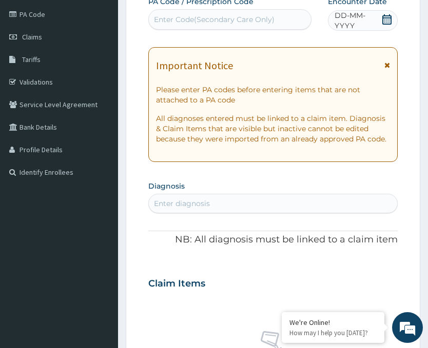
click at [354, 19] on span "DD-MM-YYYY" at bounding box center [357, 20] width 46 height 21
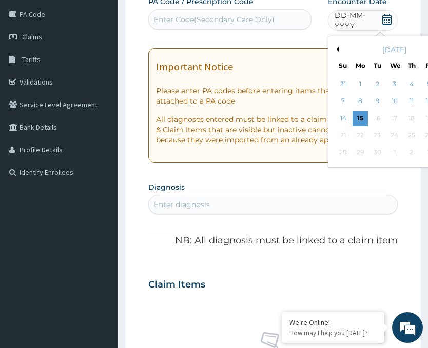
click at [338, 49] on button "Previous Month" at bounding box center [335, 49] width 5 height 5
click at [408, 117] on div "14" at bounding box center [411, 118] width 15 height 15
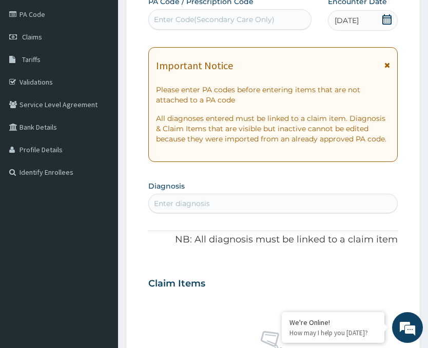
click at [216, 27] on div "Enter Code(Secondary Care Only)" at bounding box center [230, 19] width 162 height 16
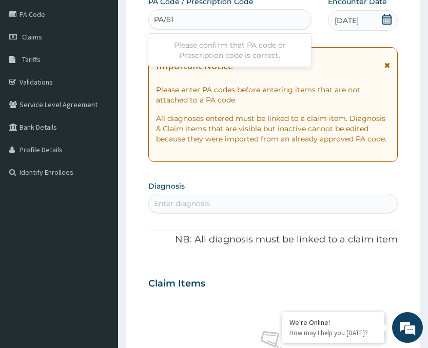
type input "PA/61"
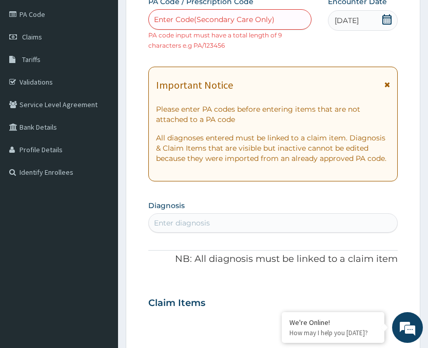
click at [196, 18] on div "Enter Code(Secondary Care Only)" at bounding box center [214, 19] width 120 height 10
paste input "PA/613D3F"
type input "PA/613D3F"
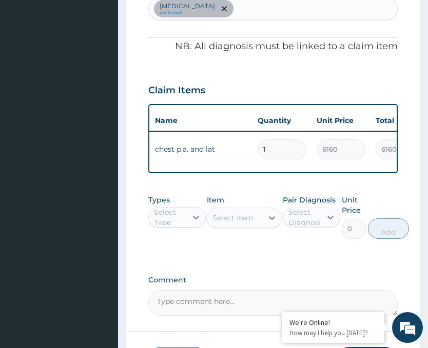
scroll to position [410, 0]
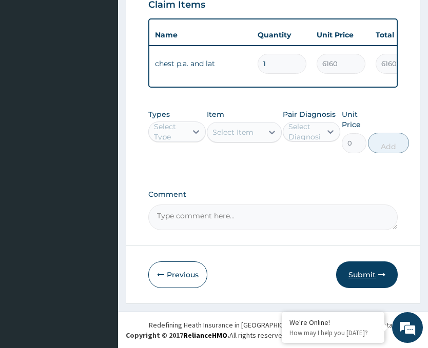
click at [357, 274] on button "Submit" at bounding box center [367, 274] width 62 height 27
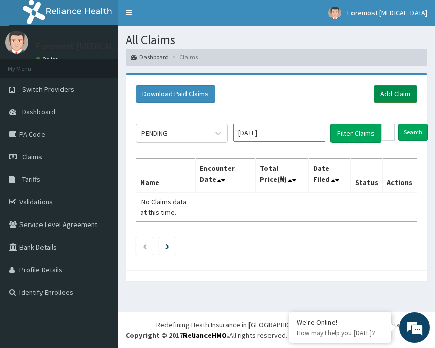
click at [408, 91] on link "Add Claim" at bounding box center [396, 93] width 44 height 17
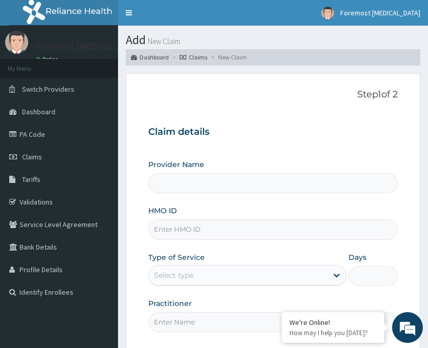
type input "Foremost [MEDICAL_DATA]"
click at [212, 230] on input "HMO ID" at bounding box center [272, 229] width 249 height 20
type input "s"
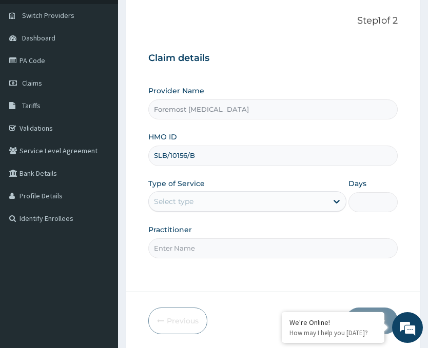
scroll to position [120, 0]
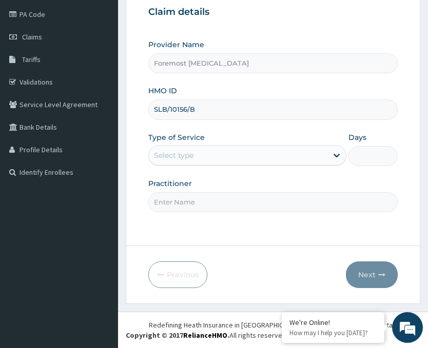
type input "SLB/10156/B"
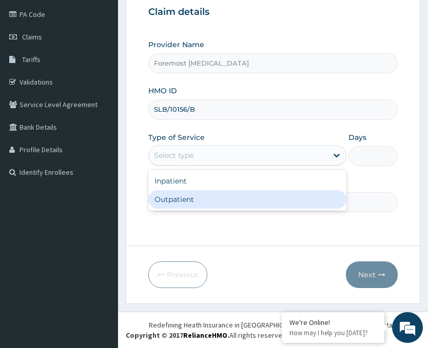
drag, startPoint x: 256, startPoint y: 149, endPoint x: 213, endPoint y: 200, distance: 66.2
click at [213, 166] on div "option Outpatient focused, 2 of 2. 2 results available. Use Up and Down to choo…" at bounding box center [247, 155] width 198 height 21
click at [213, 200] on div "Outpatient" at bounding box center [247, 199] width 198 height 18
type input "1"
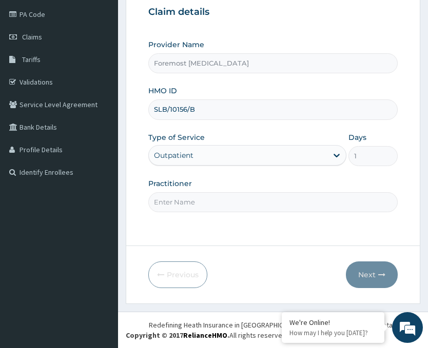
click at [192, 202] on input "Practitioner" at bounding box center [272, 202] width 249 height 20
type input "NULL"
click at [369, 273] on button "Next" at bounding box center [372, 274] width 52 height 27
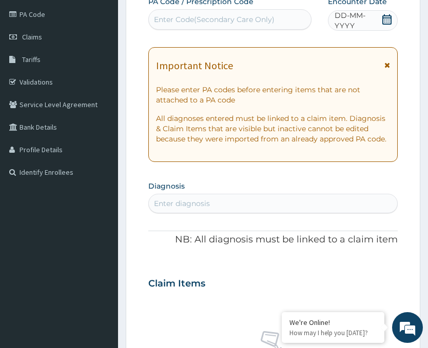
click at [356, 22] on span "DD-MM-YYYY" at bounding box center [357, 20] width 46 height 21
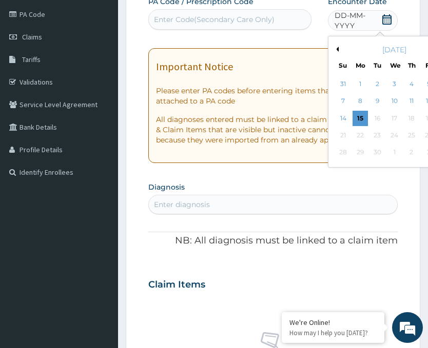
click at [336, 49] on button "Previous Month" at bounding box center [335, 49] width 5 height 5
click at [404, 119] on div "14" at bounding box center [411, 118] width 15 height 15
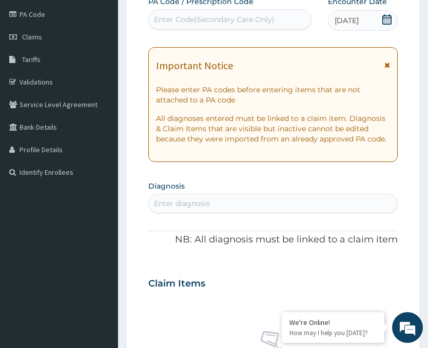
click at [243, 19] on div "Enter Code(Secondary Care Only)" at bounding box center [214, 19] width 120 height 10
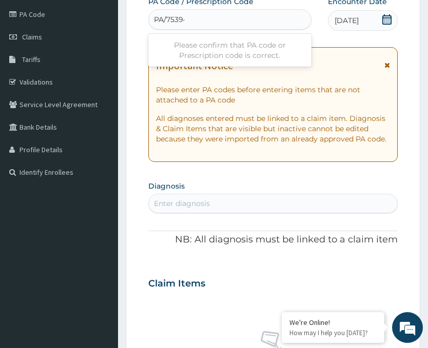
type input "PA/753941"
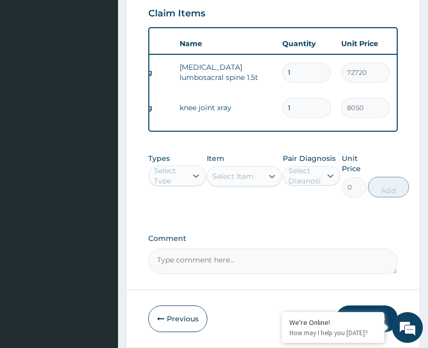
scroll to position [445, 0]
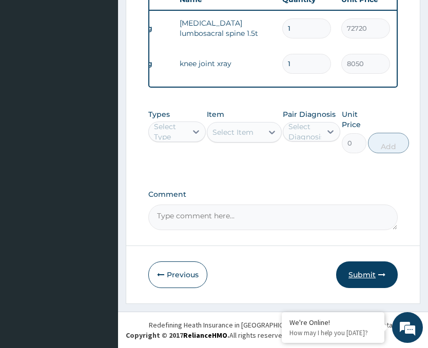
click at [364, 276] on button "Submit" at bounding box center [367, 274] width 62 height 27
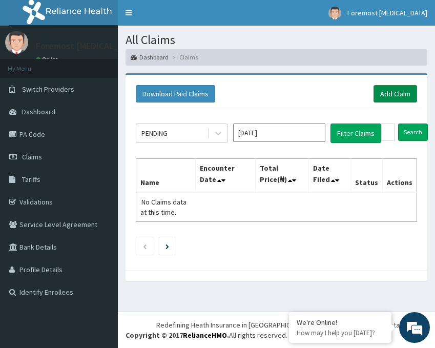
click at [392, 93] on link "Add Claim" at bounding box center [396, 93] width 44 height 17
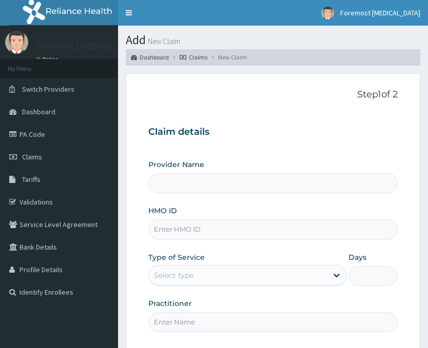
type input "Foremost [MEDICAL_DATA]"
